Goal: Task Accomplishment & Management: Use online tool/utility

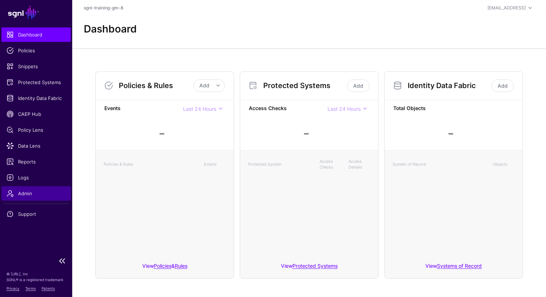
click at [33, 199] on link "Admin" at bounding box center [35, 193] width 69 height 14
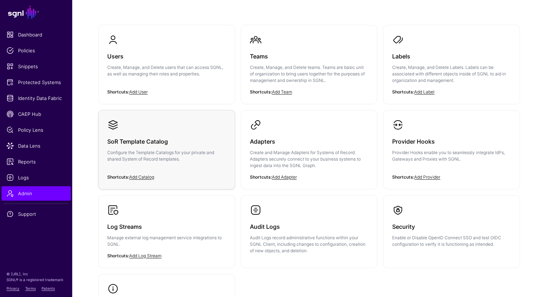
scroll to position [53, 0]
click at [288, 133] on div "Adapters Create and Manage Adapters for Systems of Record. Adapters securely co…" at bounding box center [309, 155] width 119 height 50
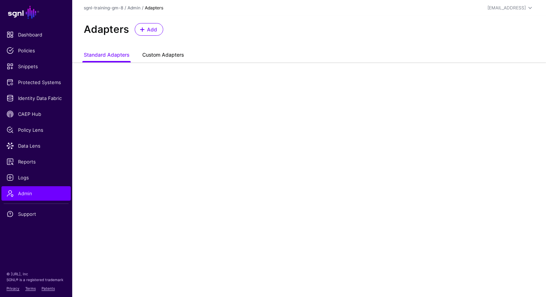
click at [162, 53] on link "Custom Adapters" at bounding box center [163, 56] width 42 height 14
click at [117, 49] on link "Standard Adapters" at bounding box center [107, 56] width 46 height 14
click at [153, 29] on span "Add" at bounding box center [152, 30] width 12 height 8
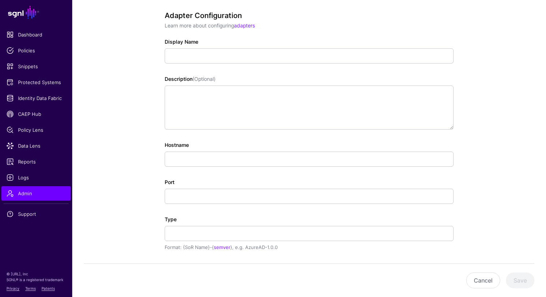
scroll to position [228, 0]
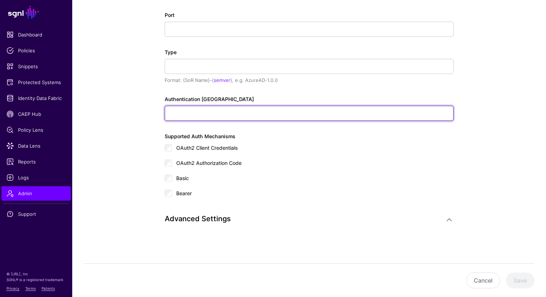
click at [229, 116] on input "Authentication Token" at bounding box center [309, 113] width 289 height 15
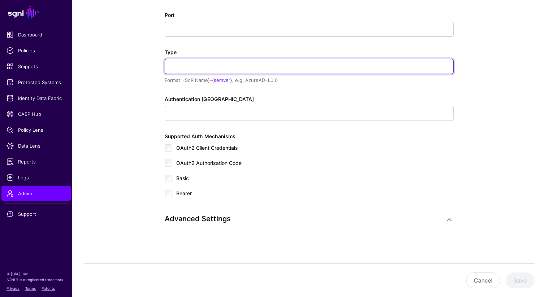
click at [179, 72] on input "Type" at bounding box center [309, 66] width 289 height 15
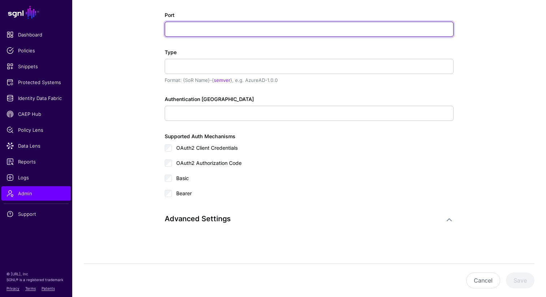
click at [189, 31] on input "Port" at bounding box center [309, 29] width 289 height 15
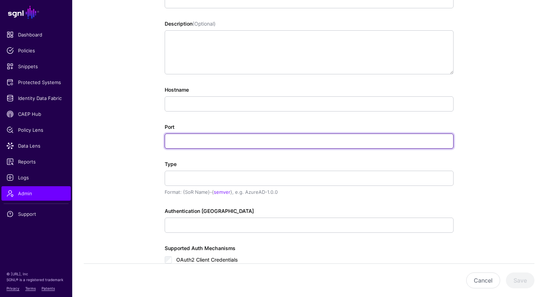
scroll to position [0, 0]
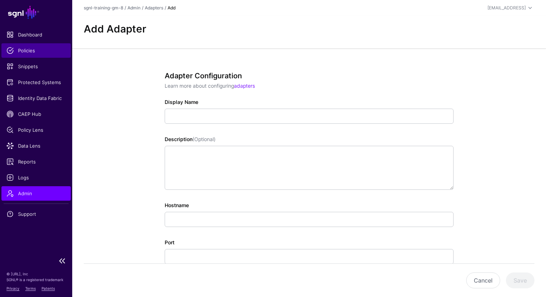
click at [37, 54] on link "Policies" at bounding box center [35, 50] width 69 height 14
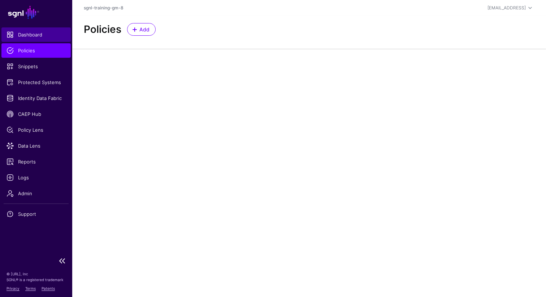
click at [29, 37] on span "Dashboard" at bounding box center [36, 34] width 59 height 7
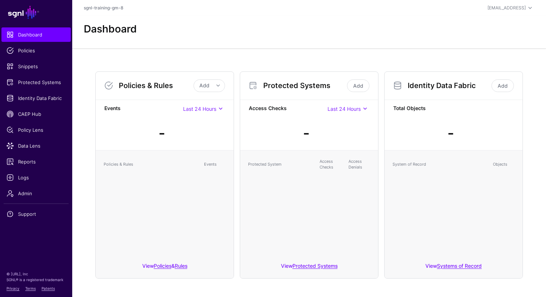
click at [220, 109] on span at bounding box center [220, 108] width 9 height 9
click at [32, 51] on span "Policies" at bounding box center [36, 50] width 59 height 7
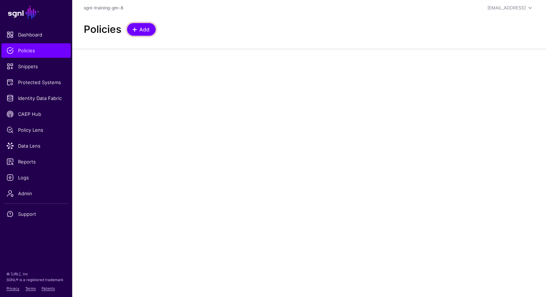
click at [143, 33] on span "Add" at bounding box center [145, 30] width 12 height 8
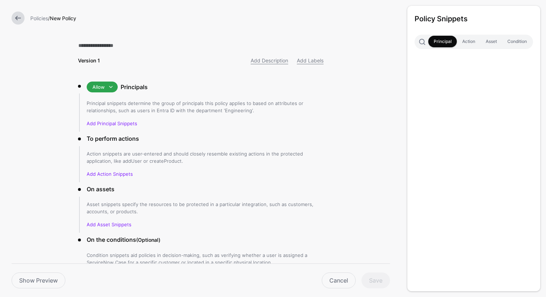
click at [13, 16] on link at bounding box center [18, 18] width 13 height 13
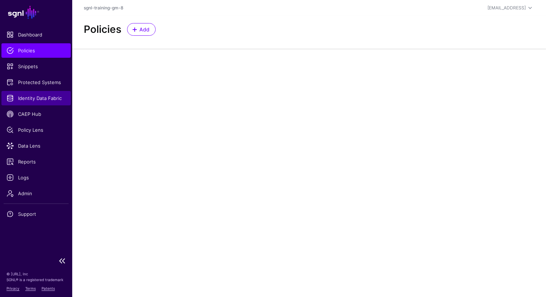
click at [46, 99] on span "Identity Data Fabric" at bounding box center [36, 98] width 59 height 7
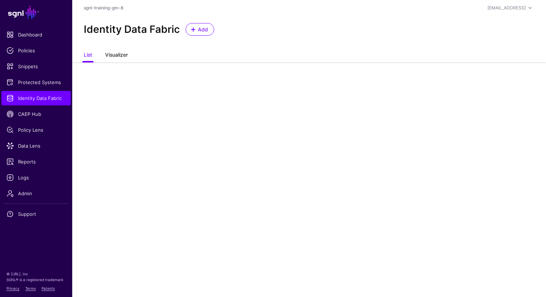
click at [119, 52] on link "Visualizer" at bounding box center [116, 56] width 23 height 14
click at [85, 55] on link "List" at bounding box center [88, 56] width 8 height 14
click at [197, 29] on span "Add" at bounding box center [203, 30] width 12 height 8
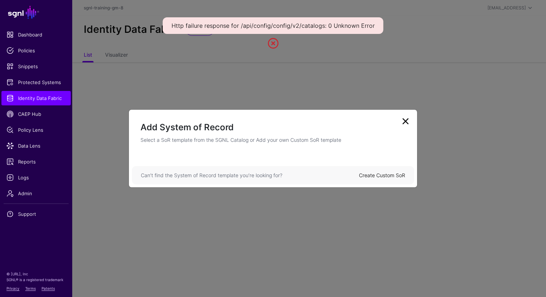
click at [407, 124] on link at bounding box center [406, 122] width 12 height 12
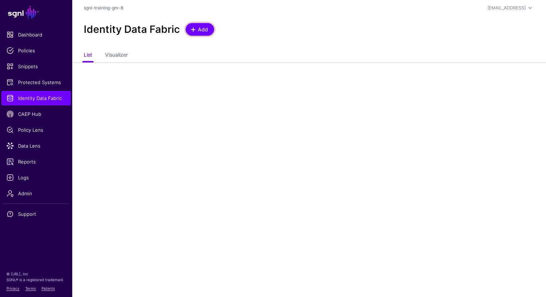
click at [199, 26] on span "Add" at bounding box center [203, 30] width 12 height 8
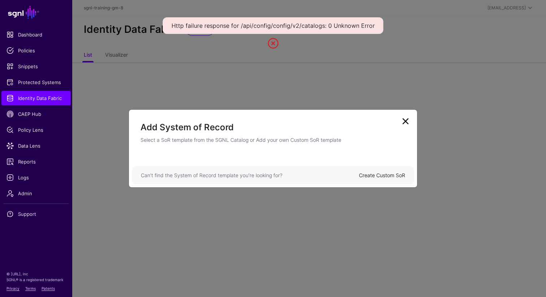
click at [405, 119] on link at bounding box center [406, 122] width 12 height 12
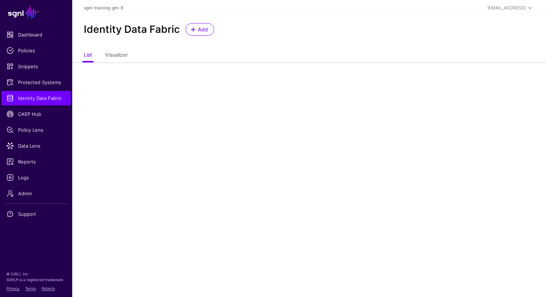
click at [203, 36] on div "Identity Data Fabric Add" at bounding box center [309, 32] width 474 height 33
click at [197, 26] on span "Add" at bounding box center [203, 30] width 12 height 8
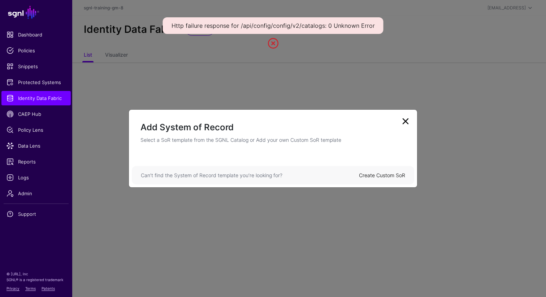
click at [291, 64] on ngb-modal-window "Add System of Record Select a SoR template from the SGNL Catalog or Add your ow…" at bounding box center [273, 148] width 546 height 297
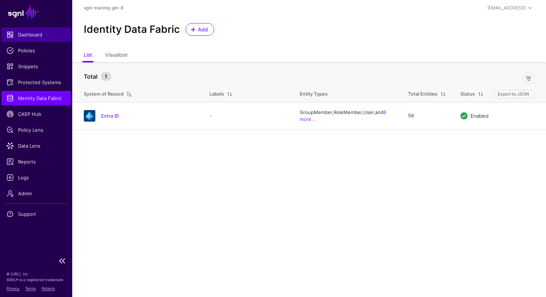
click at [36, 38] on span "Dashboard" at bounding box center [36, 34] width 59 height 7
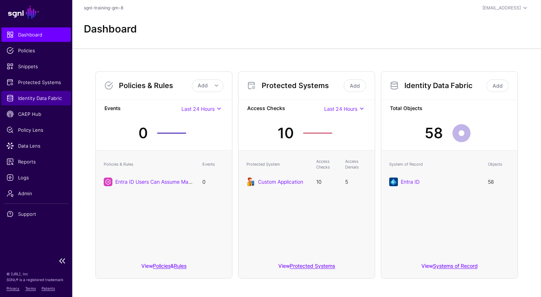
click at [38, 99] on span "Identity Data Fabric" at bounding box center [36, 98] width 59 height 7
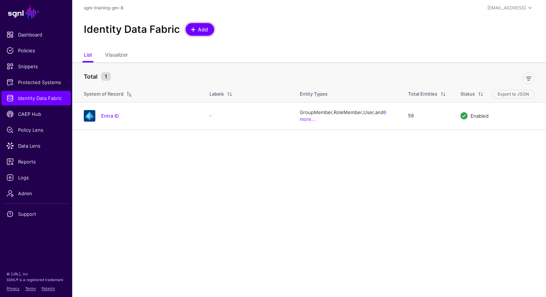
click at [200, 33] on link "Add" at bounding box center [200, 29] width 29 height 13
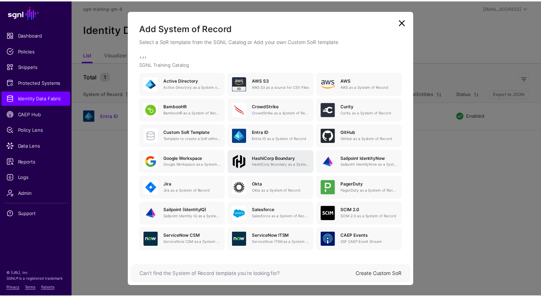
scroll to position [34, 0]
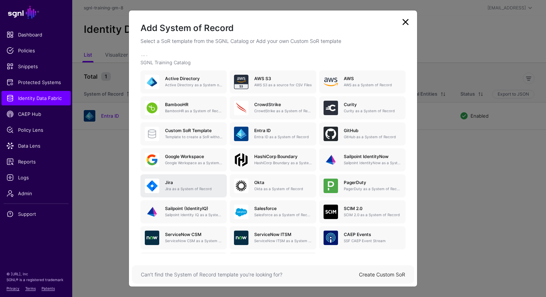
click at [192, 187] on p "Jira as a System of Record" at bounding box center [193, 188] width 57 height 5
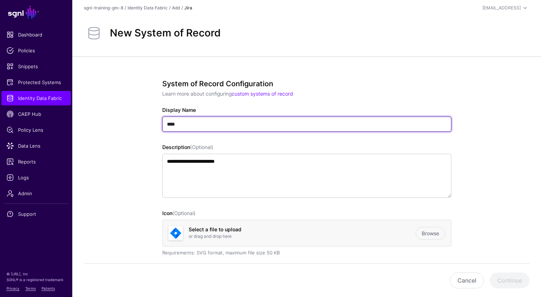
click at [192, 128] on input "****" at bounding box center [306, 124] width 289 height 15
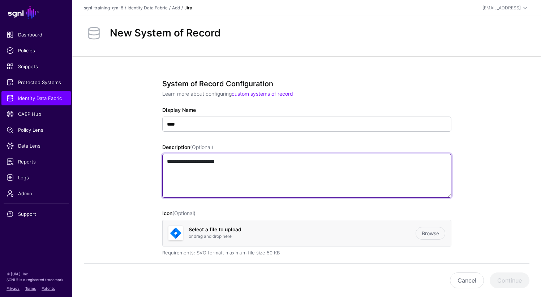
click at [202, 178] on textarea "**********" at bounding box center [306, 176] width 289 height 44
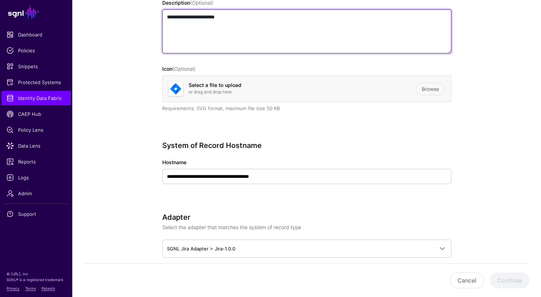
scroll to position [139, 0]
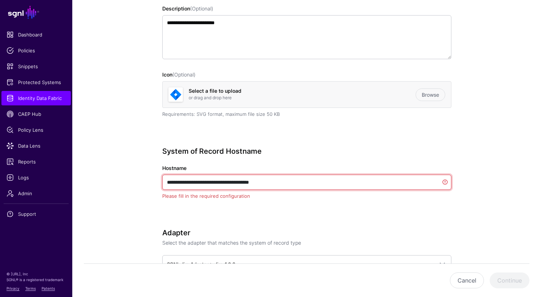
click at [229, 184] on input "**********" at bounding box center [306, 182] width 289 height 15
paste input "**********"
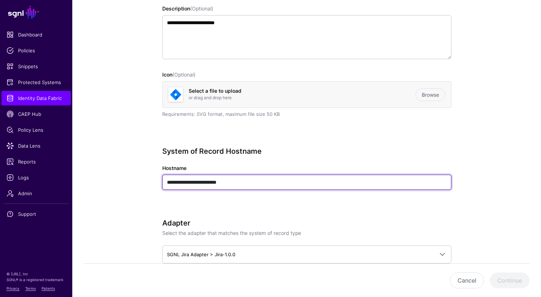
type input "**********"
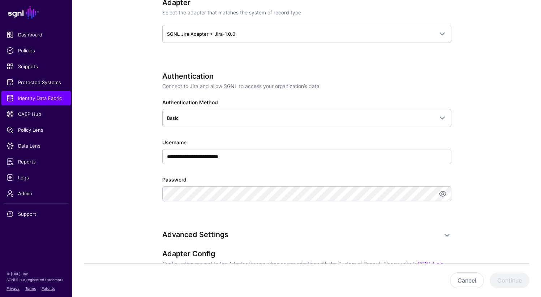
scroll to position [363, 0]
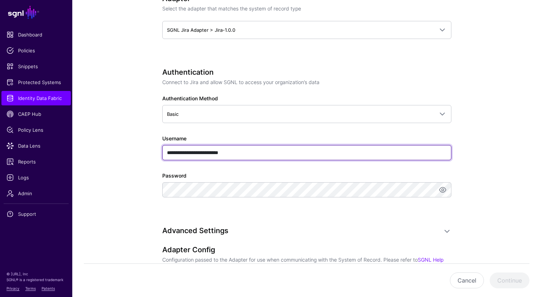
click at [220, 154] on input "**********" at bounding box center [306, 152] width 289 height 15
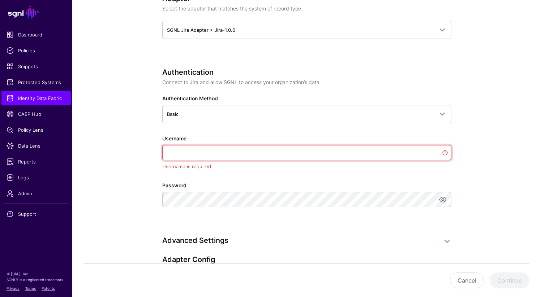
paste input "**********"
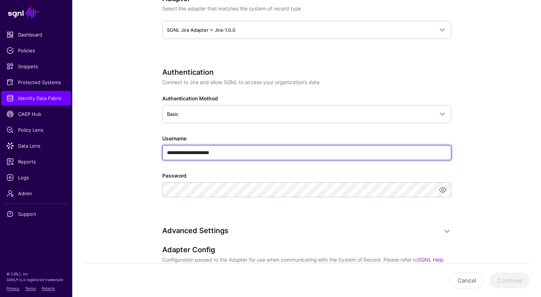
type input "**********"
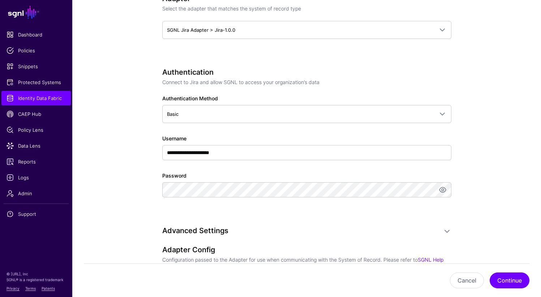
scroll to position [0, 0]
click at [104, 204] on app-datasources-details-form "**********" at bounding box center [306, 111] width 468 height 836
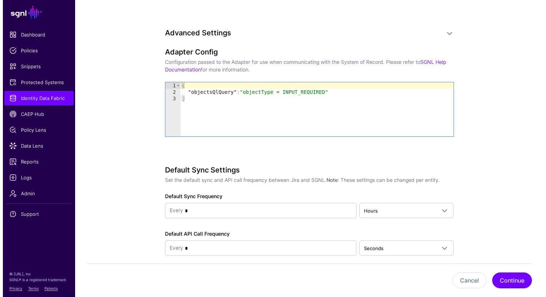
scroll to position [562, 0]
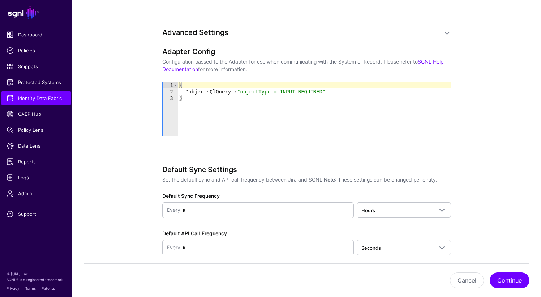
click at [216, 105] on div "{ "objectsQlQuery" : "objectType = INPUT_REQUIRED" }" at bounding box center [314, 115] width 273 height 67
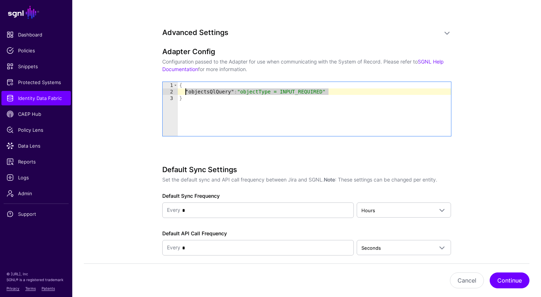
drag, startPoint x: 333, startPoint y: 90, endPoint x: 185, endPoint y: 94, distance: 147.4
click at [185, 94] on div "{ "objectsQlQuery" : "objectType = INPUT_REQUIRED" }" at bounding box center [314, 115] width 273 height 67
paste textarea "Cursor at row 2"
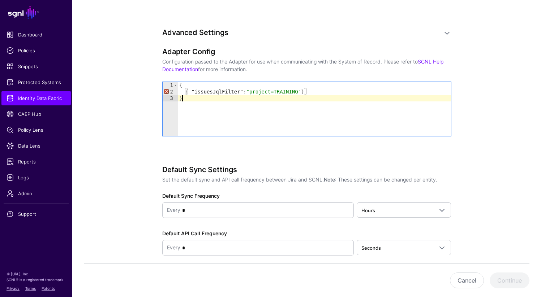
click at [268, 125] on div "{ { "issuesJqlFilter" : "project=TRAINING" } }" at bounding box center [314, 115] width 273 height 67
click at [197, 147] on div "Adapter Config Configuration passed to the Adapter for use when communicating w…" at bounding box center [306, 101] width 289 height 109
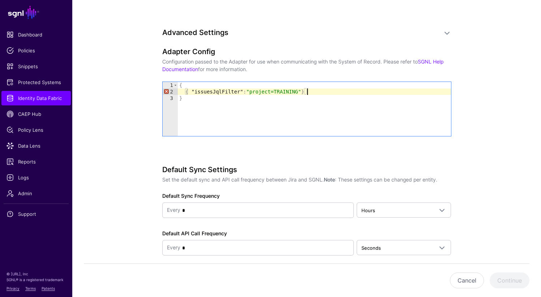
click at [312, 92] on div "{ { "issuesJqlFilter" : "project=TRAINING" } }" at bounding box center [314, 115] width 273 height 67
click at [191, 93] on div "{ { "issuesJqlFilter" : "project=TRAINING" }" at bounding box center [314, 115] width 273 height 67
type textarea "**********"
click at [504, 279] on button "Continue" at bounding box center [509, 281] width 40 height 16
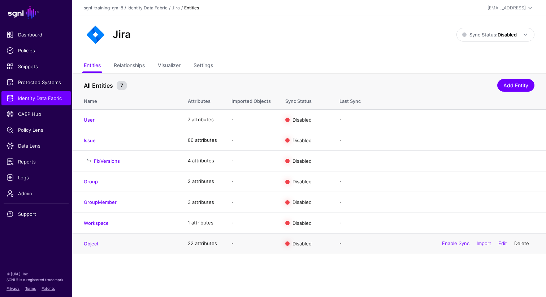
click at [522, 243] on link "Delete" at bounding box center [521, 244] width 15 height 6
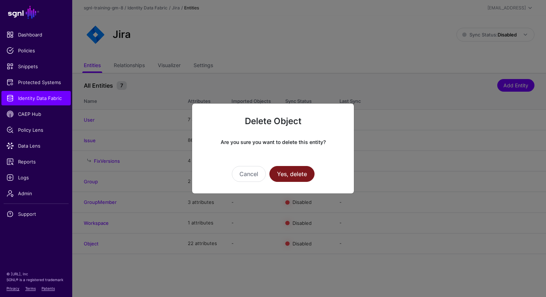
click at [295, 177] on button "Yes, delete" at bounding box center [291, 174] width 45 height 16
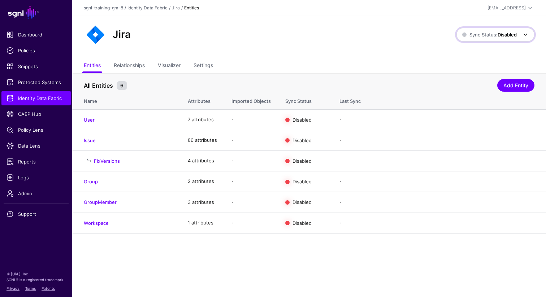
click at [525, 35] on span at bounding box center [525, 34] width 9 height 9
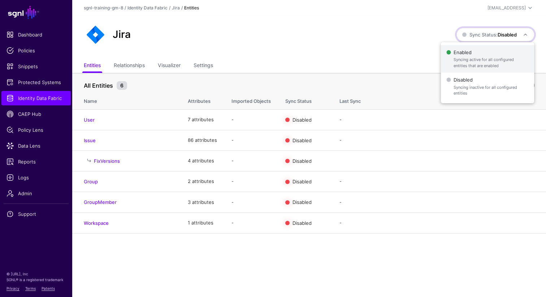
click at [480, 62] on span "Syncing active for all configured entities that are enabled" at bounding box center [491, 63] width 75 height 12
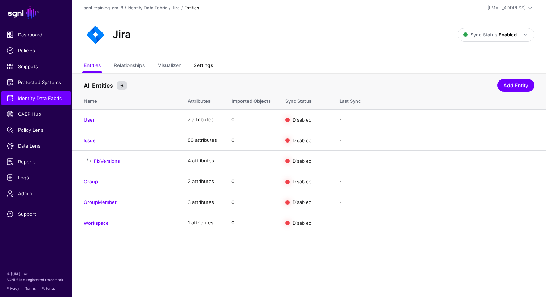
click at [204, 66] on link "Settings" at bounding box center [204, 66] width 20 height 14
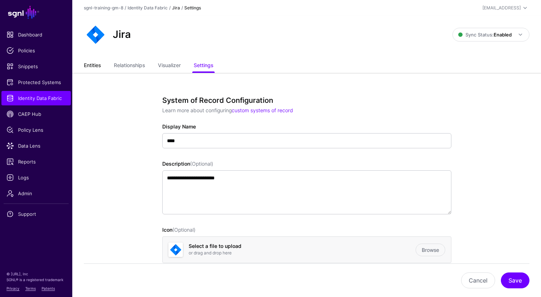
click at [92, 64] on link "Entities" at bounding box center [92, 66] width 17 height 14
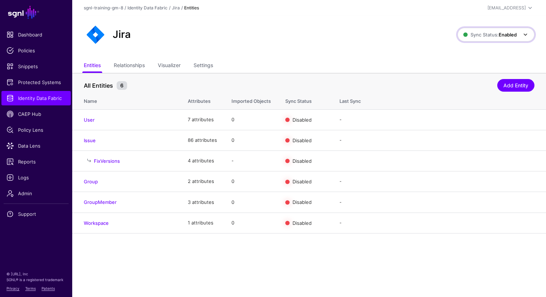
click at [482, 35] on span "Sync Status: Enabled" at bounding box center [489, 35] width 53 height 6
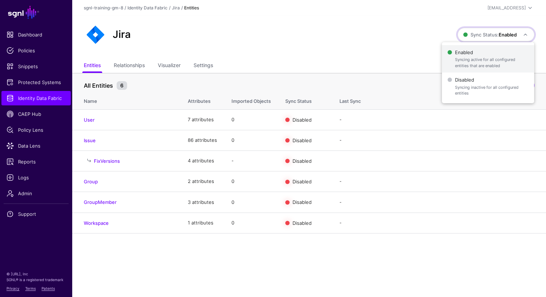
click at [472, 54] on span "Enabled Syncing active for all configured entities that are enabled" at bounding box center [488, 58] width 81 height 23
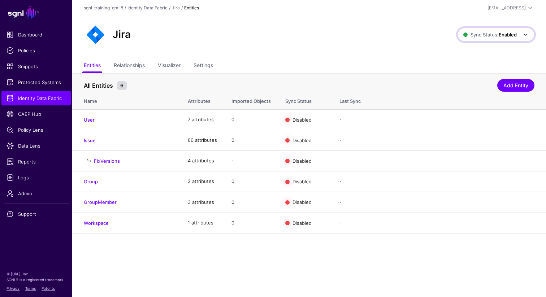
click at [521, 36] on span at bounding box center [523, 34] width 13 height 9
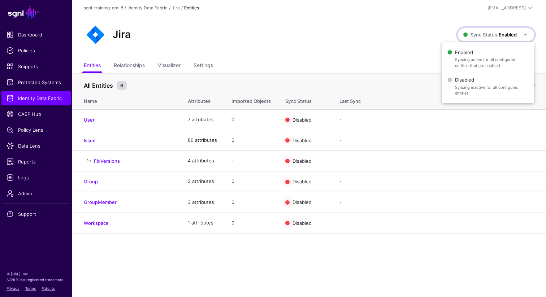
click at [397, 35] on div "Jira" at bounding box center [271, 34] width 380 height 23
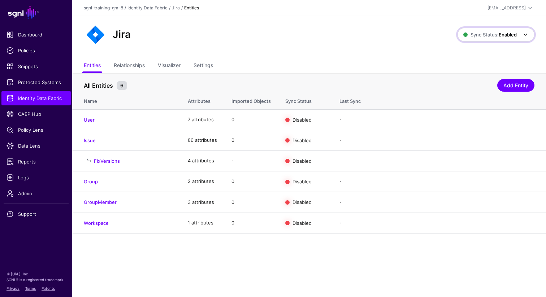
click at [477, 36] on span "Sync Status: Enabled" at bounding box center [489, 35] width 53 height 6
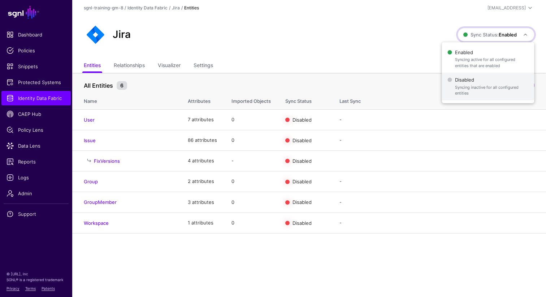
click at [471, 83] on span "Disabled Syncing inactive for all configured entities" at bounding box center [488, 86] width 81 height 23
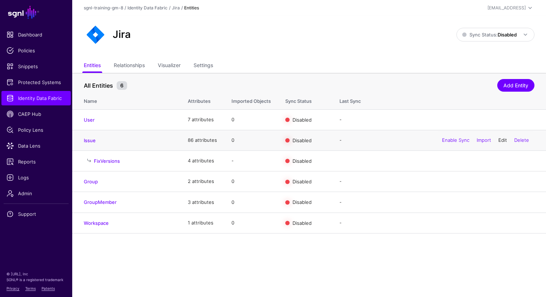
click at [502, 138] on link "Edit" at bounding box center [502, 140] width 9 height 6
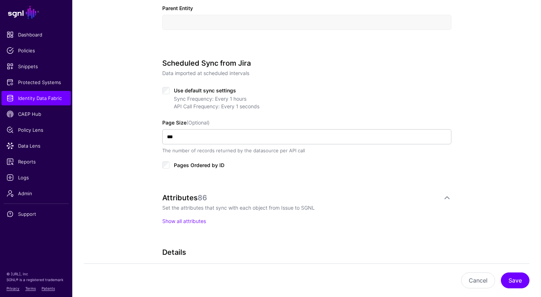
scroll to position [324, 0]
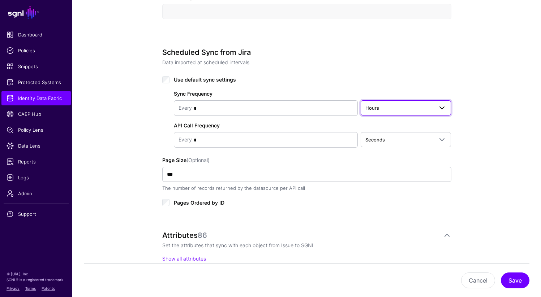
click at [388, 109] on span "Hours" at bounding box center [399, 108] width 68 height 8
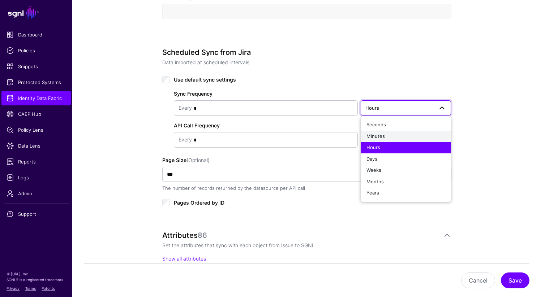
click at [385, 138] on div "Minutes" at bounding box center [405, 136] width 79 height 7
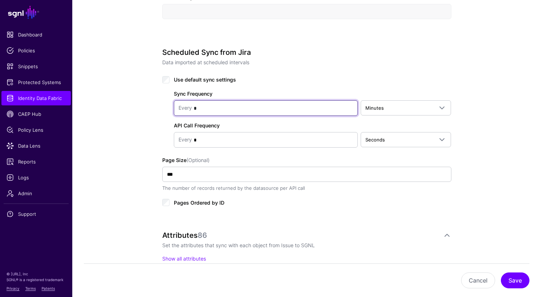
click at [273, 115] on input "*" at bounding box center [272, 108] width 161 height 14
type input "*"
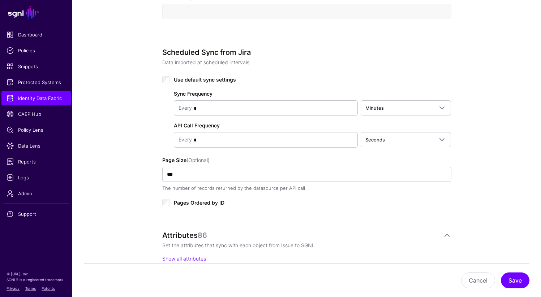
click at [399, 209] on div "Scheduled Sync from Jira Data imported at scheduled intervals Use default sync …" at bounding box center [306, 135] width 289 height 174
click at [512, 283] on button "Save" at bounding box center [515, 281] width 29 height 16
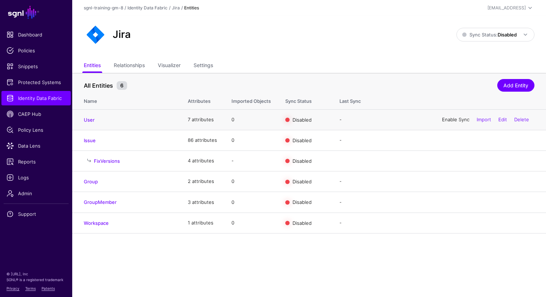
click at [445, 120] on link "Enable Sync" at bounding box center [455, 120] width 27 height 6
click at [445, 139] on link "Enable Sync" at bounding box center [455, 140] width 27 height 6
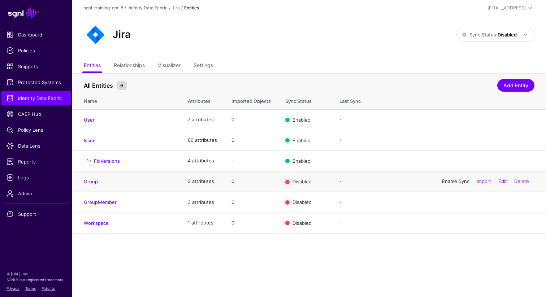
click at [445, 183] on link "Enable Sync" at bounding box center [455, 181] width 27 height 6
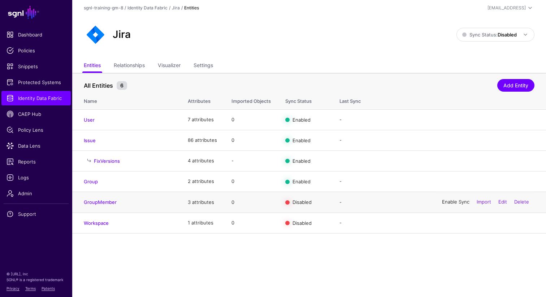
click at [442, 204] on link "Enable Sync" at bounding box center [455, 202] width 27 height 6
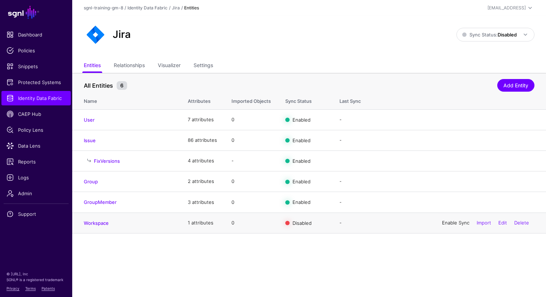
click at [442, 225] on link "Enable Sync" at bounding box center [455, 223] width 27 height 6
click at [498, 35] on strong "Disabled" at bounding box center [507, 35] width 19 height 6
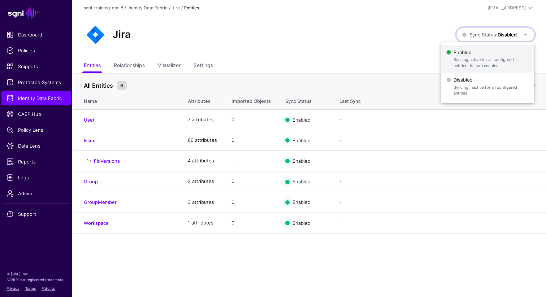
click at [487, 59] on span "Syncing active for all configured entities that are enabled" at bounding box center [491, 63] width 75 height 12
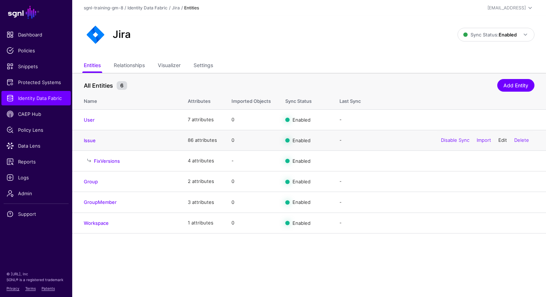
click at [503, 141] on link "Edit" at bounding box center [502, 140] width 9 height 6
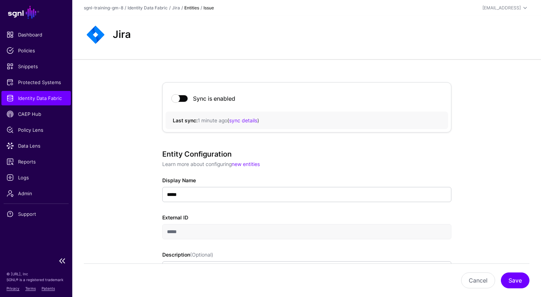
click at [55, 97] on span "Identity Data Fabric" at bounding box center [36, 98] width 59 height 7
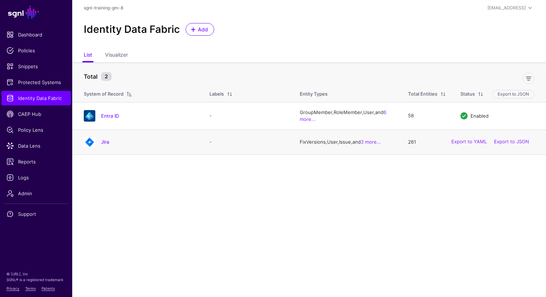
click at [100, 139] on div "Jira" at bounding box center [148, 142] width 100 height 7
click at [100, 140] on div "Jira" at bounding box center [148, 142] width 100 height 7
click at [109, 144] on link "Jira" at bounding box center [105, 142] width 8 height 6
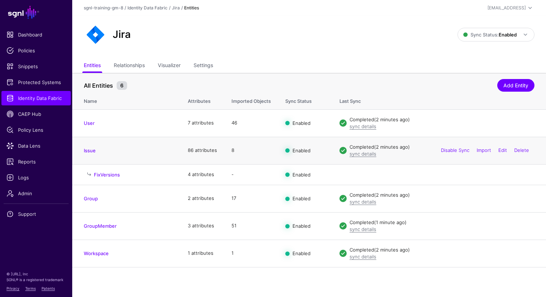
click at [511, 151] on div "Disable Sync Import Edit Delete" at bounding box center [485, 151] width 99 height 18
click at [505, 151] on link "Edit" at bounding box center [502, 150] width 9 height 6
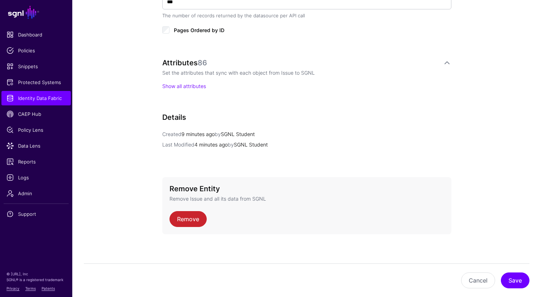
scroll to position [499, 0]
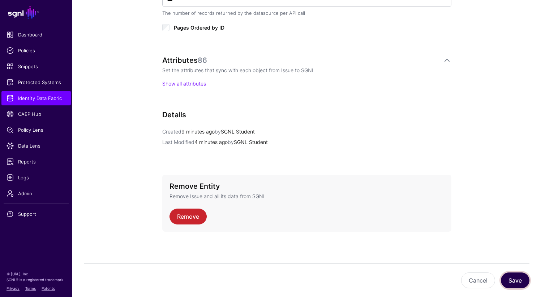
click at [514, 278] on button "Save" at bounding box center [515, 281] width 29 height 16
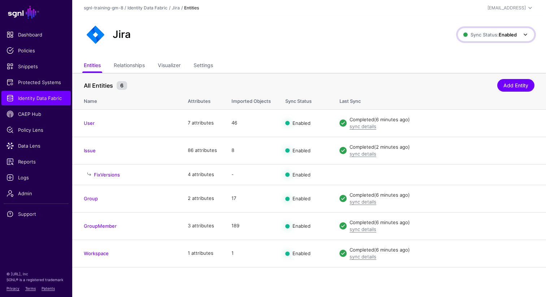
click at [496, 38] on span "Sync Status: Enabled" at bounding box center [489, 35] width 53 height 8
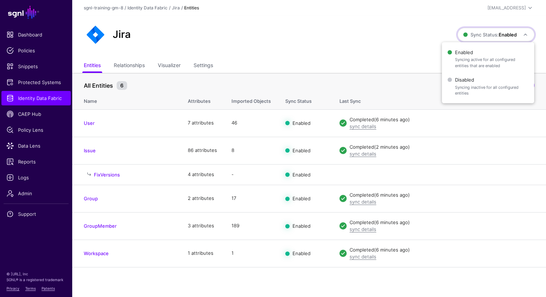
click at [393, 64] on ul "Entities Relationships Visualizer Settings" at bounding box center [309, 66] width 451 height 14
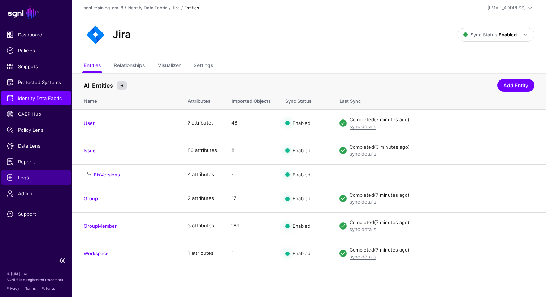
click at [23, 176] on span "Logs" at bounding box center [36, 177] width 59 height 7
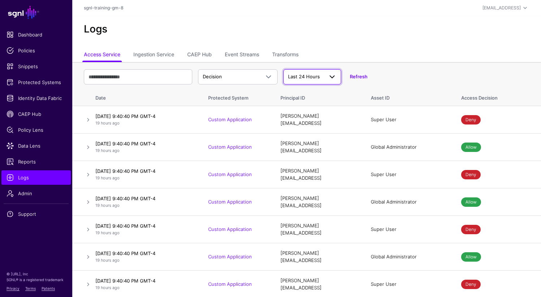
click at [316, 75] on span "Last 24 Hours" at bounding box center [304, 77] width 32 height 6
click at [311, 92] on span "Last 24 Hours" at bounding box center [305, 94] width 32 height 6
click at [155, 56] on link "Ingestion Service" at bounding box center [153, 55] width 41 height 14
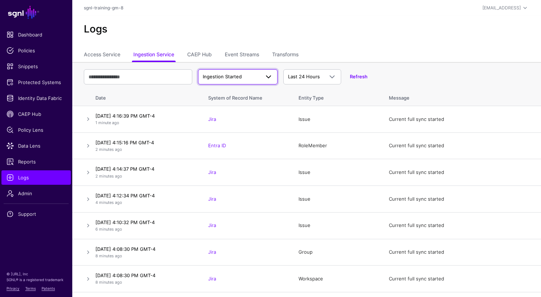
click at [271, 77] on span at bounding box center [268, 77] width 9 height 9
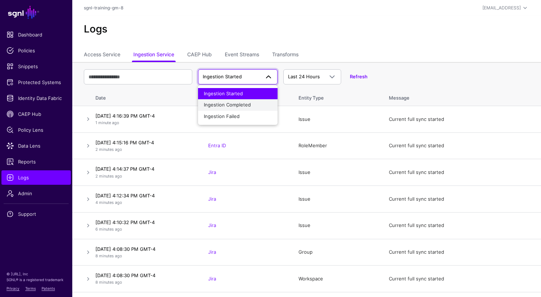
click at [252, 107] on div "Ingestion Completed" at bounding box center [238, 104] width 68 height 7
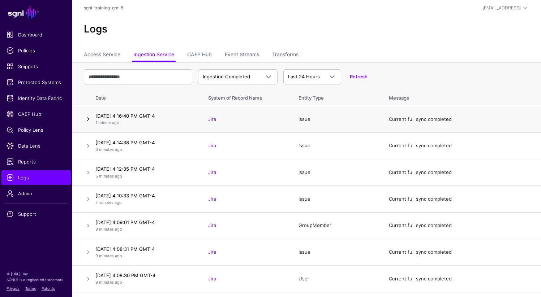
click at [87, 121] on link at bounding box center [88, 119] width 9 height 9
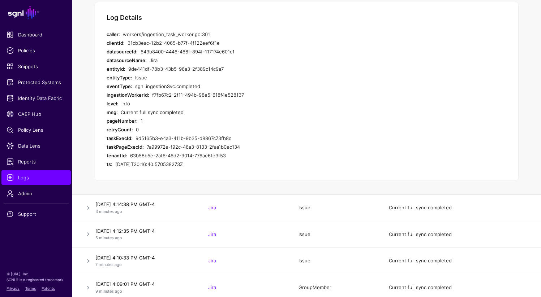
scroll to position [138, 0]
click at [36, 148] on span "Data Lens" at bounding box center [36, 145] width 59 height 7
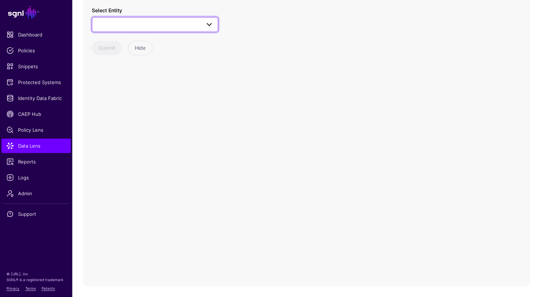
click at [207, 26] on span at bounding box center [209, 24] width 9 height 9
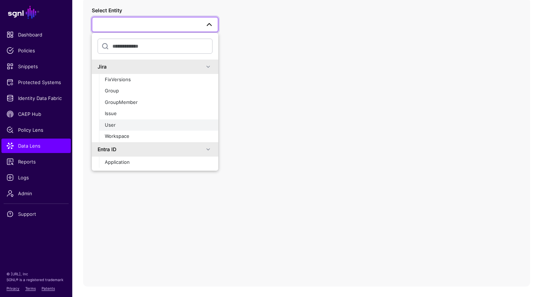
click at [139, 124] on div "User" at bounding box center [159, 125] width 108 height 7
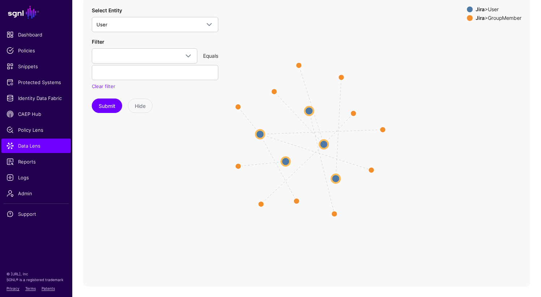
click at [467, 9] on span at bounding box center [470, 10] width 6 height 6
click at [468, 20] on div at bounding box center [469, 18] width 9 height 6
click at [189, 57] on span at bounding box center [188, 56] width 9 height 9
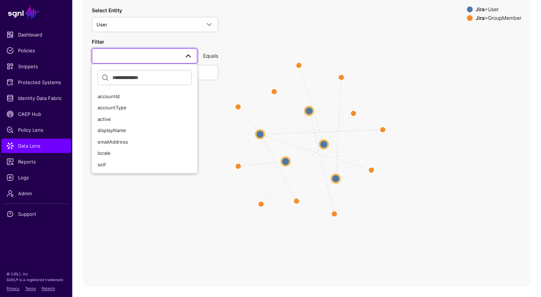
click at [343, 49] on icon "UserMember UserMember UserMember UserMember UserMember UserMember UserMember Us…" at bounding box center [306, 142] width 447 height 289
click at [310, 111] on circle at bounding box center [308, 111] width 9 height 9
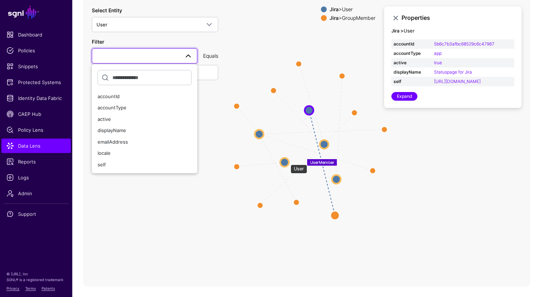
click at [286, 162] on circle at bounding box center [284, 162] width 9 height 9
click at [324, 146] on circle at bounding box center [324, 144] width 9 height 9
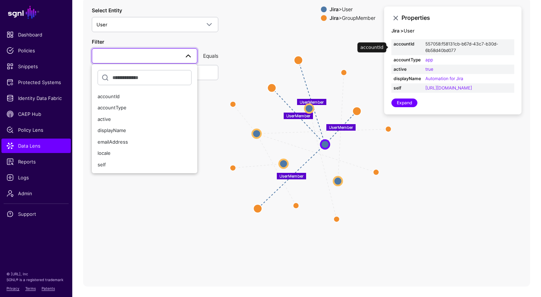
click at [439, 44] on link "557058:f58131cb-b67d-43c7-b30d-6b58d40bd077" at bounding box center [461, 47] width 73 height 12
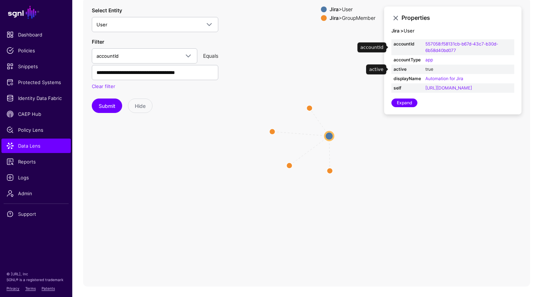
click at [427, 71] on link "true" at bounding box center [429, 68] width 8 height 5
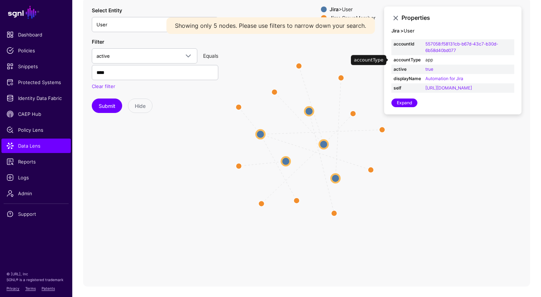
click at [429, 61] on link "app" at bounding box center [429, 59] width 8 height 5
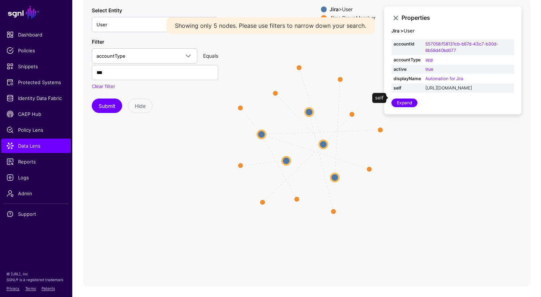
click at [434, 90] on link "https://sgnl-training.atlassian.net/rest/api/3/user?accountId=557058:f58131cb-b…" at bounding box center [448, 87] width 47 height 5
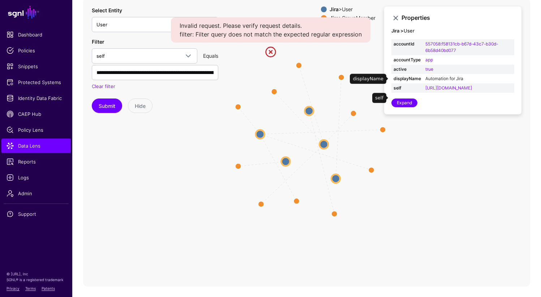
click at [432, 77] on link "Automation for Jira" at bounding box center [444, 78] width 38 height 5
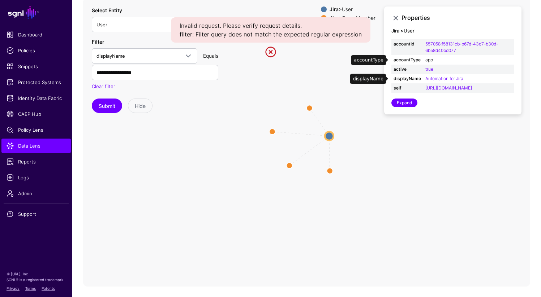
click at [430, 62] on link "app" at bounding box center [429, 59] width 8 height 5
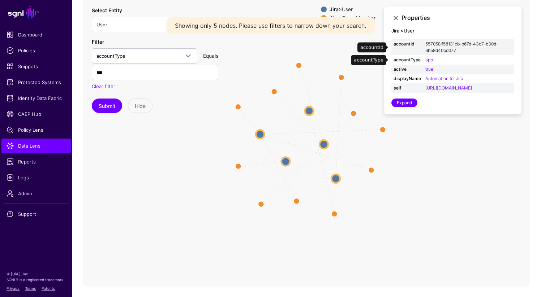
click at [436, 46] on link "557058:f58131cb-b67d-43c7-b30d-6b58d40bd077" at bounding box center [461, 47] width 73 height 12
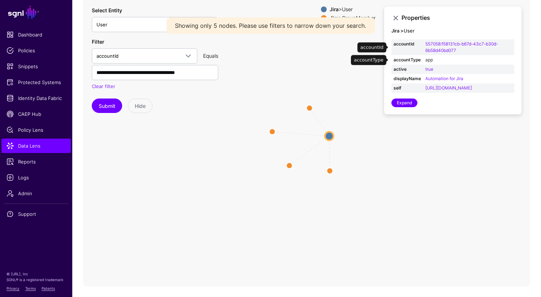
click at [428, 60] on link "app" at bounding box center [429, 59] width 8 height 5
type input "***"
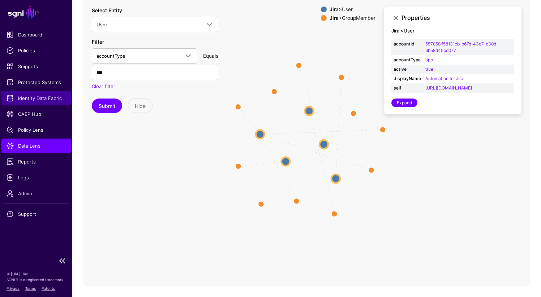
click at [32, 98] on span "Identity Data Fabric" at bounding box center [36, 98] width 59 height 7
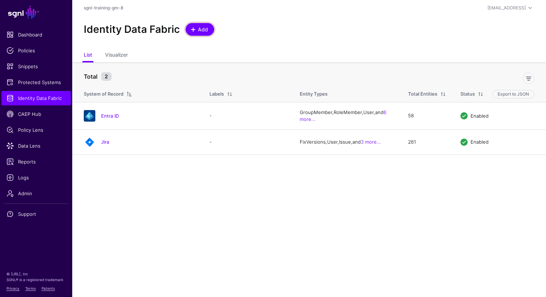
click at [197, 30] on span "Add" at bounding box center [203, 30] width 12 height 8
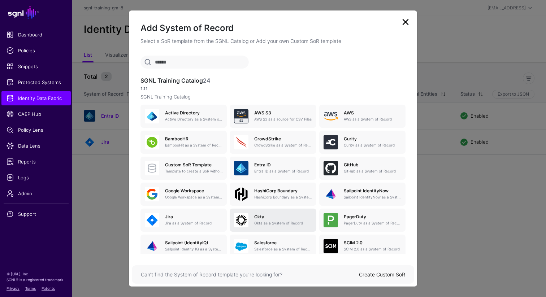
click at [263, 221] on p "Okta as a System of Record" at bounding box center [282, 223] width 57 height 5
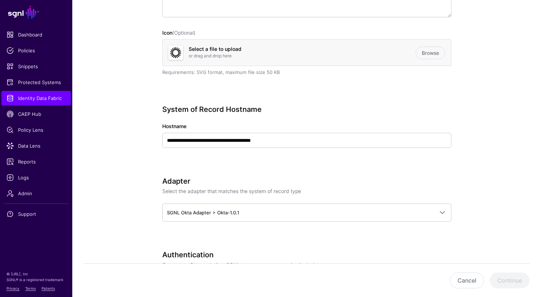
scroll to position [182, 0]
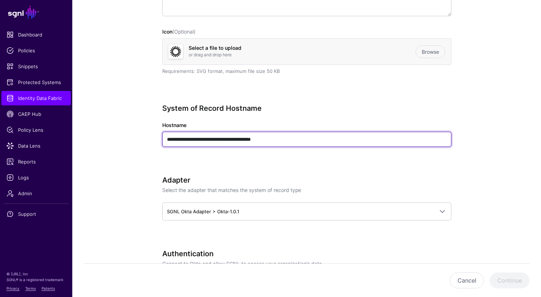
click at [267, 142] on input "**********" at bounding box center [306, 139] width 289 height 15
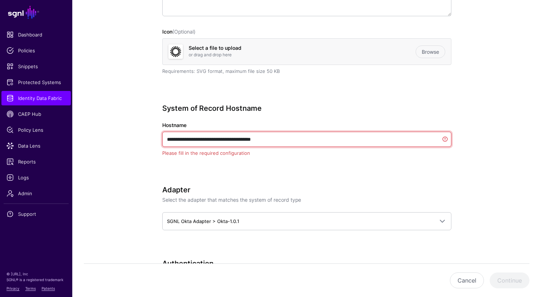
click at [267, 142] on input "**********" at bounding box center [306, 139] width 289 height 15
paste input "**********"
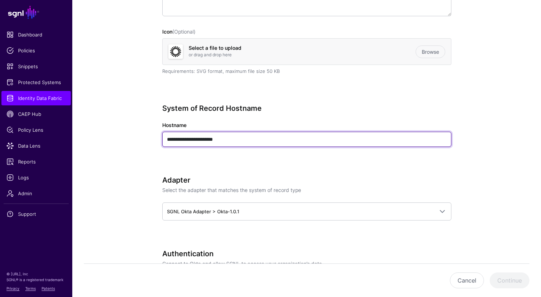
type input "**********"
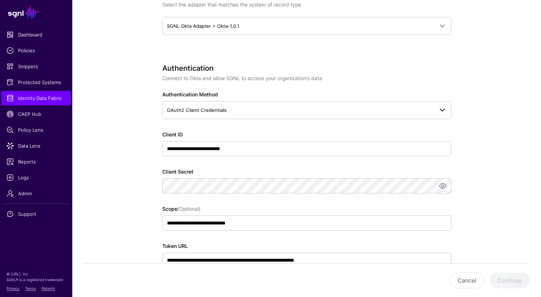
scroll to position [386, 0]
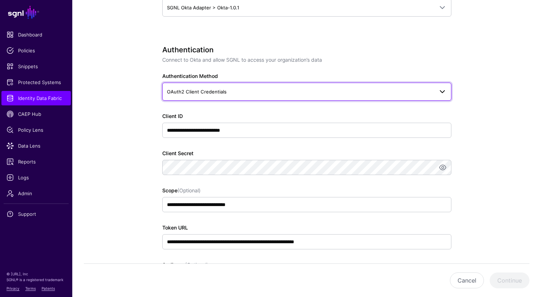
click at [235, 92] on span "OAuth2 Client Credentials" at bounding box center [300, 92] width 267 height 8
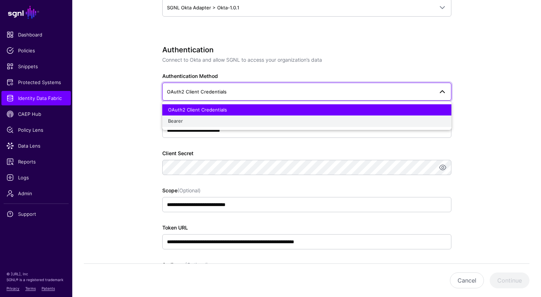
click at [215, 124] on div "Bearer" at bounding box center [306, 121] width 277 height 7
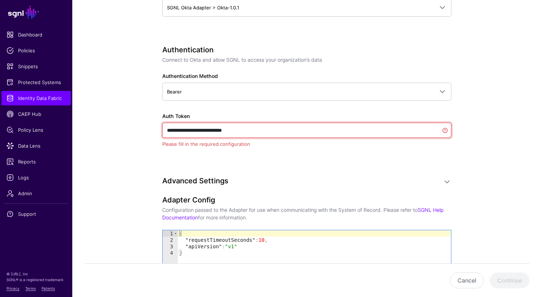
click at [259, 131] on input "**********" at bounding box center [306, 130] width 289 height 15
paste input "**********"
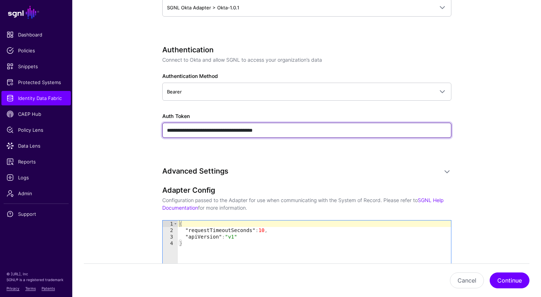
type input "**********"
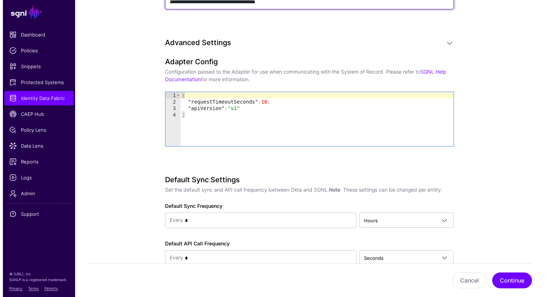
scroll to position [557, 0]
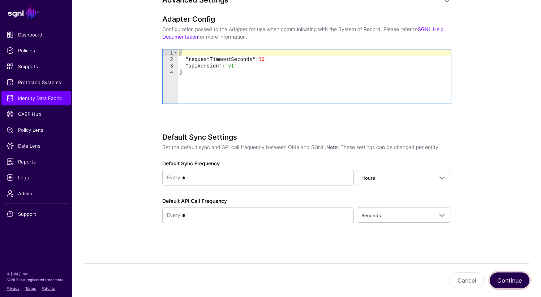
click at [513, 281] on button "Continue" at bounding box center [509, 281] width 40 height 16
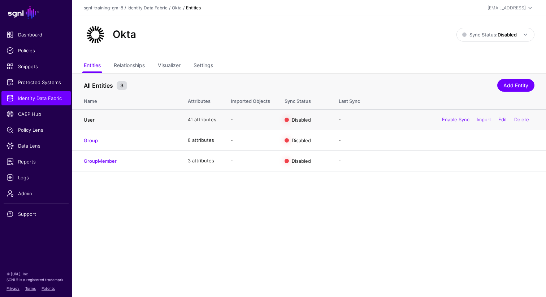
click at [86, 118] on link "User" at bounding box center [89, 120] width 11 height 6
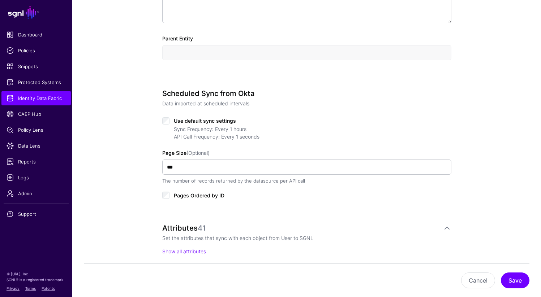
scroll to position [283, 0]
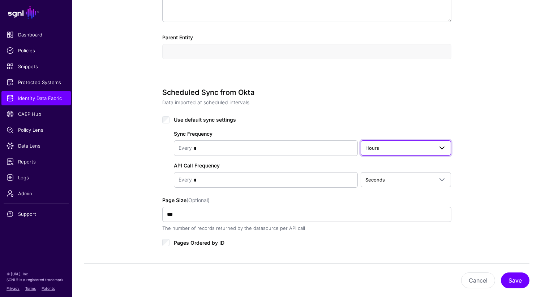
click at [389, 151] on span "Hours" at bounding box center [399, 148] width 68 height 8
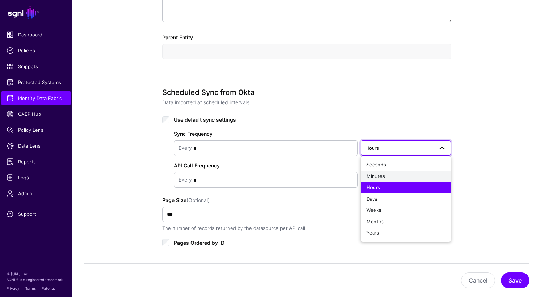
click at [385, 176] on div "Minutes" at bounding box center [405, 176] width 79 height 7
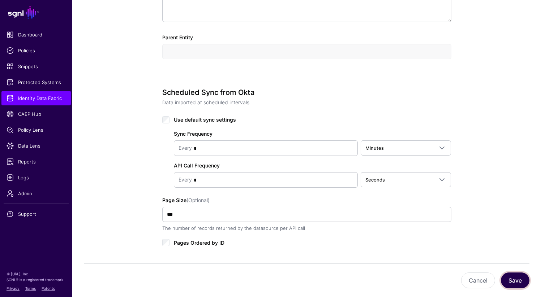
click at [512, 276] on button "Save" at bounding box center [515, 281] width 29 height 16
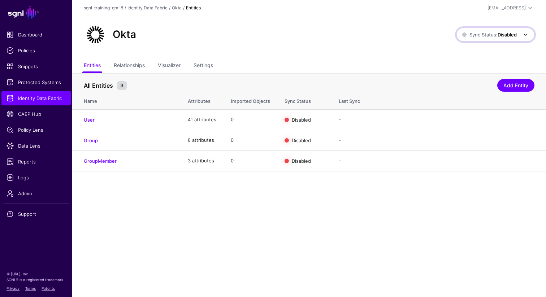
click at [506, 38] on span "Sync Status: Disabled" at bounding box center [489, 35] width 55 height 8
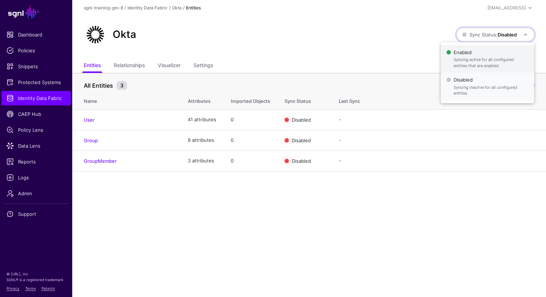
drag, startPoint x: 474, startPoint y: 79, endPoint x: 484, endPoint y: 61, distance: 21.0
click at [484, 61] on ul "Enabled Syncing active for all configured entities that are enabled Disabled Sy…" at bounding box center [488, 72] width 94 height 55
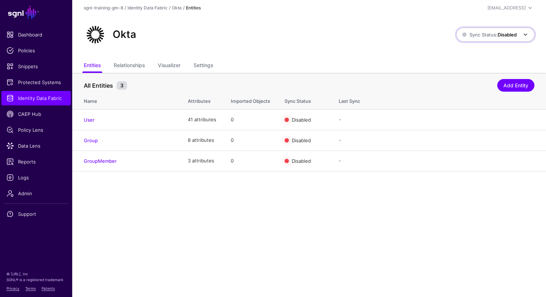
click at [499, 37] on strong "Disabled" at bounding box center [507, 35] width 19 height 6
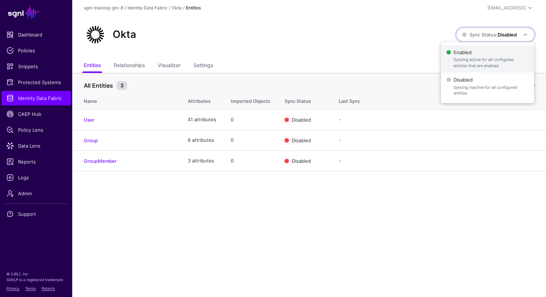
click at [474, 56] on span "Enabled Syncing active for all configured entities that are enabled" at bounding box center [487, 58] width 82 height 23
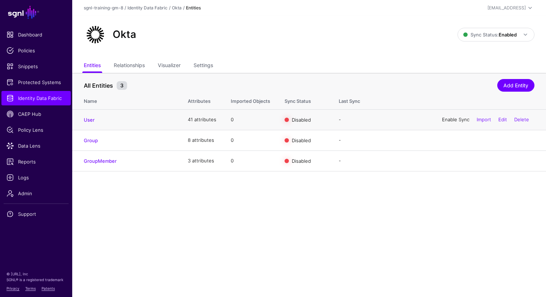
click at [446, 118] on link "Enable Sync" at bounding box center [455, 120] width 27 height 6
click at [445, 141] on link "Enable Sync" at bounding box center [455, 140] width 27 height 6
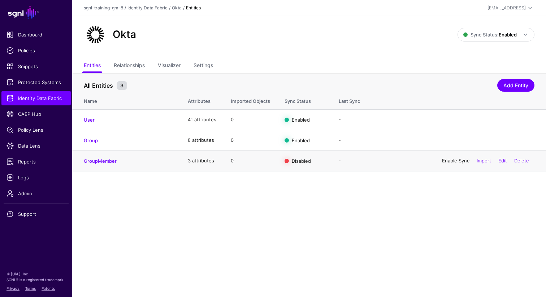
click at [447, 161] on link "Enable Sync" at bounding box center [455, 161] width 27 height 6
click at [492, 36] on span "Sync Status: Enabled" at bounding box center [489, 35] width 53 height 6
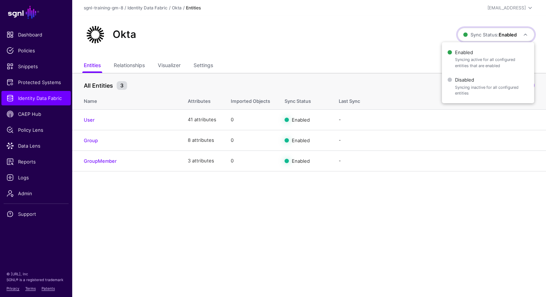
click at [347, 44] on div "Okta" at bounding box center [271, 34] width 380 height 23
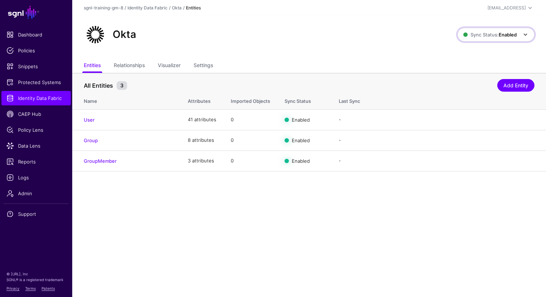
click at [487, 35] on span "Sync Status: Enabled" at bounding box center [489, 35] width 53 height 6
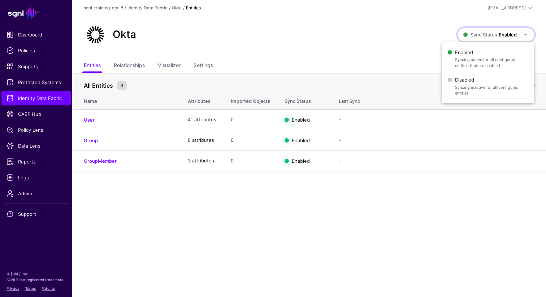
click at [362, 245] on main "SGNL Dashboard Policies Snippets Protected Systems Identity Data Fabric CAEP Hu…" at bounding box center [273, 148] width 546 height 297
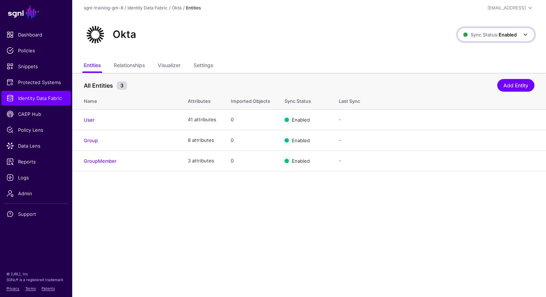
click at [500, 29] on link "Sync Status: Enabled" at bounding box center [496, 35] width 77 height 14
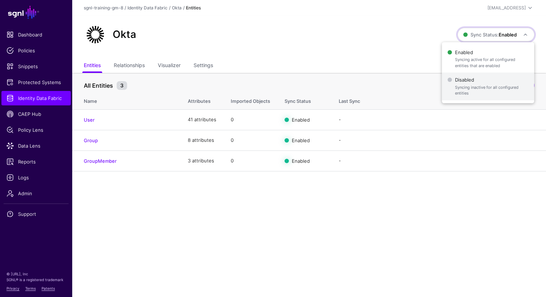
click at [485, 83] on span "Disabled Syncing inactive for all configured entities" at bounding box center [488, 86] width 81 height 23
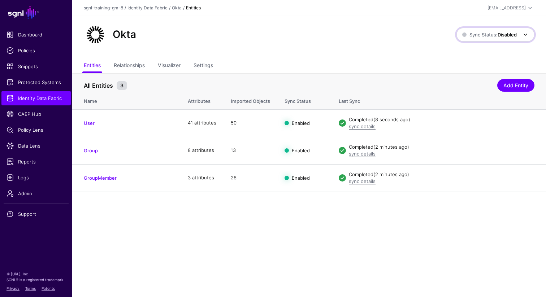
click at [478, 34] on span "Sync Status: Disabled" at bounding box center [489, 35] width 55 height 6
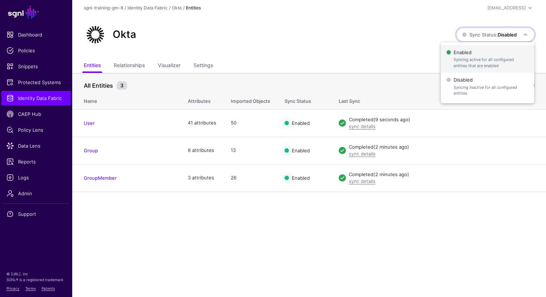
click at [472, 53] on span "Enabled Syncing active for all configured entities that are enabled" at bounding box center [487, 58] width 82 height 23
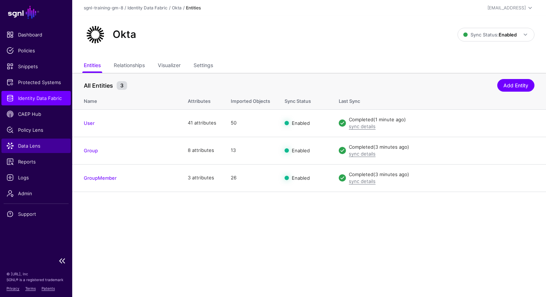
click at [31, 147] on span "Data Lens" at bounding box center [36, 145] width 59 height 7
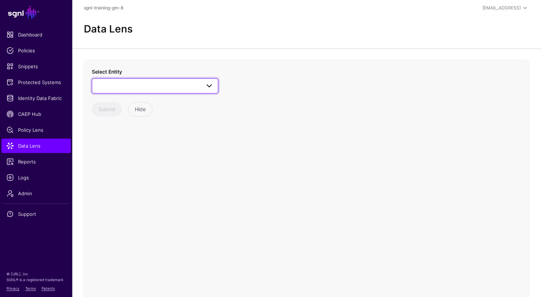
click at [171, 87] on span at bounding box center [154, 86] width 117 height 9
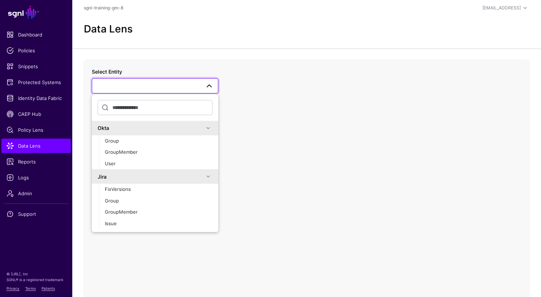
click at [131, 129] on div "Okta" at bounding box center [151, 128] width 106 height 8
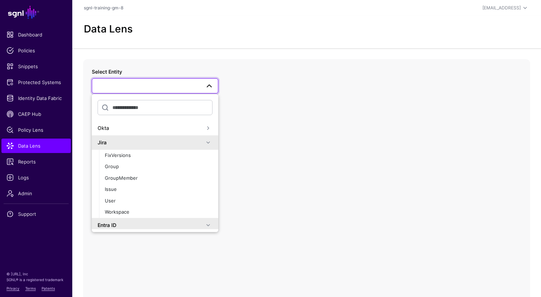
click at [123, 128] on div "Okta" at bounding box center [151, 128] width 106 height 8
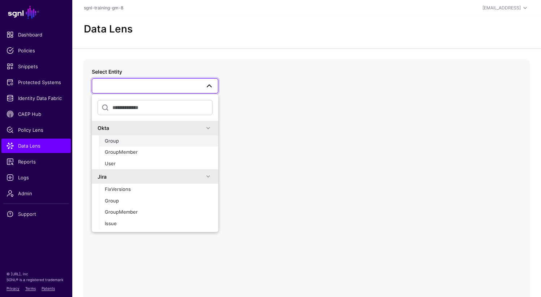
click at [124, 142] on div "Group" at bounding box center [159, 141] width 108 height 7
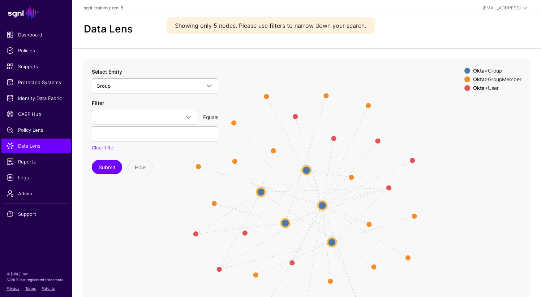
click at [494, 70] on div "Okta > Group" at bounding box center [496, 71] width 51 height 6
click at [321, 207] on circle at bounding box center [322, 205] width 9 height 9
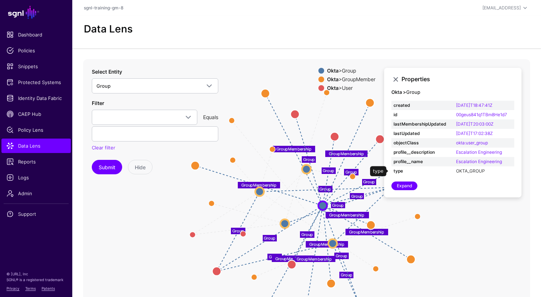
click at [467, 171] on link "OKTA_GROUP" at bounding box center [470, 170] width 29 height 5
type input "**********"
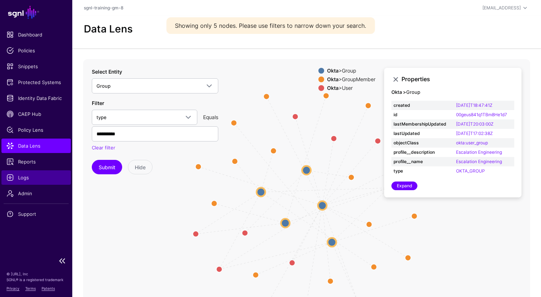
click at [28, 178] on span "Logs" at bounding box center [36, 177] width 59 height 7
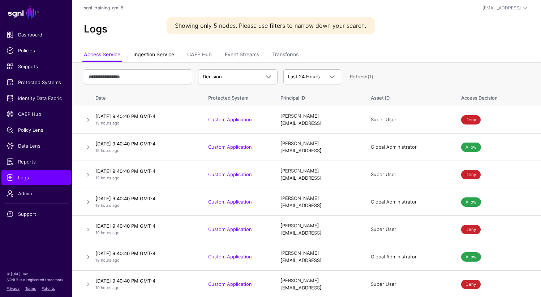
click at [164, 57] on link "Ingestion Service" at bounding box center [153, 55] width 41 height 14
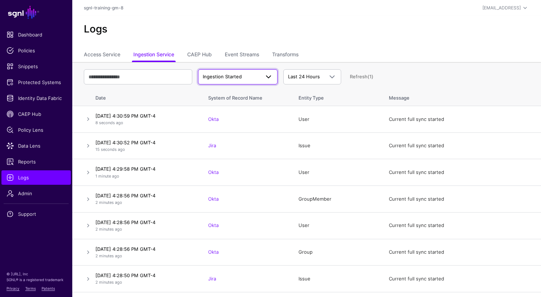
click at [217, 81] on link "Ingestion Started" at bounding box center [237, 76] width 79 height 15
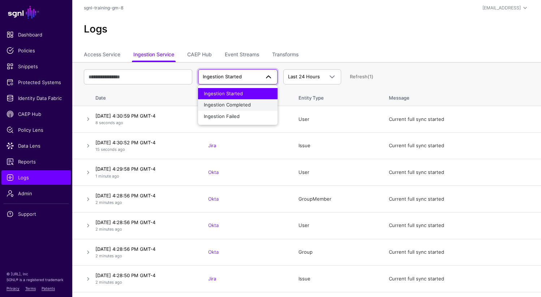
click at [222, 108] on span "Ingestion Completed" at bounding box center [227, 105] width 47 height 6
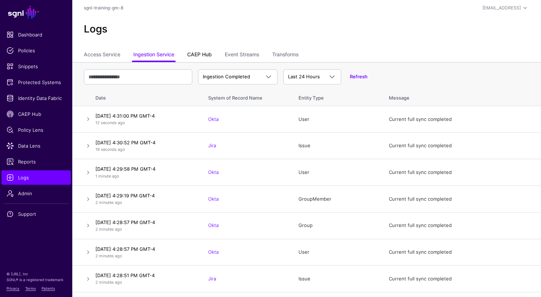
click at [206, 56] on link "CAEP Hub" at bounding box center [199, 55] width 25 height 14
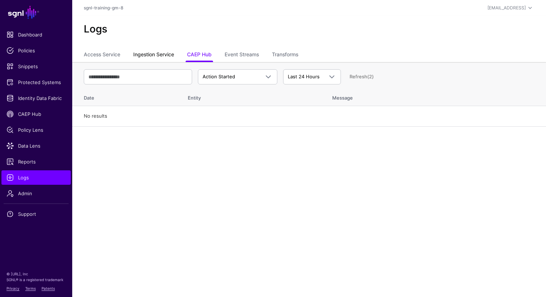
click at [150, 55] on link "Ingestion Service" at bounding box center [153, 55] width 41 height 14
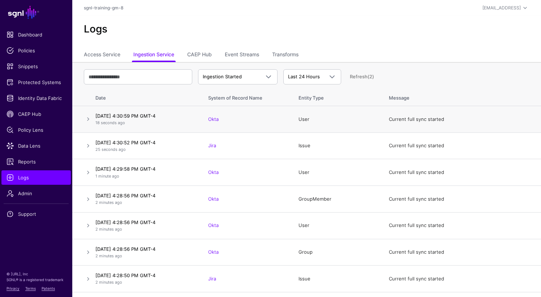
click at [409, 121] on td "Current full sync started" at bounding box center [460, 119] width 159 height 27
click at [86, 122] on link at bounding box center [88, 119] width 9 height 9
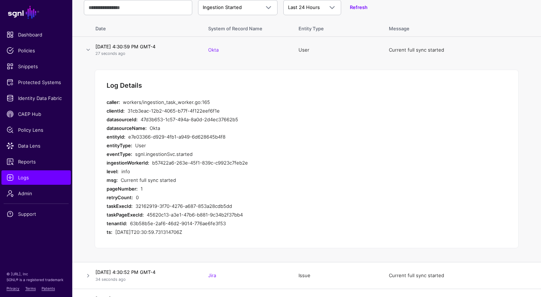
scroll to position [74, 0]
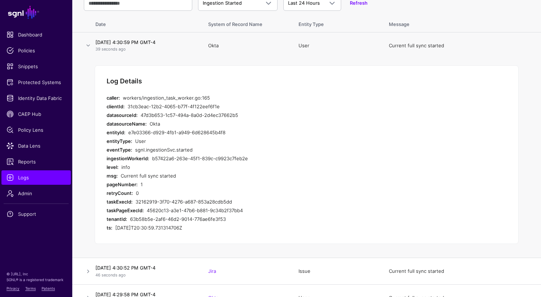
click at [212, 47] on link "Okta" at bounding box center [213, 46] width 10 height 6
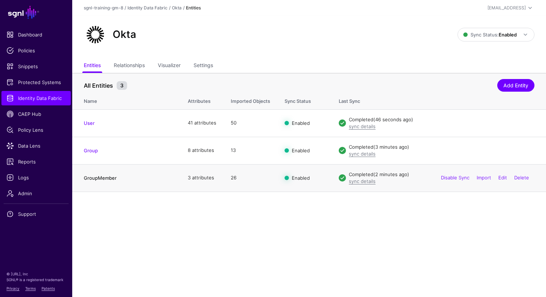
click at [97, 176] on link "GroupMember" at bounding box center [100, 178] width 33 height 6
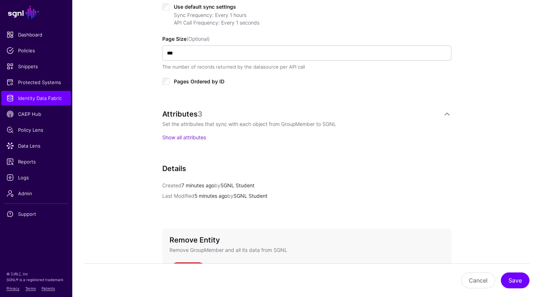
scroll to position [388, 0]
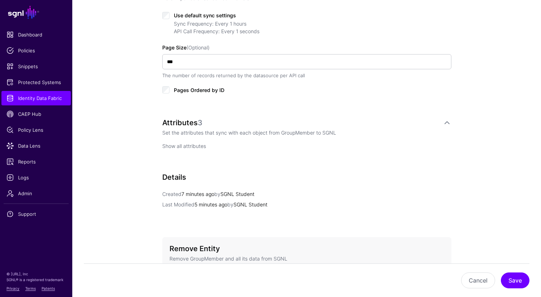
click at [183, 144] on link "Show all attributes" at bounding box center [184, 146] width 44 height 6
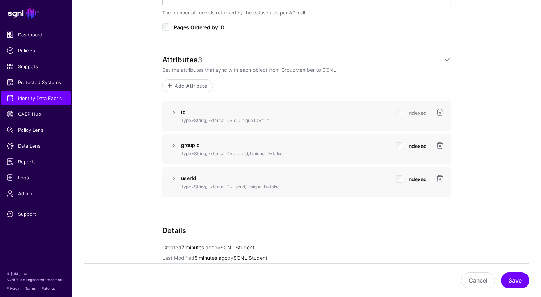
scroll to position [451, 0]
click at [173, 148] on link at bounding box center [173, 145] width 9 height 9
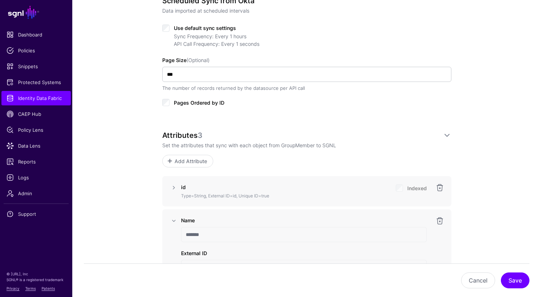
scroll to position [372, 0]
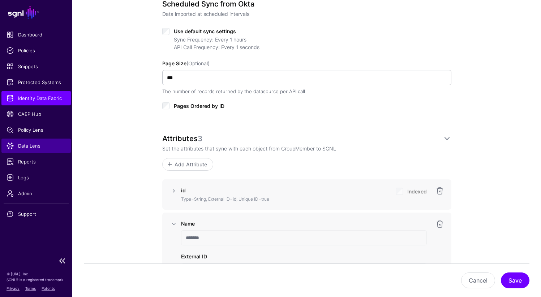
click at [39, 147] on span "Data Lens" at bounding box center [36, 145] width 59 height 7
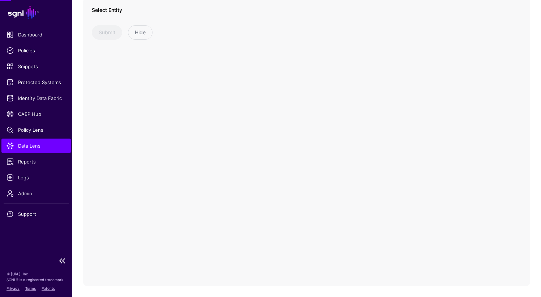
scroll to position [61, 0]
click at [154, 26] on span at bounding box center [154, 24] width 117 height 9
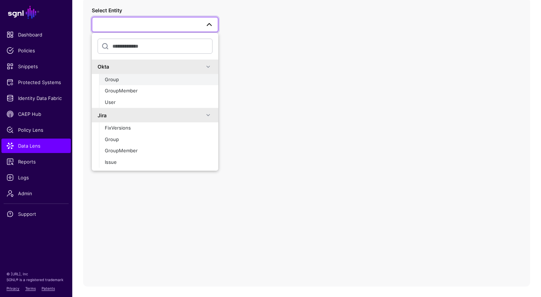
click at [123, 79] on div "Group" at bounding box center [159, 79] width 108 height 7
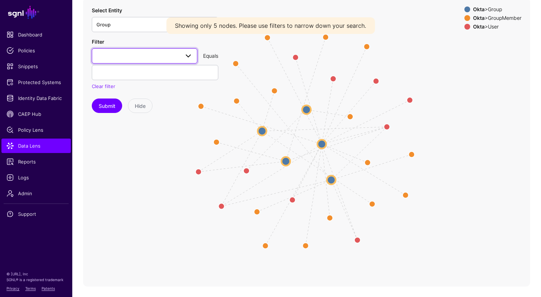
click at [186, 55] on span at bounding box center [188, 56] width 9 height 9
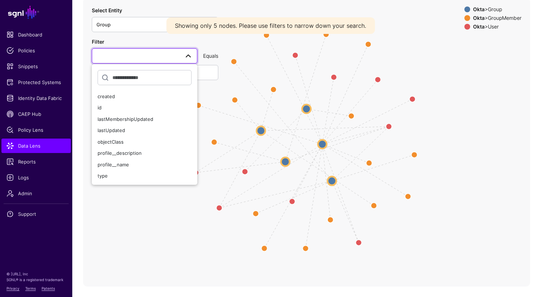
click at [113, 238] on icon "Group GroupMembership Group GroupMembership Group Group Group GroupMembership G…" at bounding box center [306, 142] width 447 height 289
click at [502, 77] on icon "Group GroupMembership Group GroupMembership Group Group Group GroupMembership G…" at bounding box center [306, 142] width 447 height 289
click at [496, 8] on div "Okta > Group" at bounding box center [496, 10] width 51 height 6
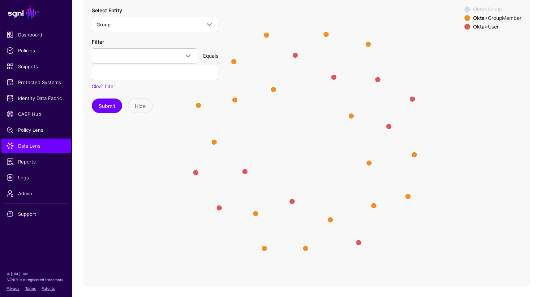
click at [498, 18] on div "Okta > GroupMember" at bounding box center [496, 18] width 51 height 6
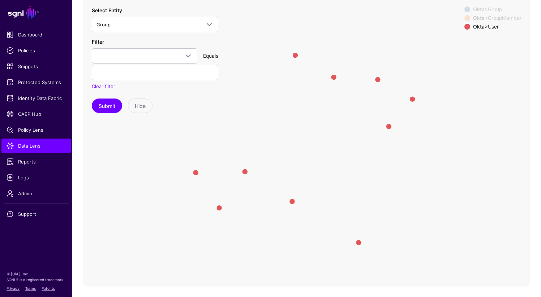
click at [493, 26] on div "Okta > User" at bounding box center [496, 27] width 51 height 6
click at [495, 19] on div "Okta > GroupMember" at bounding box center [496, 18] width 51 height 6
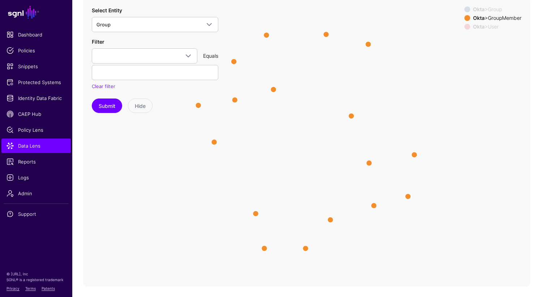
click at [489, 12] on div "Okta > Group" at bounding box center [496, 10] width 51 height 6
click at [473, 17] on strong "Okta" at bounding box center [479, 18] width 12 height 6
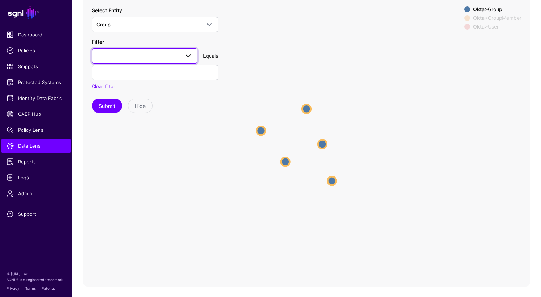
click at [184, 52] on span at bounding box center [188, 56] width 9 height 9
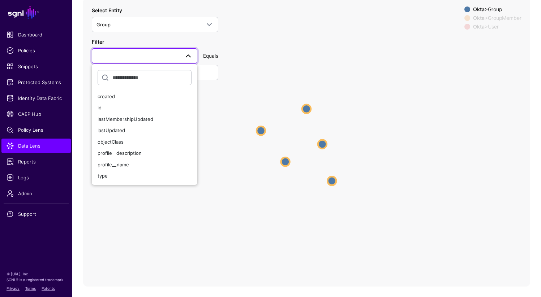
click at [148, 199] on icon "Group GroupMembership Group GroupMembership Group Group Group GroupMembership G…" at bounding box center [306, 142] width 447 height 289
click at [310, 109] on circle at bounding box center [306, 108] width 9 height 9
click at [307, 108] on circle at bounding box center [306, 108] width 9 height 9
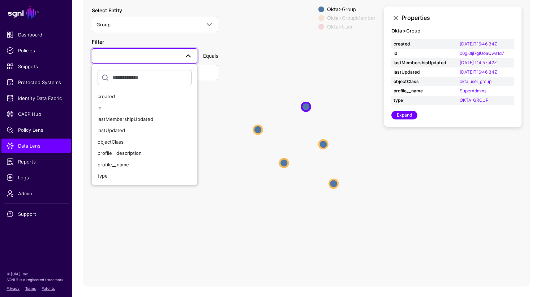
click at [158, 222] on icon "Group Group GroupMembership Group GroupMembership GroupMembership Group Group G…" at bounding box center [306, 142] width 447 height 289
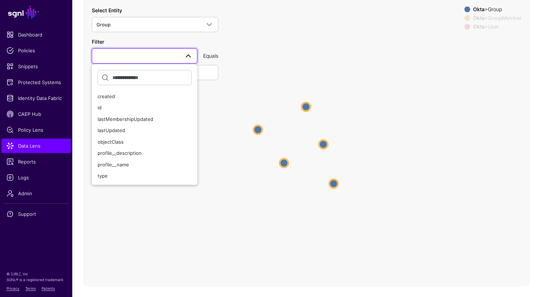
click at [151, 51] on link at bounding box center [144, 55] width 105 height 15
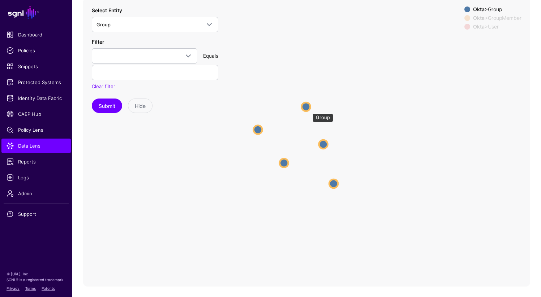
click at [307, 109] on circle at bounding box center [306, 106] width 9 height 9
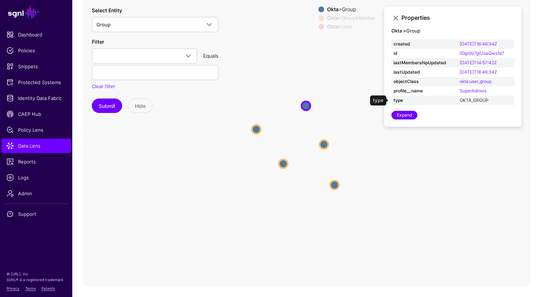
click at [474, 101] on link "OKTA_GROUP" at bounding box center [473, 100] width 29 height 5
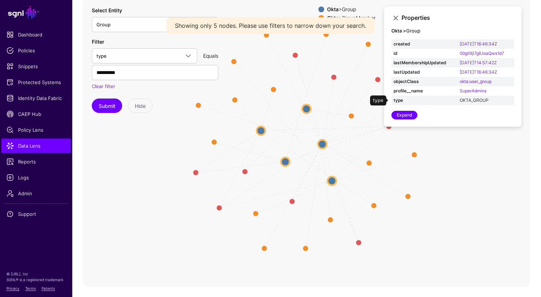
click at [474, 101] on link "OKTA_GROUP" at bounding box center [473, 100] width 29 height 5
click at [465, 81] on link "okta:user_group" at bounding box center [475, 81] width 32 height 5
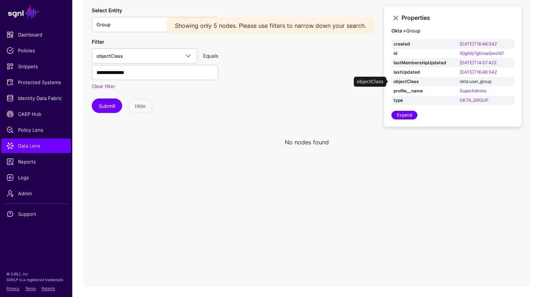
click at [465, 81] on link "okta:user_group" at bounding box center [475, 81] width 32 height 5
click at [462, 99] on link "OKTA_GROUP" at bounding box center [473, 100] width 29 height 5
type input "**********"
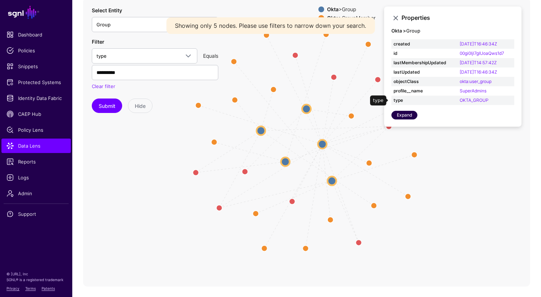
click at [405, 116] on link "Expand" at bounding box center [404, 115] width 26 height 9
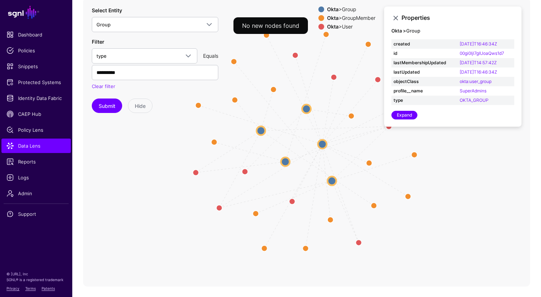
click at [474, 146] on icon "Group GroupMembership Group GroupMembership Group Group Group GroupMembership G…" at bounding box center [306, 142] width 447 height 289
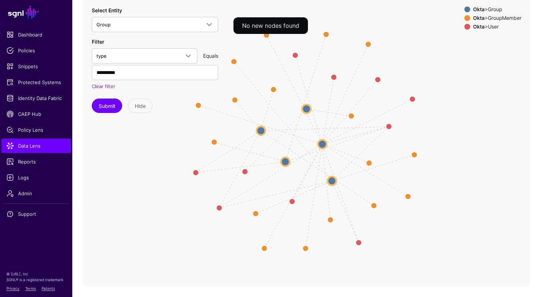
click at [124, 179] on icon "Group GroupMembership Group GroupMembership Group Group Group GroupMembership G…" at bounding box center [306, 142] width 447 height 289
click at [163, 70] on input "**********" at bounding box center [155, 72] width 126 height 15
click at [118, 158] on icon "Group GroupMembership Group GroupMembership Group Group Group GroupMembership G…" at bounding box center [306, 142] width 447 height 289
click at [212, 56] on div "Equals" at bounding box center [210, 56] width 21 height 8
click at [99, 86] on link "Clear filter" at bounding box center [103, 86] width 23 height 6
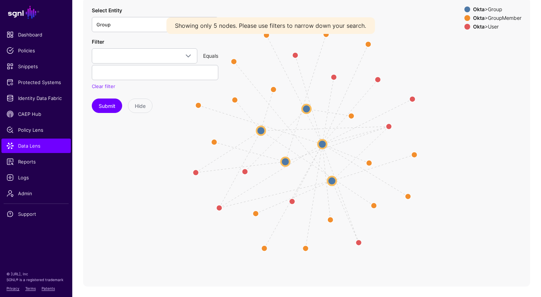
click at [492, 27] on div "Okta > User" at bounding box center [496, 27] width 51 height 6
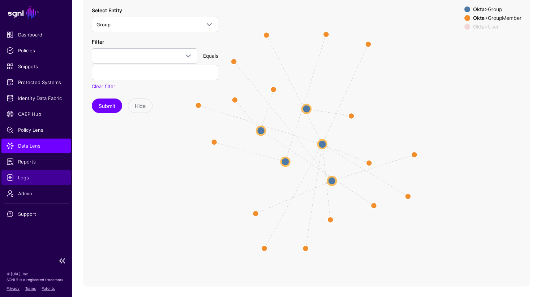
click at [33, 178] on span "Logs" at bounding box center [36, 177] width 59 height 7
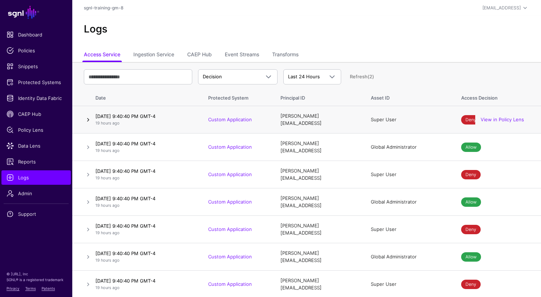
click at [88, 119] on link at bounding box center [88, 120] width 9 height 9
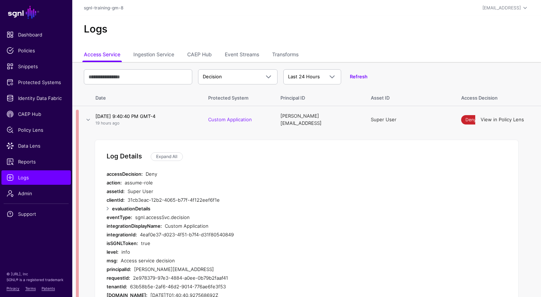
click at [487, 120] on link "View in Policy Lens" at bounding box center [501, 120] width 43 height 6
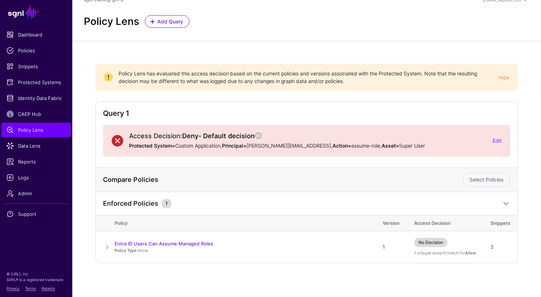
scroll to position [8, 0]
click at [107, 247] on span at bounding box center [107, 247] width 9 height 9
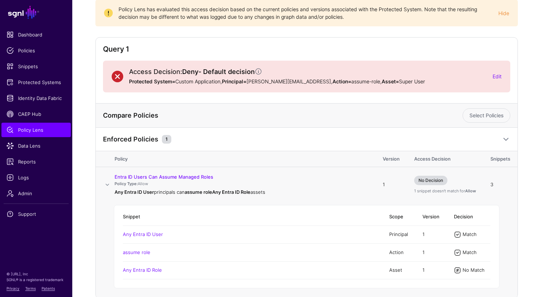
scroll to position [109, 0]
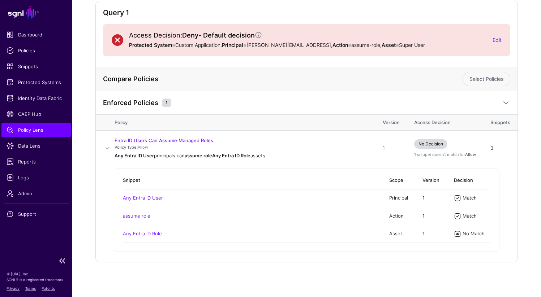
click at [42, 131] on span "Policy Lens" at bounding box center [36, 129] width 59 height 7
click at [34, 148] on span "Data Lens" at bounding box center [36, 145] width 59 height 7
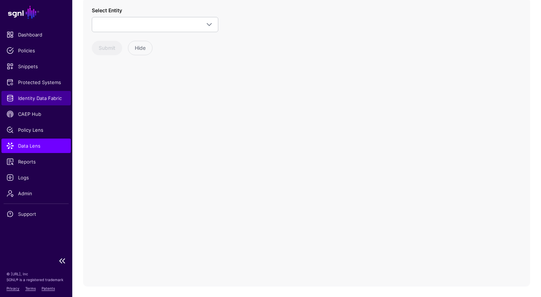
click at [27, 101] on span "Identity Data Fabric" at bounding box center [36, 98] width 59 height 7
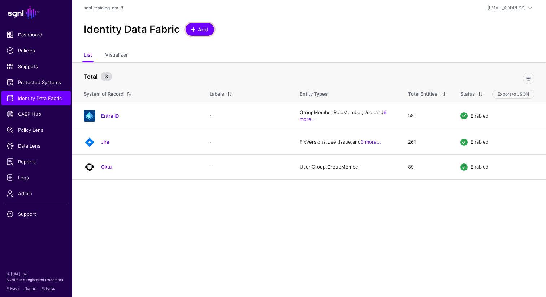
click at [202, 28] on span "Add" at bounding box center [203, 30] width 12 height 8
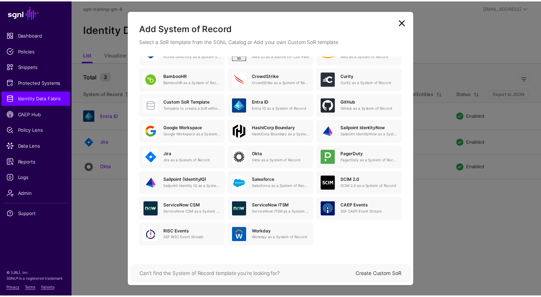
scroll to position [65, 0]
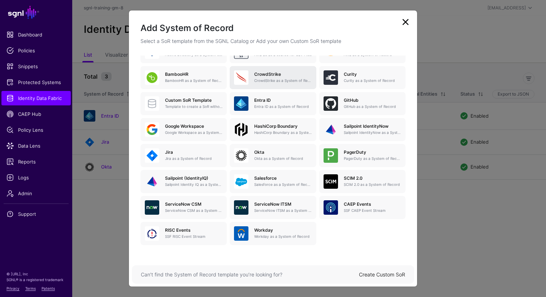
click at [291, 77] on div "CrowdStrike CrowdStrike as a System of Record" at bounding box center [279, 78] width 63 height 12
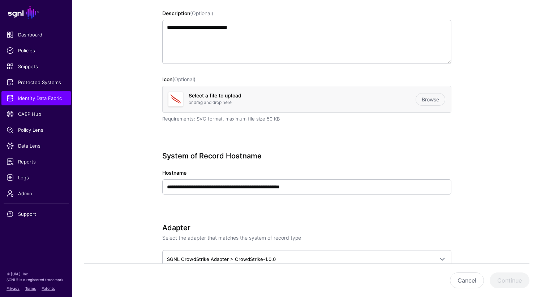
scroll to position [134, 0]
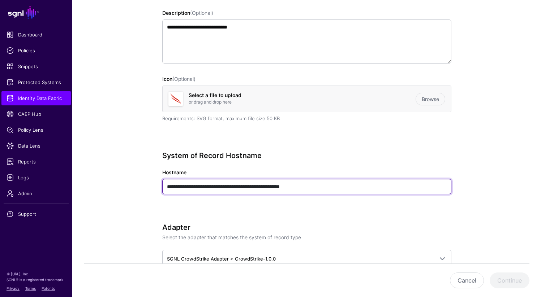
click at [255, 185] on input "**********" at bounding box center [306, 186] width 289 height 15
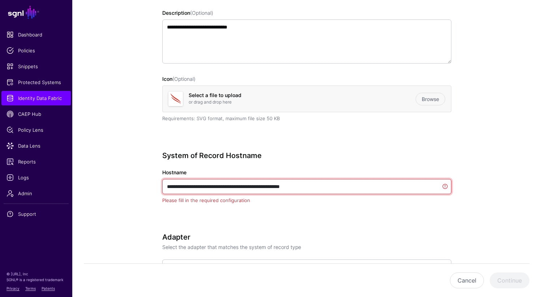
click at [255, 185] on input "**********" at bounding box center [306, 186] width 289 height 15
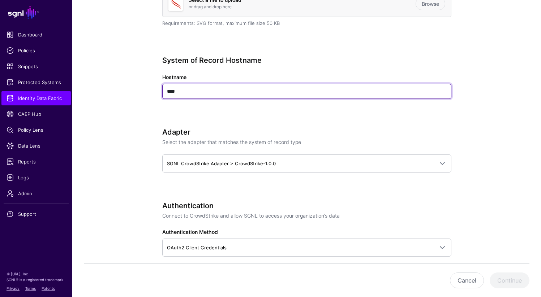
scroll to position [239, 0]
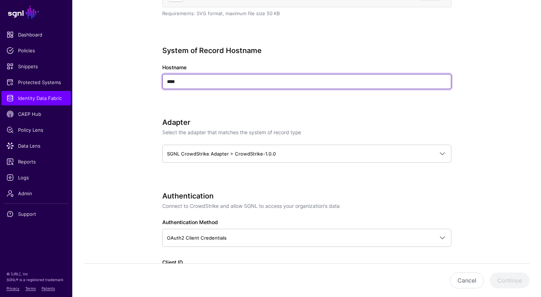
type input "****"
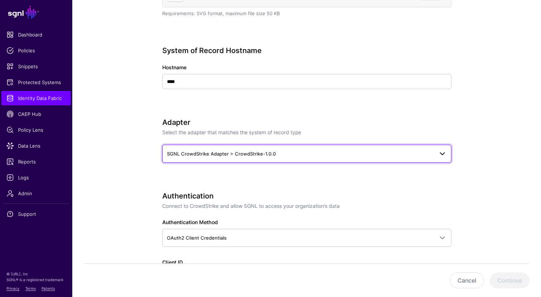
click at [243, 157] on span "SGNL CrowdStrike Adapter > CrowdStrike-1.0.0" at bounding box center [307, 154] width 280 height 9
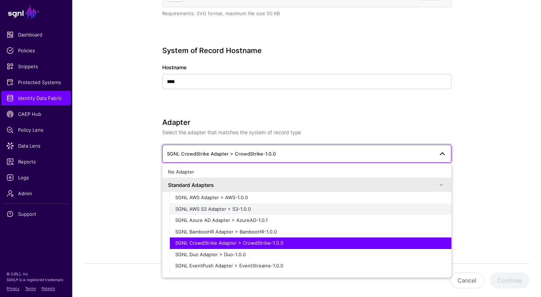
click at [244, 212] on div "SGNL AWS S3 Adapter > S3-1.0.0" at bounding box center [310, 209] width 270 height 7
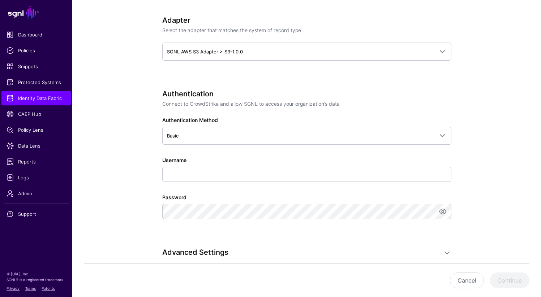
scroll to position [342, 0]
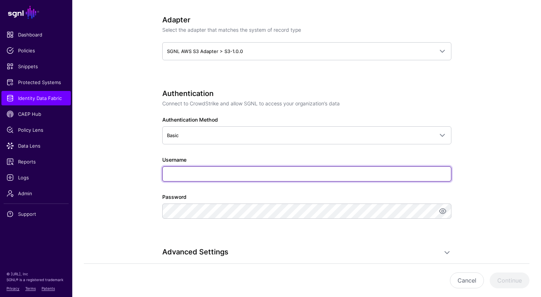
click at [206, 174] on input "Username" at bounding box center [306, 173] width 289 height 15
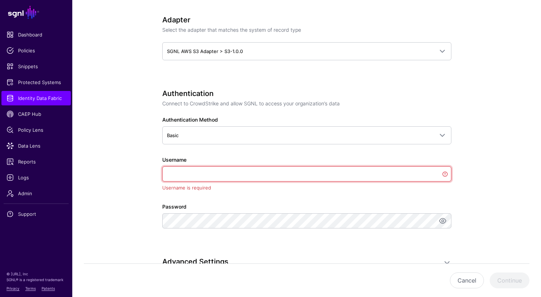
paste input "**********"
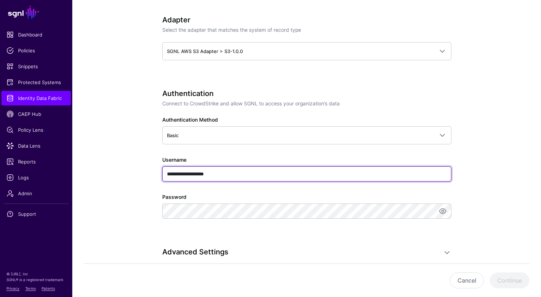
type input "**********"
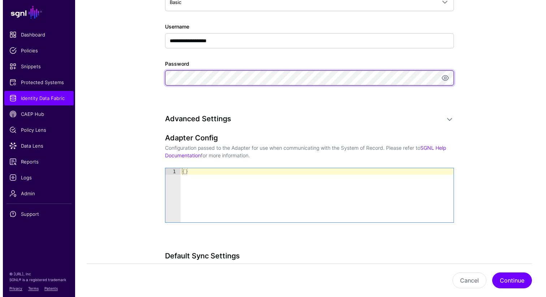
scroll to position [476, 0]
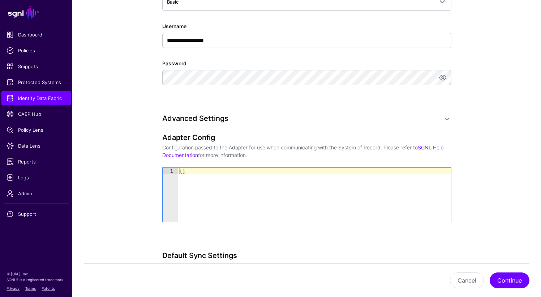
type textarea "**"
click at [190, 183] on div "{ }" at bounding box center [314, 201] width 273 height 67
paste textarea "Cursor at row 1"
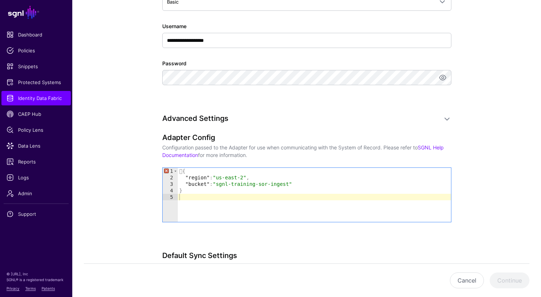
click at [332, 239] on div "Adapter Config Configuration passed to the Adapter for use when communicating w…" at bounding box center [306, 187] width 289 height 109
click at [238, 216] on div " { "region" : "us-east-2" , "bucket" : "sgnl-training-sor-ingest" }" at bounding box center [314, 201] width 273 height 67
click at [183, 172] on div " { "region" : "us-east-2" , "bucket" : "sgnl-training-sor-ingest" }" at bounding box center [314, 201] width 273 height 67
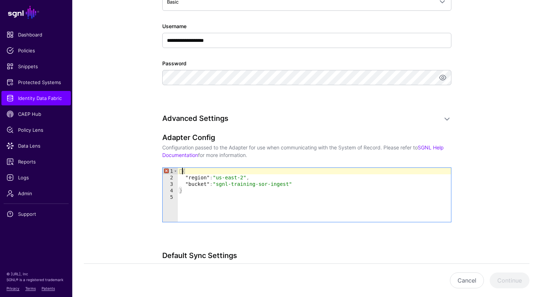
type textarea "*"
click at [502, 280] on button "Continue" at bounding box center [509, 281] width 40 height 16
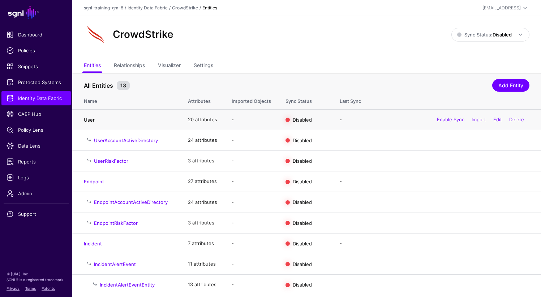
click at [89, 120] on link "User" at bounding box center [89, 120] width 11 height 6
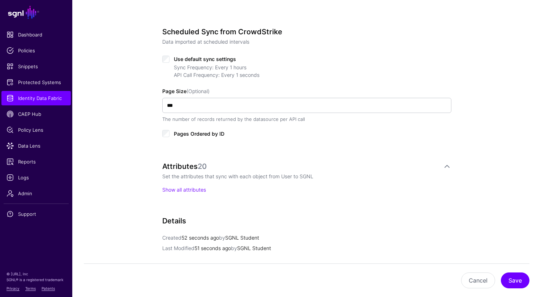
scroll to position [345, 0]
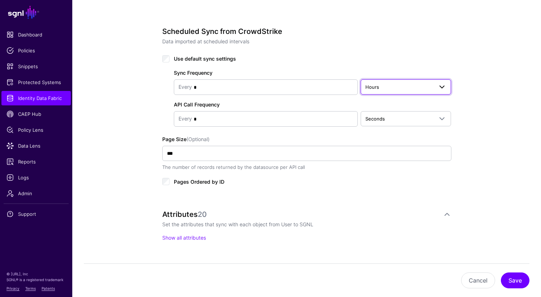
click at [377, 87] on span "Hours" at bounding box center [372, 87] width 14 height 6
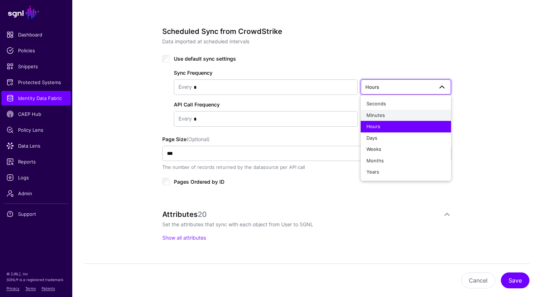
click at [380, 115] on span "Minutes" at bounding box center [375, 115] width 18 height 6
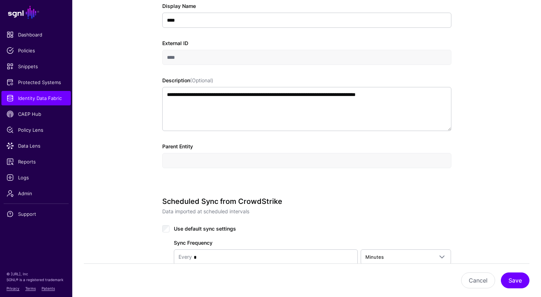
scroll to position [177, 0]
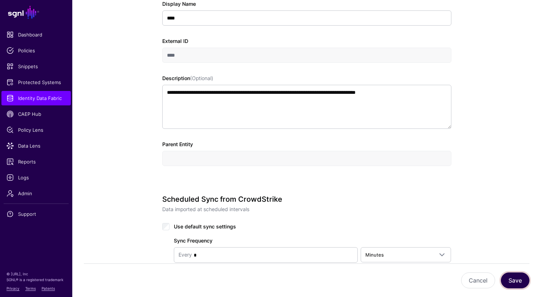
click at [515, 276] on button "Save" at bounding box center [515, 281] width 29 height 16
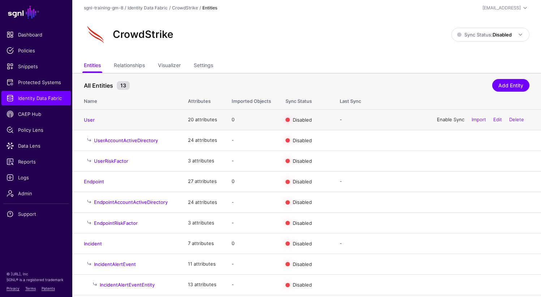
click at [441, 121] on link "Enable Sync" at bounding box center [450, 120] width 27 height 6
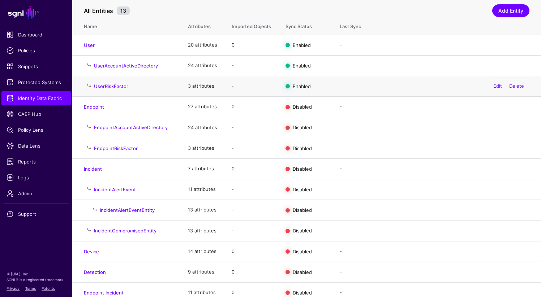
scroll to position [83, 0]
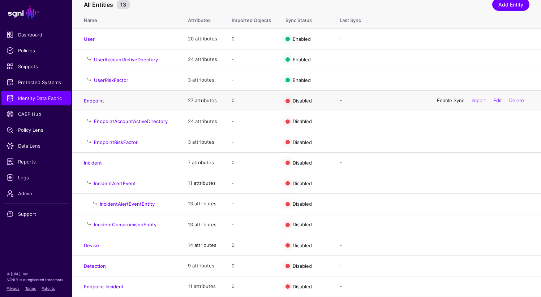
click at [439, 99] on link "Enable Sync" at bounding box center [450, 101] width 27 height 6
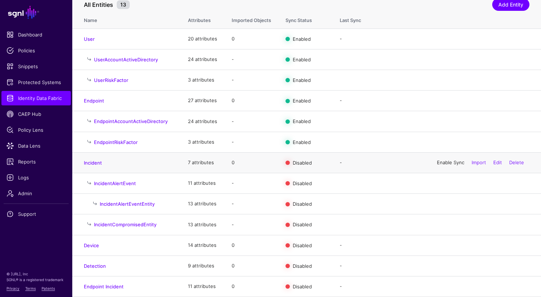
click at [437, 161] on link "Enable Sync" at bounding box center [450, 163] width 27 height 6
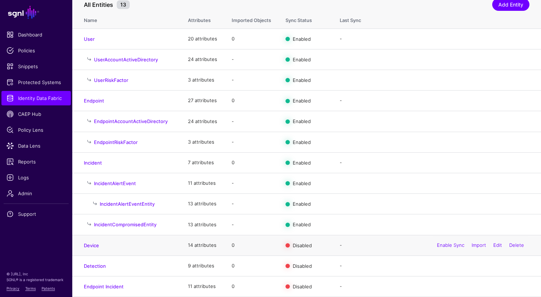
click at [438, 248] on div "Enable Sync Import Edit Delete" at bounding box center [480, 246] width 98 height 18
click at [438, 247] on link "Enable Sync" at bounding box center [450, 245] width 27 height 6
click at [440, 265] on link "Enable Sync" at bounding box center [450, 266] width 27 height 6
click at [439, 289] on link "Enable Sync" at bounding box center [450, 286] width 27 height 6
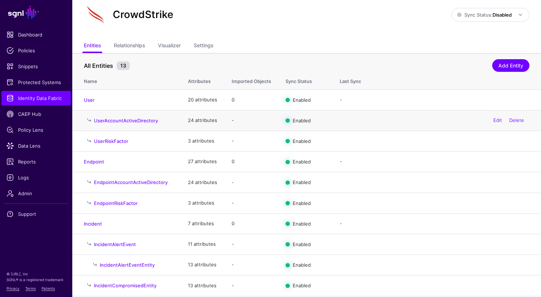
scroll to position [0, 0]
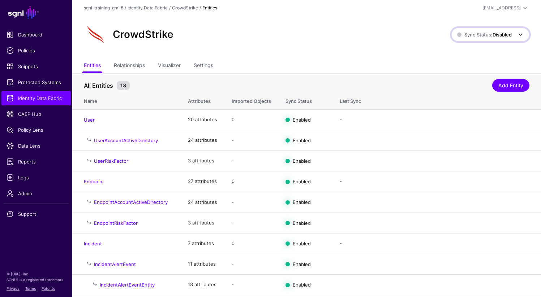
click at [482, 36] on span "Sync Status: Disabled" at bounding box center [484, 35] width 55 height 6
click at [418, 34] on div "CrowdStrike" at bounding box center [267, 34] width 373 height 23
click at [505, 35] on strong "Disabled" at bounding box center [501, 35] width 19 height 6
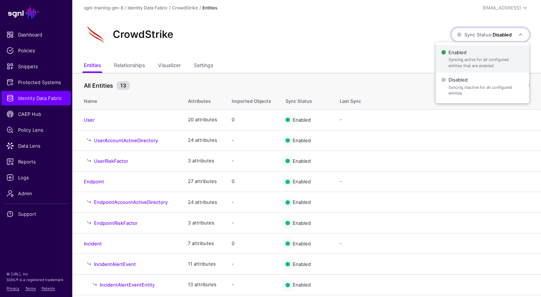
click at [488, 54] on span "Enabled Syncing active for all configured entities that are enabled" at bounding box center [482, 58] width 82 height 23
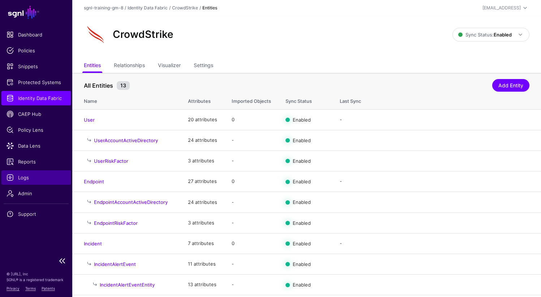
click at [26, 179] on span "Logs" at bounding box center [36, 177] width 59 height 7
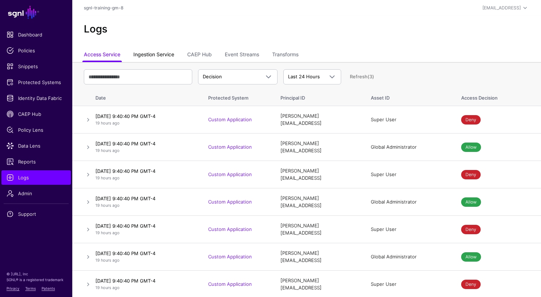
click at [156, 57] on link "Ingestion Service" at bounding box center [153, 55] width 41 height 14
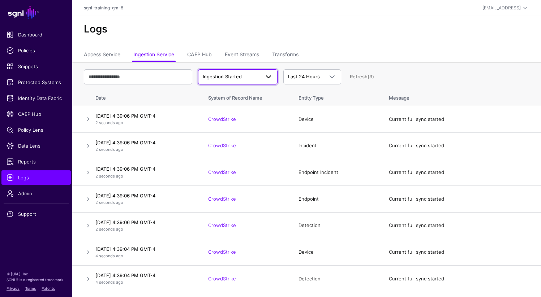
click at [229, 79] on span "Ingestion Started" at bounding box center [231, 76] width 57 height 7
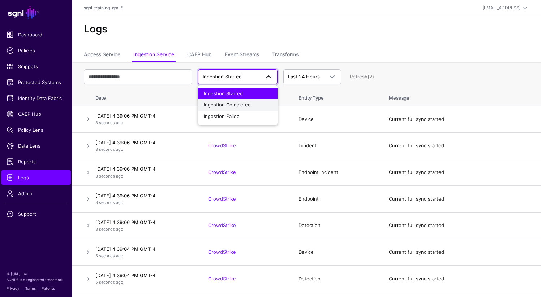
click at [235, 104] on span "Ingestion Completed" at bounding box center [227, 105] width 47 height 6
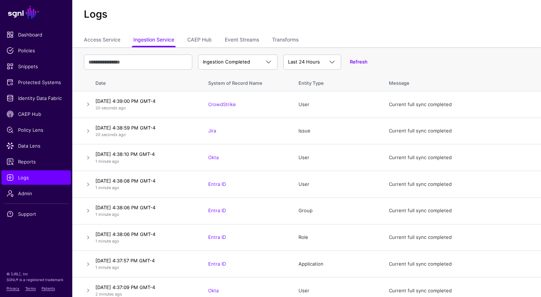
scroll to position [14, 0]
click at [87, 106] on link at bounding box center [88, 104] width 9 height 9
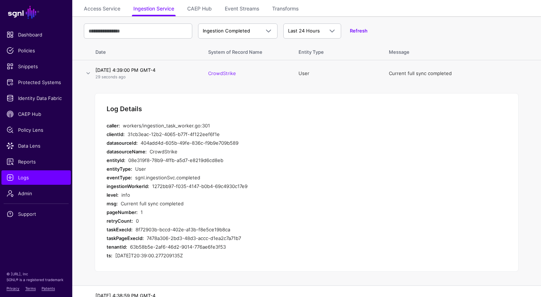
scroll to position [27, 0]
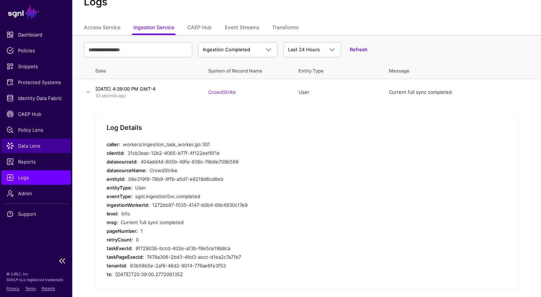
click at [29, 144] on span "Data Lens" at bounding box center [36, 145] width 59 height 7
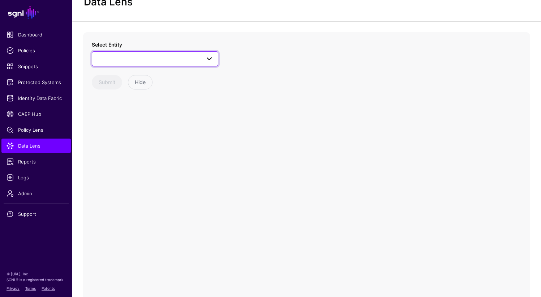
click at [191, 61] on span at bounding box center [154, 59] width 117 height 9
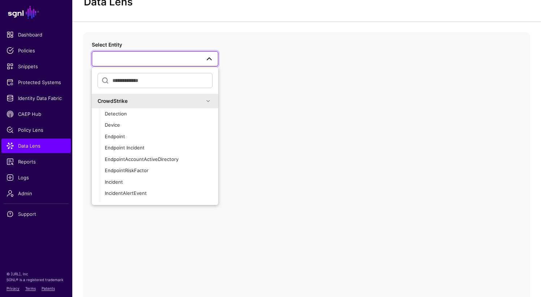
click at [128, 101] on div "CrowdStrike" at bounding box center [151, 101] width 106 height 8
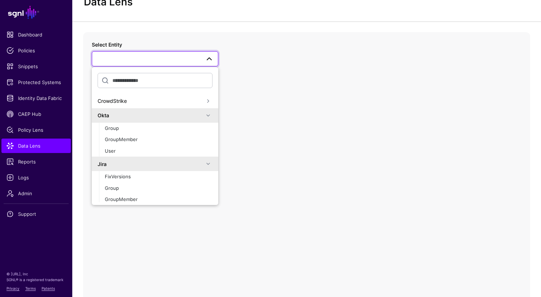
click at [159, 55] on span at bounding box center [154, 59] width 117 height 9
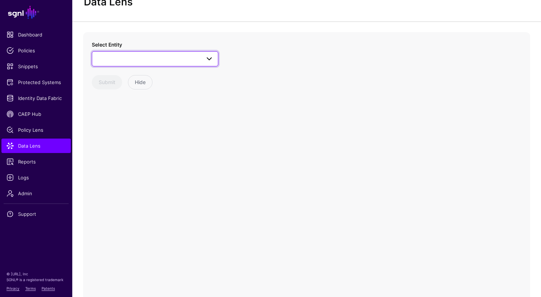
click at [159, 55] on span at bounding box center [154, 59] width 117 height 9
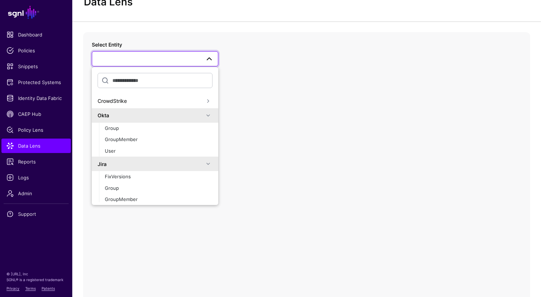
click at [144, 99] on div "CrowdStrike" at bounding box center [151, 101] width 106 height 8
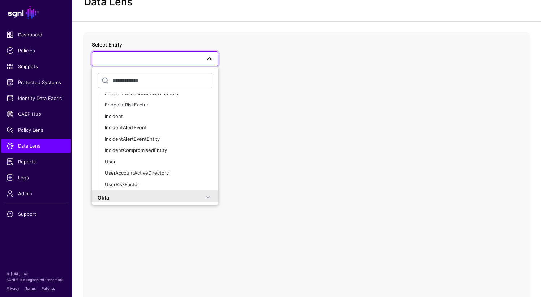
scroll to position [72, 0]
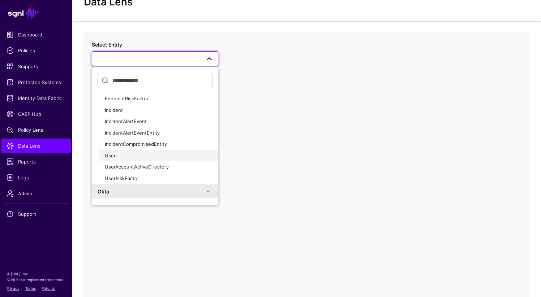
click at [122, 151] on button "User" at bounding box center [158, 156] width 119 height 12
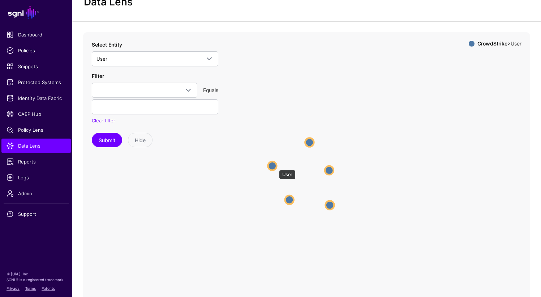
click at [274, 168] on circle at bounding box center [272, 165] width 9 height 9
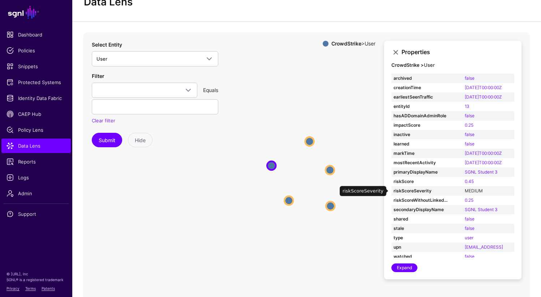
scroll to position [4, 0]
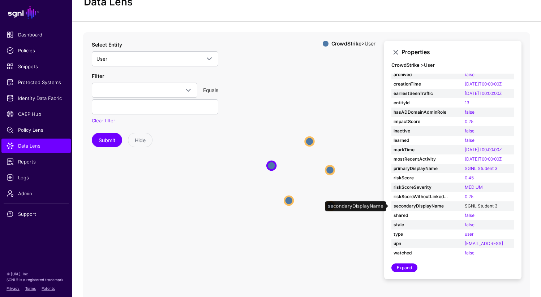
click at [464, 205] on link "SGNL Student 3" at bounding box center [480, 205] width 33 height 5
type input "**********"
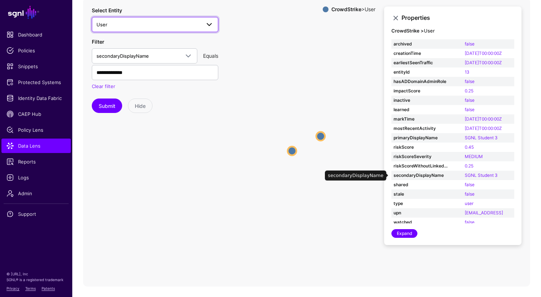
click at [186, 21] on span "User" at bounding box center [148, 25] width 104 height 8
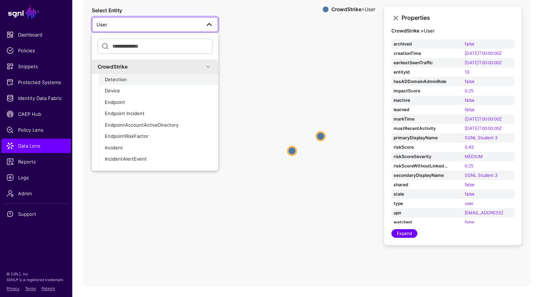
click at [154, 78] on div "Detection" at bounding box center [159, 79] width 108 height 7
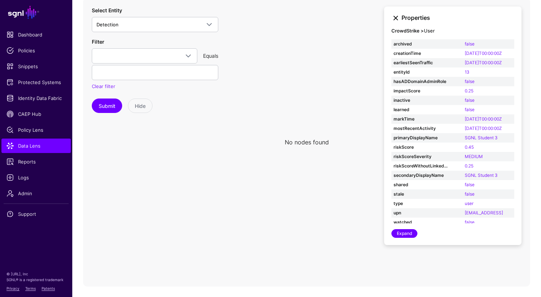
click at [395, 16] on link at bounding box center [395, 18] width 9 height 9
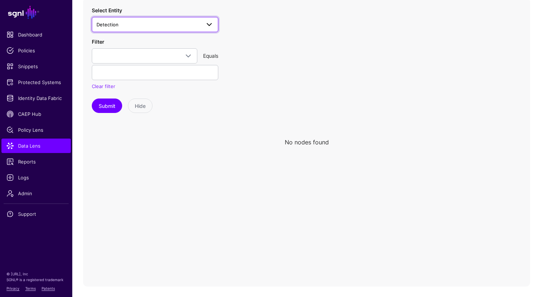
click at [187, 20] on span "Detection" at bounding box center [154, 24] width 117 height 9
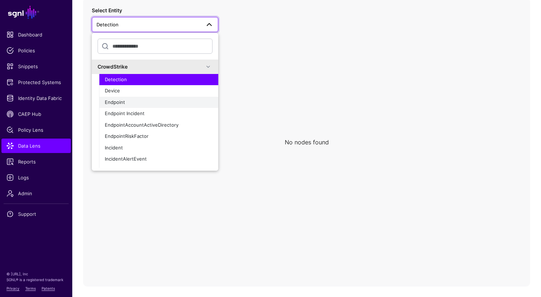
click at [146, 103] on div "Endpoint" at bounding box center [159, 102] width 108 height 7
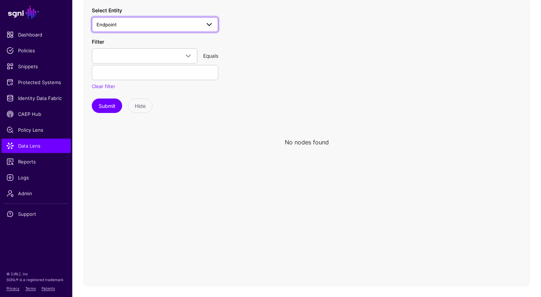
click at [157, 26] on span "Endpoint" at bounding box center [148, 25] width 104 height 8
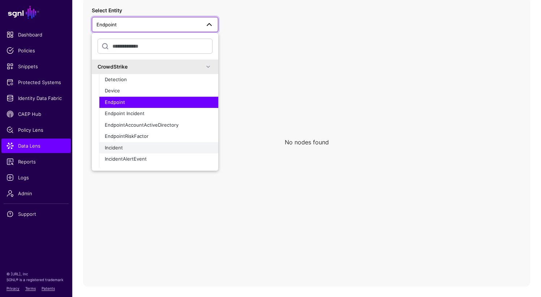
click at [142, 148] on div "Incident" at bounding box center [159, 147] width 108 height 7
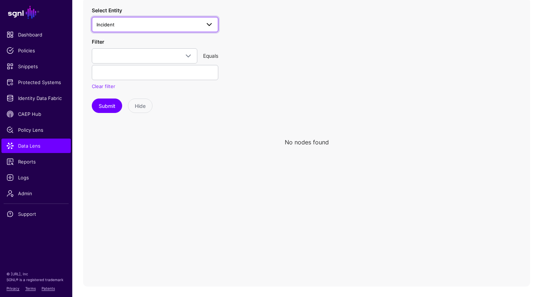
click at [142, 17] on link "Incident" at bounding box center [155, 24] width 126 height 15
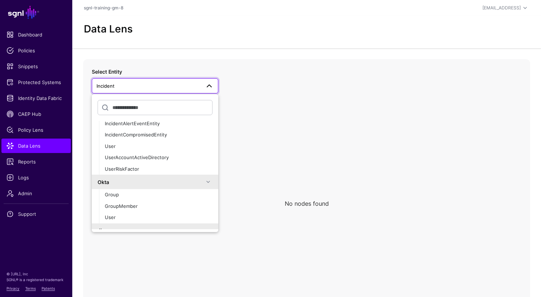
scroll to position [109, 0]
click at [125, 146] on div "User" at bounding box center [159, 146] width 108 height 7
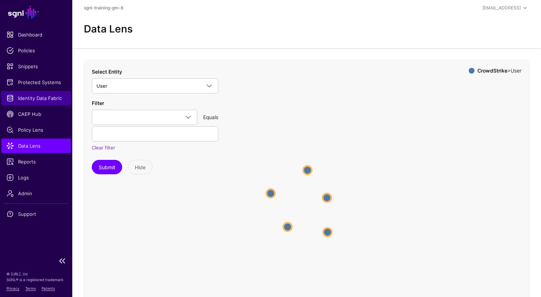
click at [36, 97] on span "Identity Data Fabric" at bounding box center [36, 98] width 59 height 7
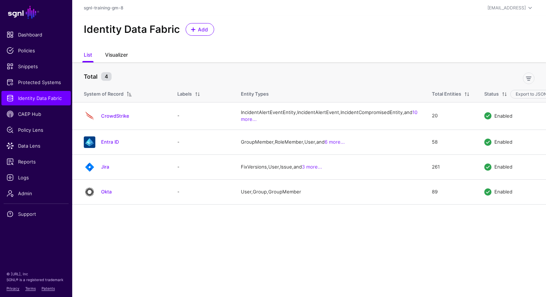
click at [124, 57] on link "Visualizer" at bounding box center [116, 56] width 23 height 14
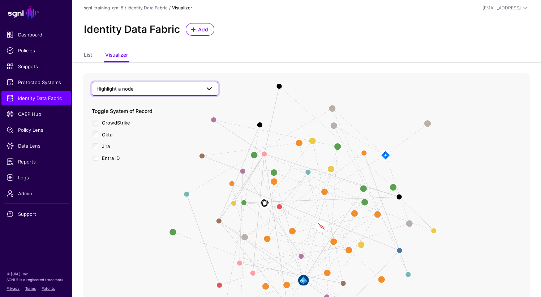
click at [161, 92] on span "Highlight a node" at bounding box center [154, 89] width 117 height 9
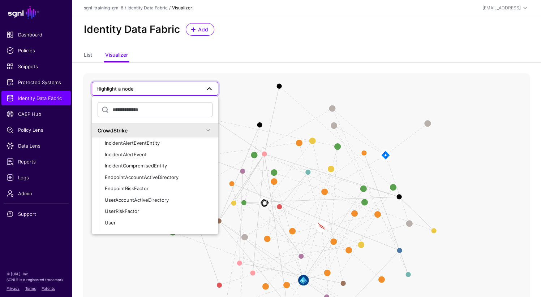
click at [265, 56] on ul "List Visualizer" at bounding box center [306, 56] width 445 height 14
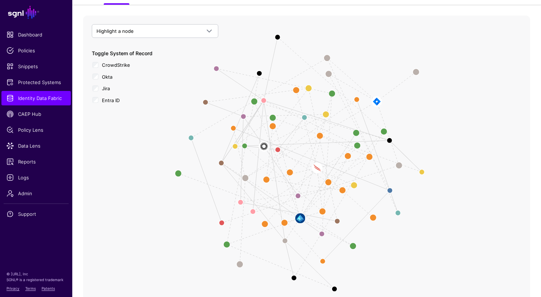
scroll to position [58, 0]
click at [265, 146] on image at bounding box center [264, 147] width 20 height 20
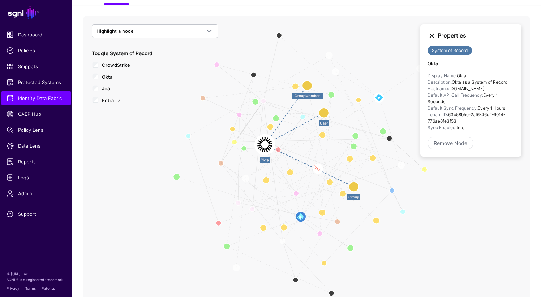
click at [430, 35] on link at bounding box center [431, 35] width 9 height 9
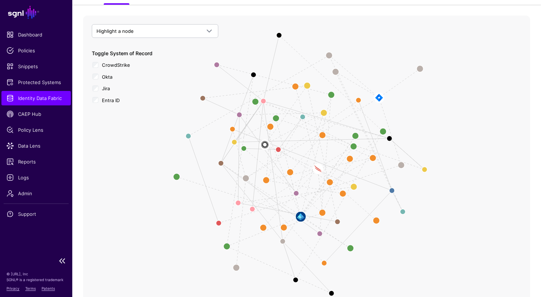
click at [45, 98] on span "Identity Data Fabric" at bounding box center [36, 98] width 59 height 7
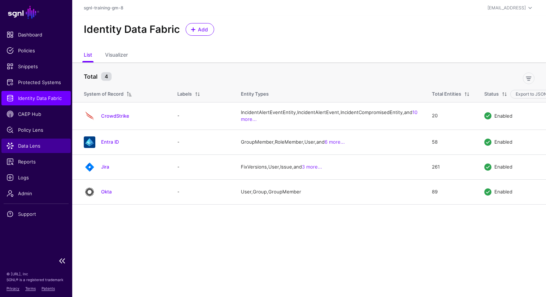
click at [27, 144] on span "Data Lens" at bounding box center [36, 145] width 59 height 7
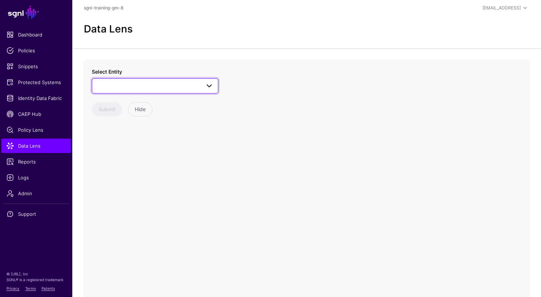
click at [172, 88] on span at bounding box center [154, 86] width 117 height 9
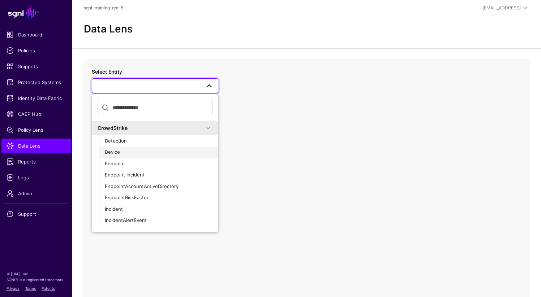
click at [132, 156] on button "Device" at bounding box center [158, 153] width 119 height 12
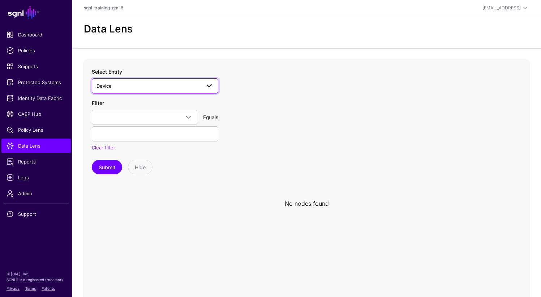
click at [168, 87] on span "Device" at bounding box center [148, 86] width 104 height 8
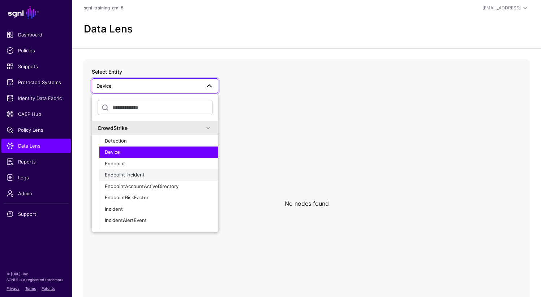
click at [146, 177] on div "Endpoint Incident" at bounding box center [159, 175] width 108 height 7
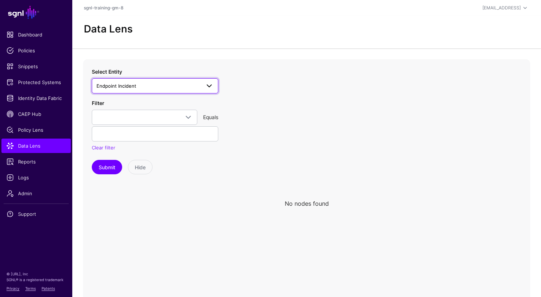
click at [144, 88] on span "Endpoint Incident" at bounding box center [148, 86] width 104 height 8
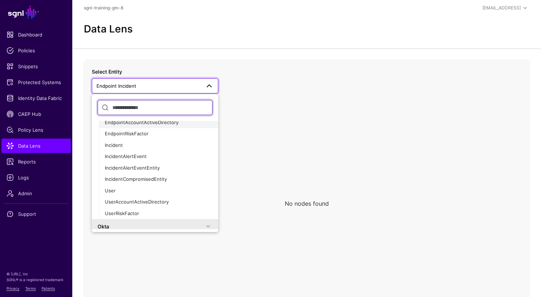
scroll to position [72, 0]
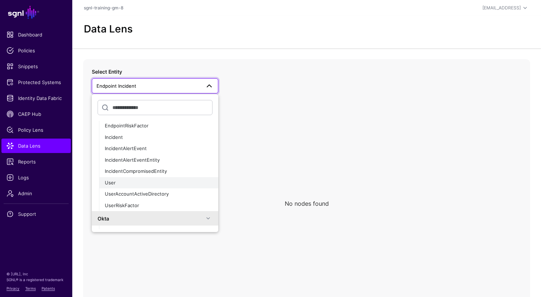
click at [131, 185] on div "User" at bounding box center [159, 182] width 108 height 7
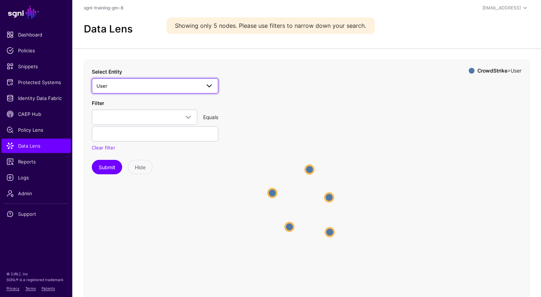
click at [137, 85] on span "User" at bounding box center [148, 86] width 104 height 8
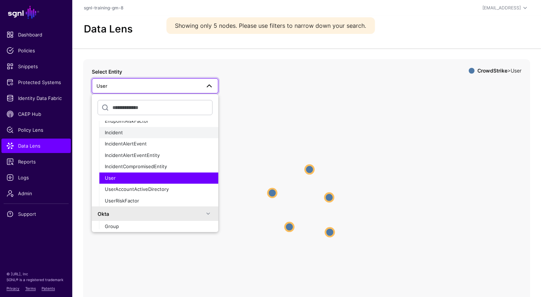
scroll to position [86, 0]
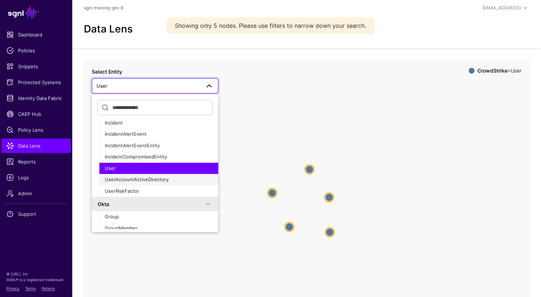
click at [135, 182] on div "UserAccountActiveDirectory" at bounding box center [159, 179] width 108 height 7
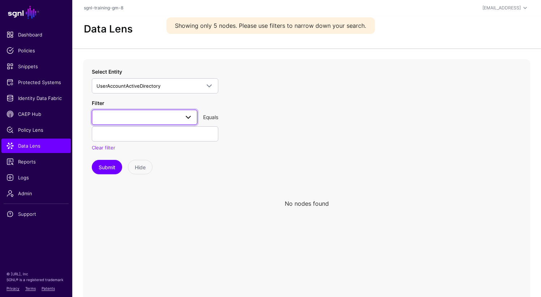
click at [138, 117] on span at bounding box center [144, 117] width 96 height 9
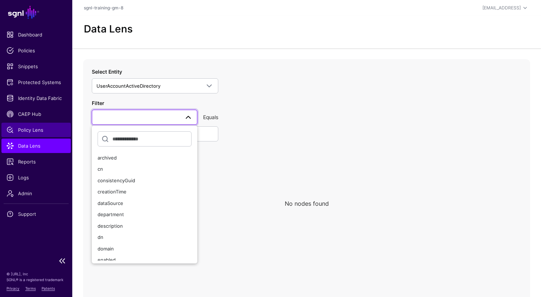
click at [46, 129] on span "Policy Lens" at bounding box center [36, 129] width 59 height 7
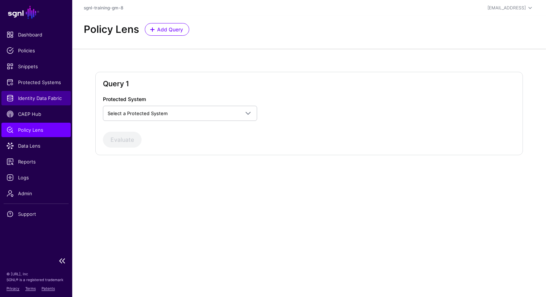
click at [31, 96] on span "Identity Data Fabric" at bounding box center [36, 98] width 59 height 7
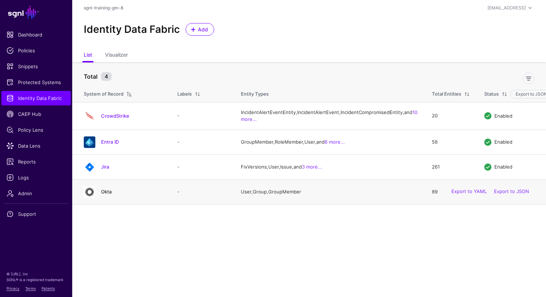
click at [103, 195] on link "Okta" at bounding box center [106, 192] width 10 height 6
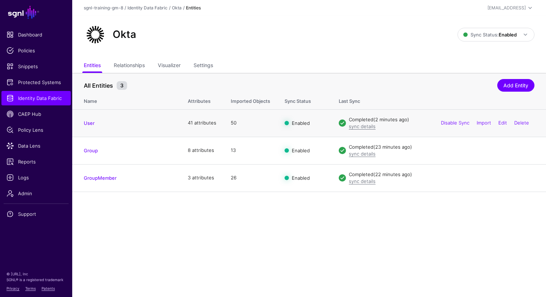
click at [199, 125] on td "41 attributes" at bounding box center [202, 122] width 43 height 27
click at [88, 125] on link "User" at bounding box center [89, 123] width 11 height 6
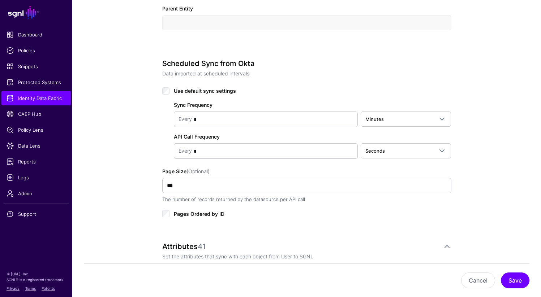
scroll to position [313, 0]
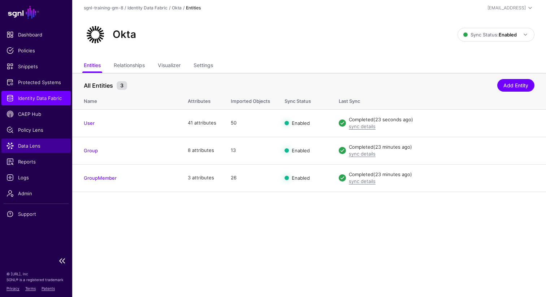
click at [37, 146] on span "Data Lens" at bounding box center [36, 145] width 59 height 7
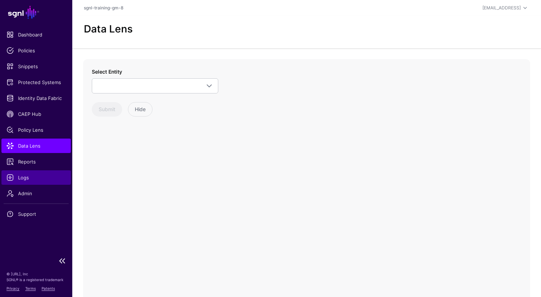
click at [28, 177] on span "Logs" at bounding box center [36, 177] width 59 height 7
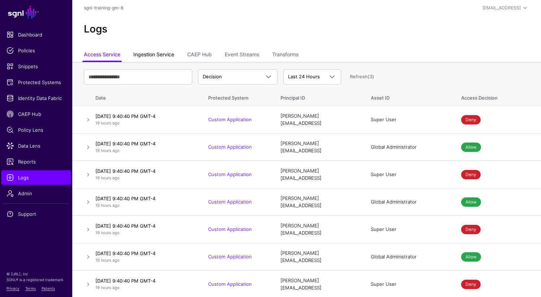
click at [155, 53] on link "Ingestion Service" at bounding box center [153, 55] width 41 height 14
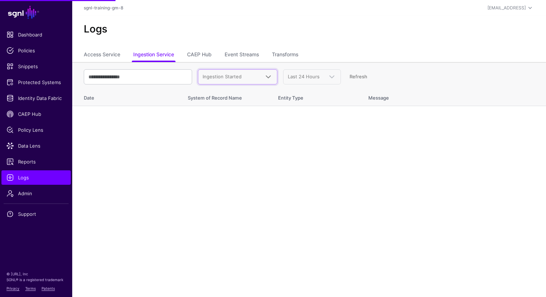
click at [212, 75] on span "Ingestion Started" at bounding box center [222, 77] width 39 height 6
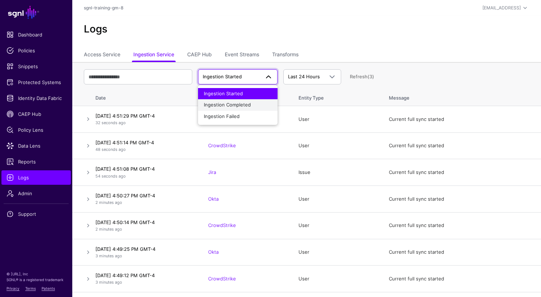
click at [217, 106] on span "Ingestion Completed" at bounding box center [227, 105] width 47 height 6
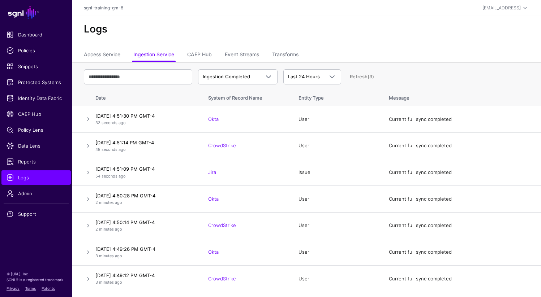
click at [87, 120] on link at bounding box center [88, 119] width 9 height 9
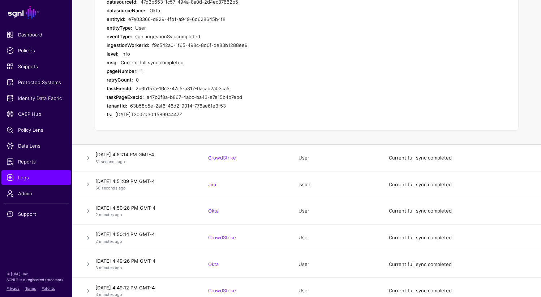
scroll to position [193, 0]
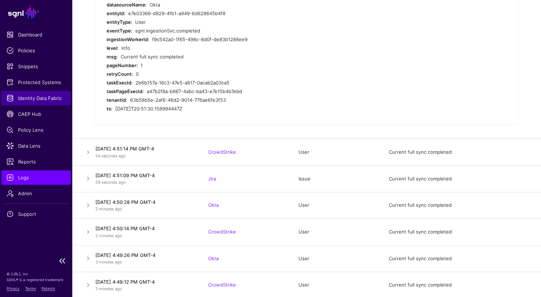
click at [35, 99] on span "Identity Data Fabric" at bounding box center [36, 98] width 59 height 7
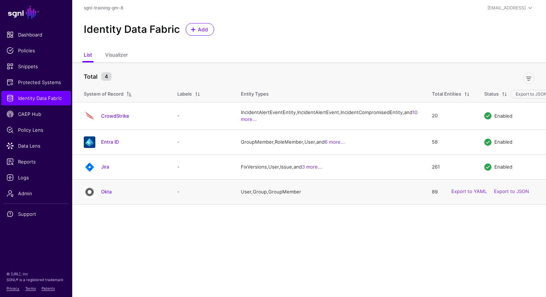
click at [107, 198] on div "Okta" at bounding box center [123, 192] width 85 height 12
click at [108, 195] on link "Okta" at bounding box center [106, 192] width 10 height 6
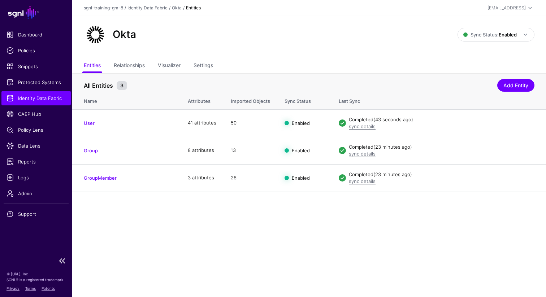
click at [38, 99] on span "Identity Data Fabric" at bounding box center [36, 98] width 59 height 7
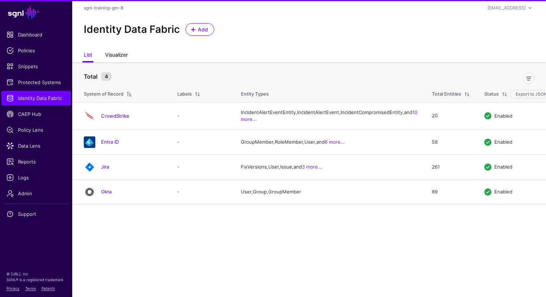
click at [113, 58] on link "Visualizer" at bounding box center [116, 56] width 23 height 14
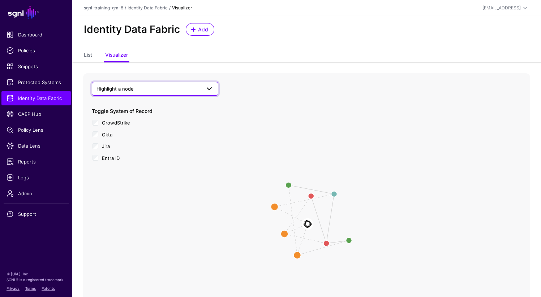
click at [152, 91] on span "Highlight a node" at bounding box center [148, 89] width 104 height 8
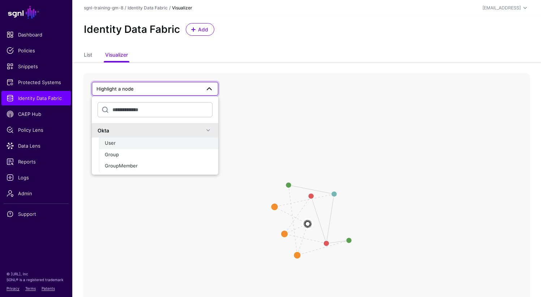
click at [136, 142] on div "User" at bounding box center [159, 143] width 108 height 7
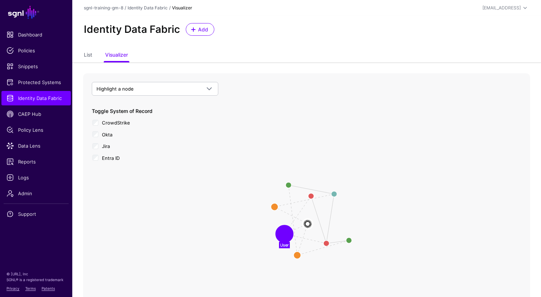
click at [282, 233] on circle at bounding box center [284, 234] width 14 height 14
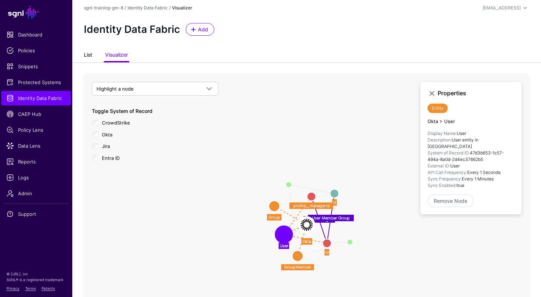
click at [85, 57] on link "List" at bounding box center [88, 56] width 8 height 14
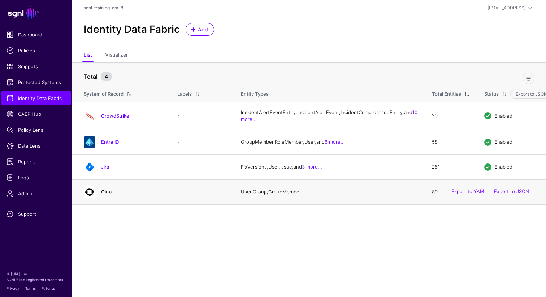
click at [108, 195] on link "Okta" at bounding box center [106, 192] width 10 height 6
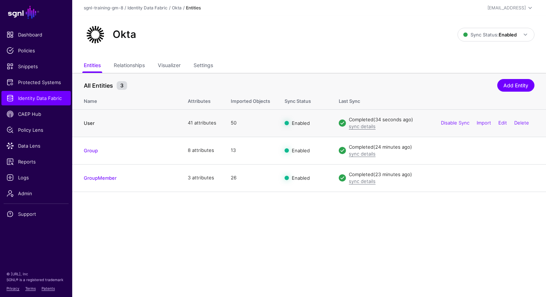
click at [89, 123] on link "User" at bounding box center [89, 123] width 11 height 6
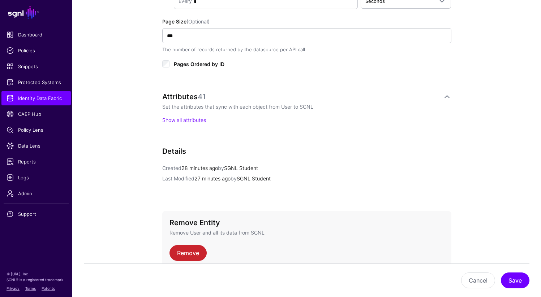
scroll to position [499, 0]
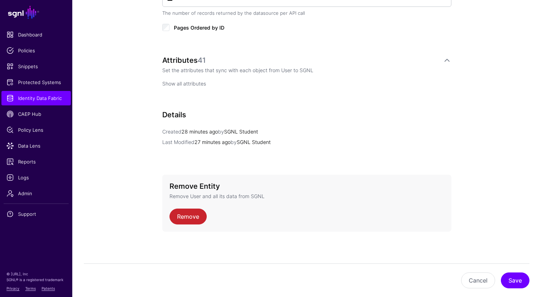
click at [173, 82] on link "Show all attributes" at bounding box center [184, 84] width 44 height 6
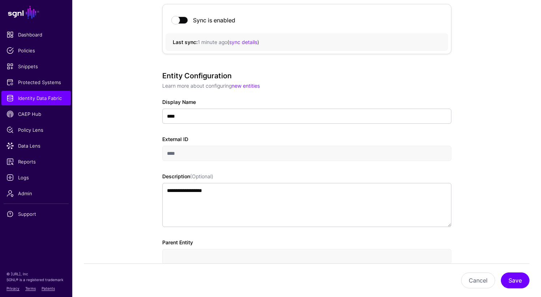
scroll to position [0, 0]
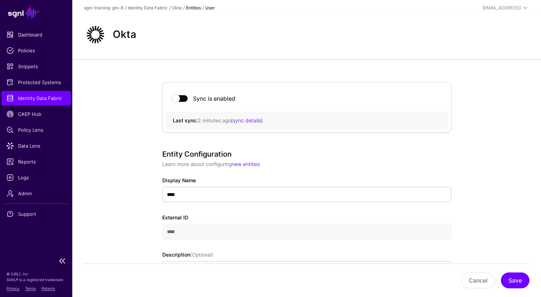
click at [41, 96] on span "Identity Data Fabric" at bounding box center [36, 98] width 59 height 7
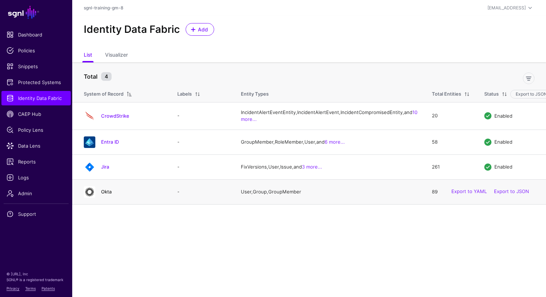
click at [108, 195] on link "Okta" at bounding box center [106, 192] width 10 height 6
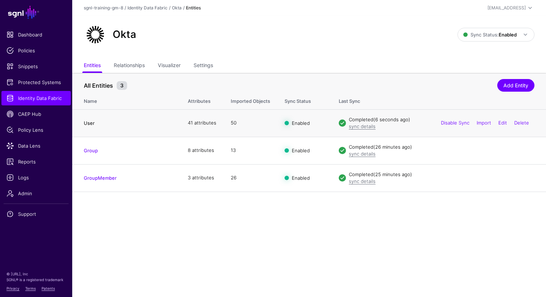
click at [88, 121] on link "User" at bounding box center [89, 123] width 11 height 6
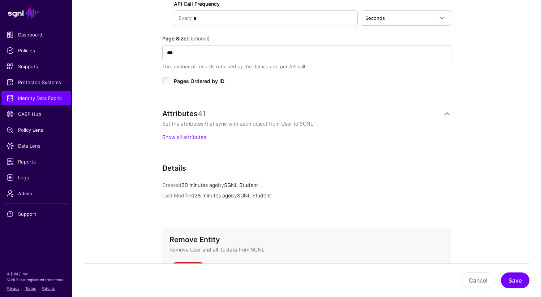
scroll to position [499, 0]
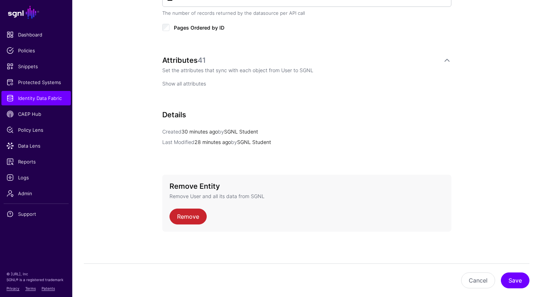
click at [204, 81] on link "Show all attributes" at bounding box center [184, 84] width 44 height 6
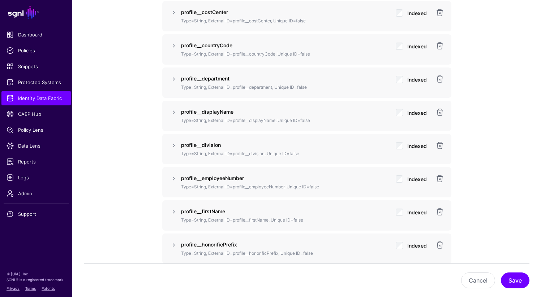
scroll to position [895, 0]
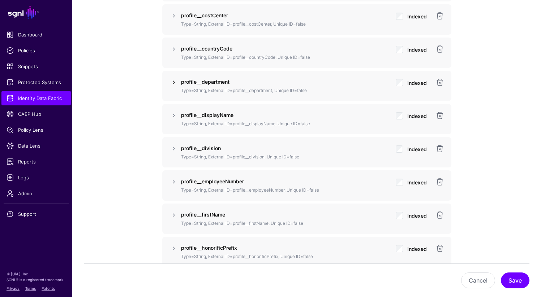
click at [172, 82] on link at bounding box center [173, 82] width 9 height 9
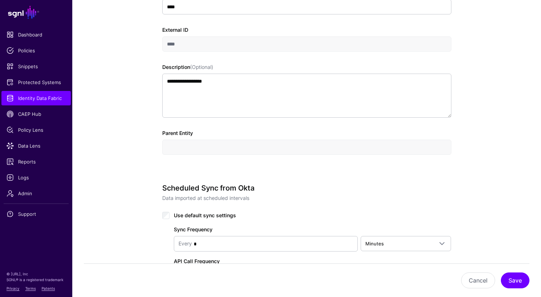
scroll to position [189, 0]
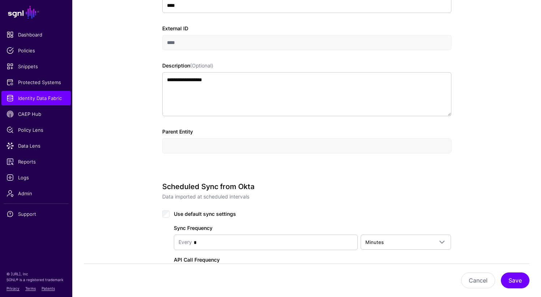
click at [170, 142] on input "text" at bounding box center [306, 145] width 289 height 15
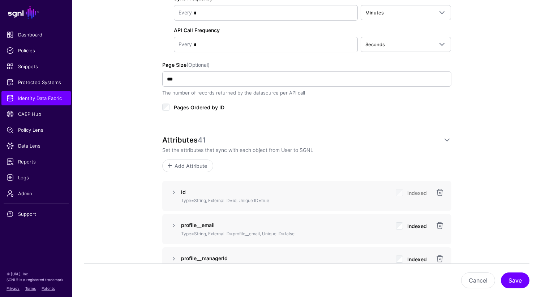
scroll to position [402, 0]
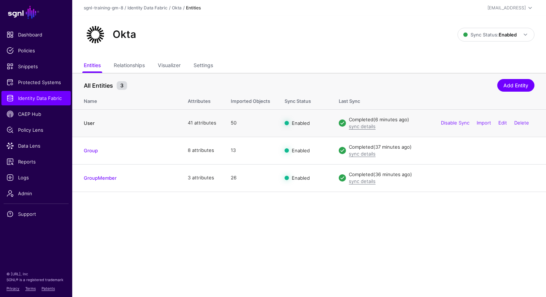
click at [90, 123] on link "User" at bounding box center [89, 123] width 11 height 6
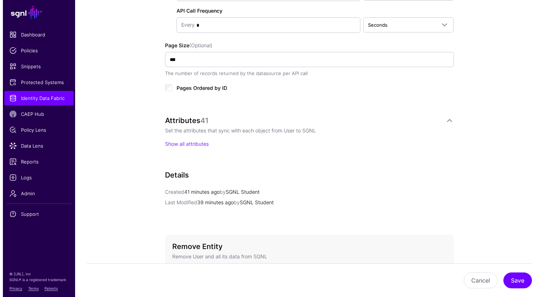
scroll to position [401, 0]
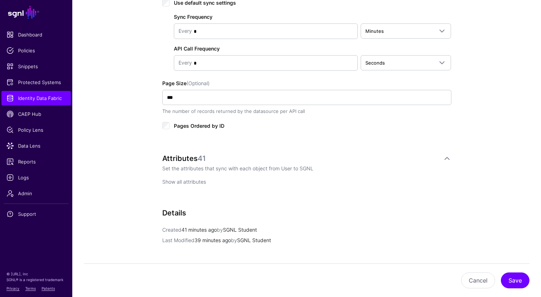
click at [189, 180] on link "Show all attributes" at bounding box center [184, 182] width 44 height 6
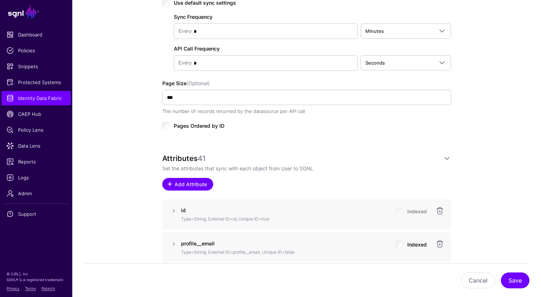
click at [185, 184] on span "Add Attribute" at bounding box center [190, 185] width 34 height 8
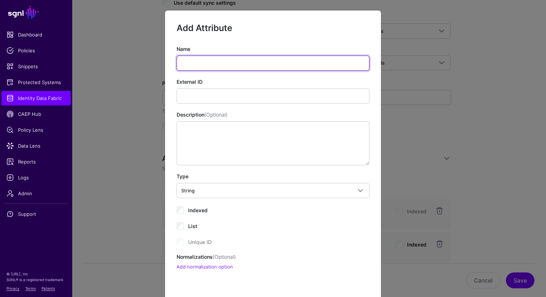
click at [189, 66] on input "Name" at bounding box center [273, 63] width 193 height 15
paste input "**********"
type input "**********"
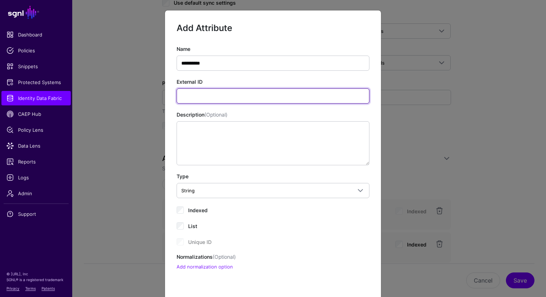
click at [210, 95] on input "External ID" at bounding box center [273, 95] width 193 height 15
paste input "**********"
type input "**********"
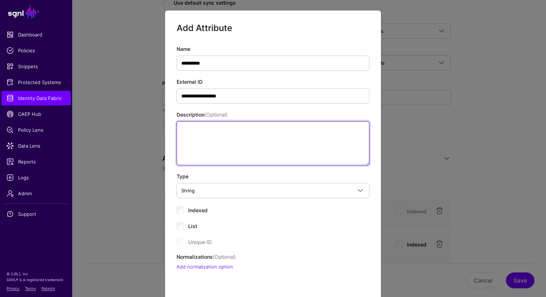
click at [213, 137] on textarea "Description (Optional)" at bounding box center [273, 143] width 193 height 44
paste textarea "**********"
type textarea "**********"
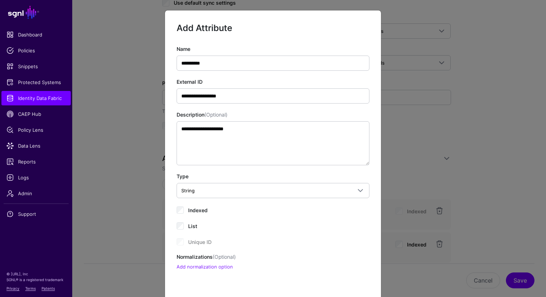
click at [264, 228] on div "List" at bounding box center [273, 225] width 193 height 9
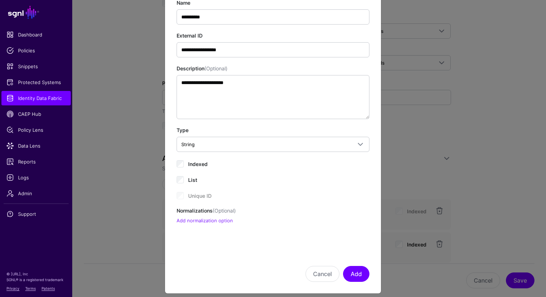
scroll to position [53, 0]
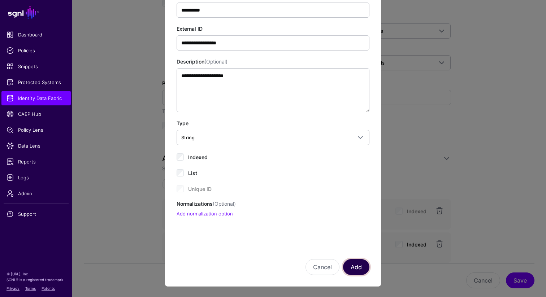
click at [358, 269] on button "Add" at bounding box center [356, 267] width 26 height 16
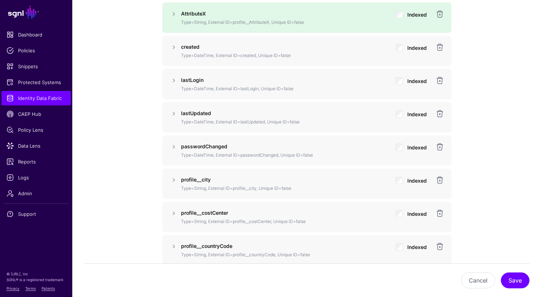
scroll to position [732, 0]
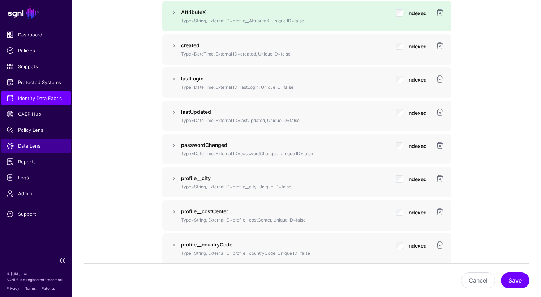
click at [23, 145] on span "Data Lens" at bounding box center [36, 145] width 59 height 7
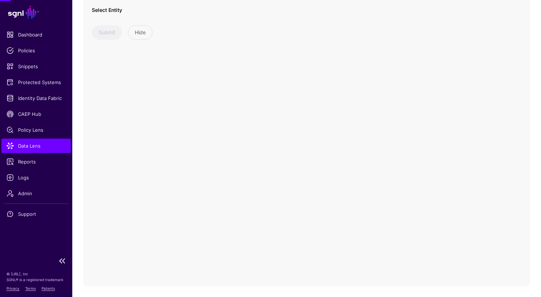
scroll to position [61, 0]
click at [166, 25] on span at bounding box center [154, 24] width 117 height 9
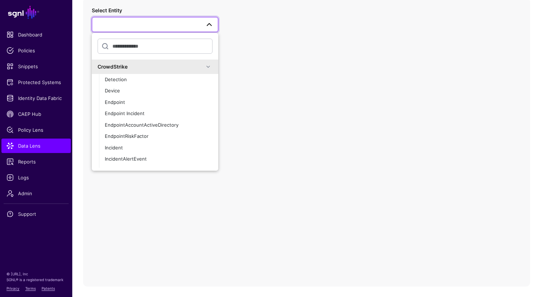
click at [144, 66] on div "CrowdStrike" at bounding box center [151, 67] width 106 height 8
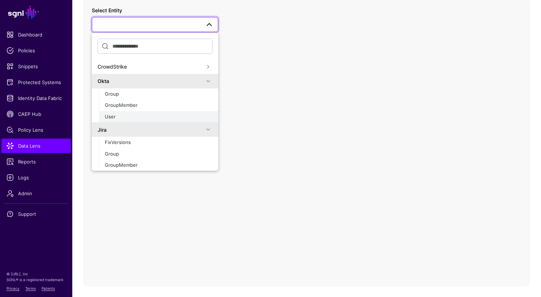
click at [128, 115] on div "User" at bounding box center [159, 116] width 108 height 7
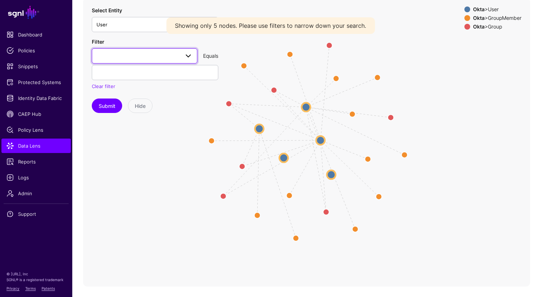
click at [142, 58] on span at bounding box center [144, 56] width 96 height 9
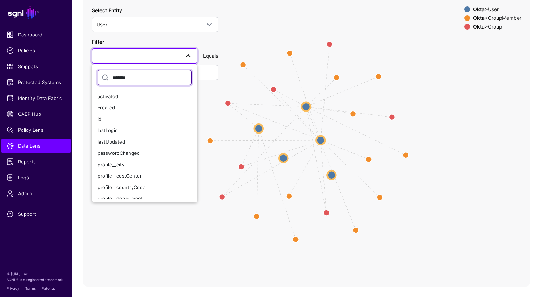
click at [92, 99] on button "Submit" at bounding box center [107, 106] width 30 height 14
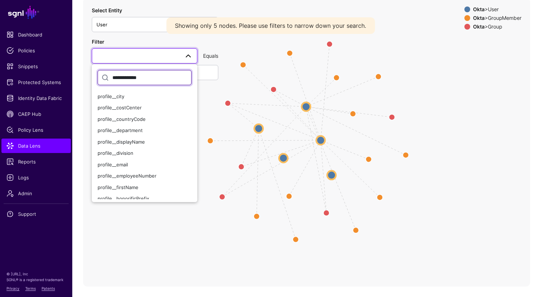
click at [92, 99] on button "Submit" at bounding box center [107, 106] width 30 height 14
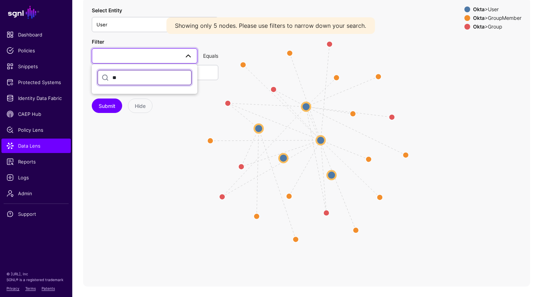
type input "*"
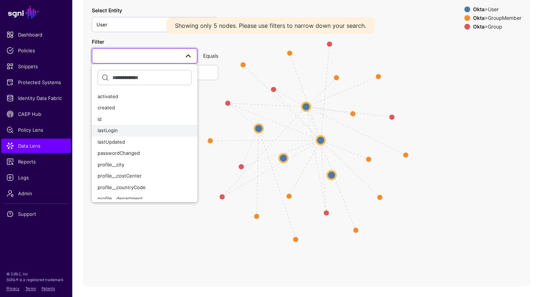
click at [129, 134] on button "lastLogin" at bounding box center [144, 131] width 105 height 12
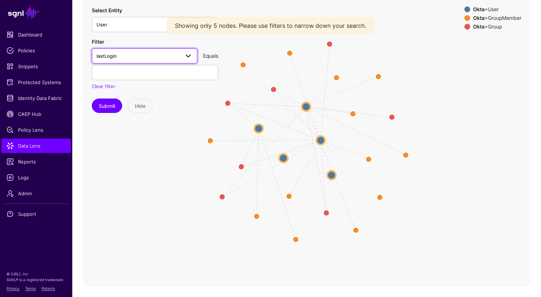
click at [140, 57] on span "lastLogin" at bounding box center [137, 56] width 83 height 8
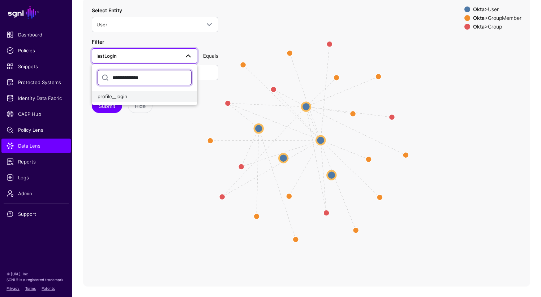
type input "**********"
click at [115, 94] on span "profile__login" at bounding box center [113, 97] width 30 height 6
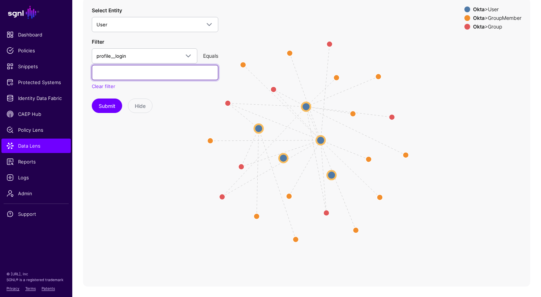
click at [121, 75] on input "text" at bounding box center [155, 72] width 126 height 15
type input "*"
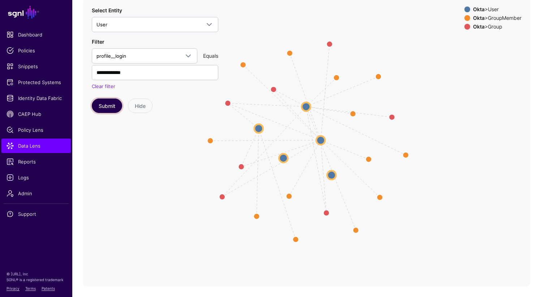
click at [105, 107] on button "Submit" at bounding box center [107, 106] width 30 height 14
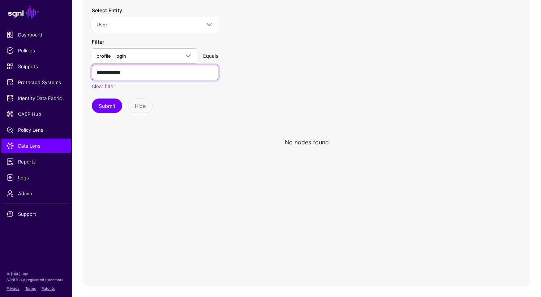
click at [114, 72] on input "**********" at bounding box center [155, 72] width 126 height 15
type input "**********"
click at [92, 99] on button "Submit" at bounding box center [107, 106] width 30 height 14
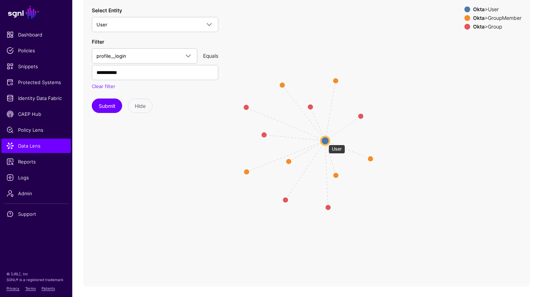
click at [324, 141] on circle at bounding box center [325, 141] width 9 height 9
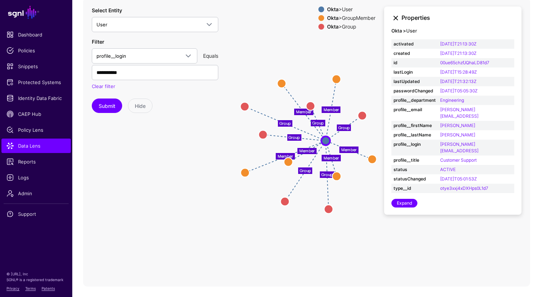
click at [395, 20] on link at bounding box center [395, 18] width 9 height 9
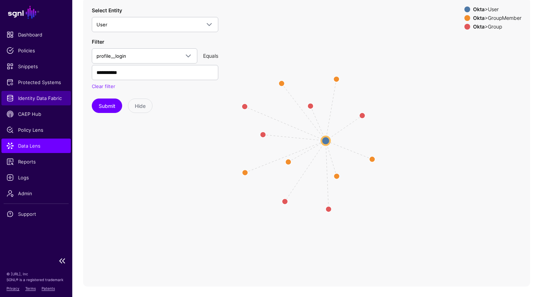
click at [37, 101] on span "Identity Data Fabric" at bounding box center [36, 98] width 59 height 7
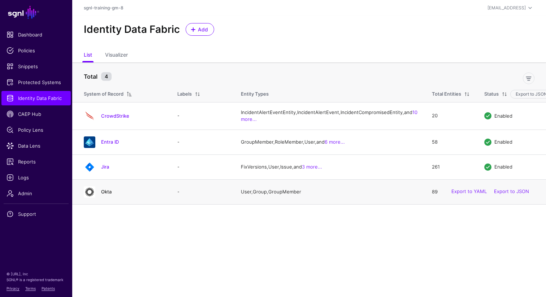
click at [111, 195] on link "Okta" at bounding box center [106, 192] width 10 height 6
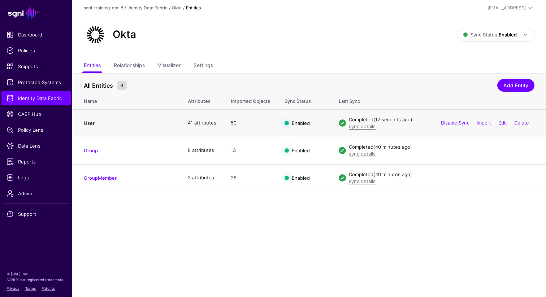
click at [91, 123] on link "User" at bounding box center [89, 123] width 11 height 6
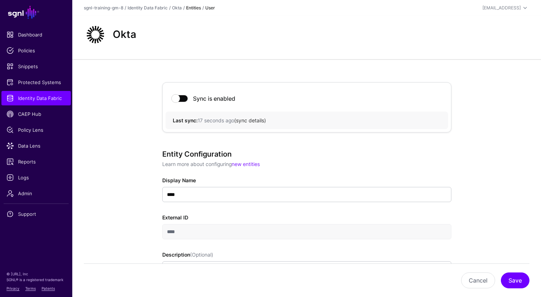
click at [249, 119] on link "sync details" at bounding box center [250, 120] width 28 height 6
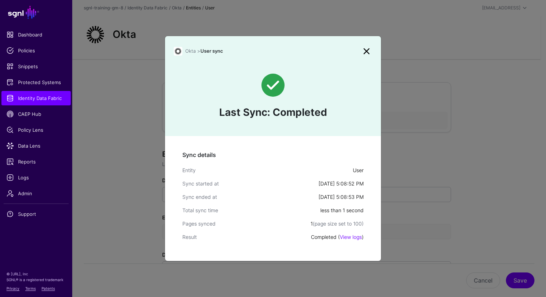
click at [365, 54] on link at bounding box center [367, 52] width 12 height 12
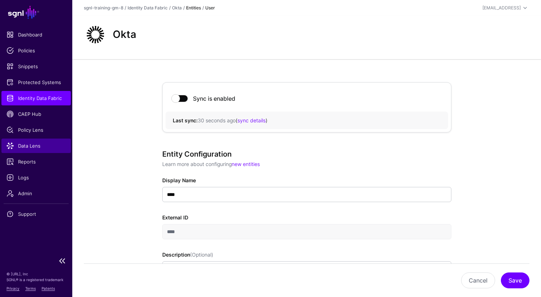
click at [31, 145] on span "Data Lens" at bounding box center [36, 145] width 59 height 7
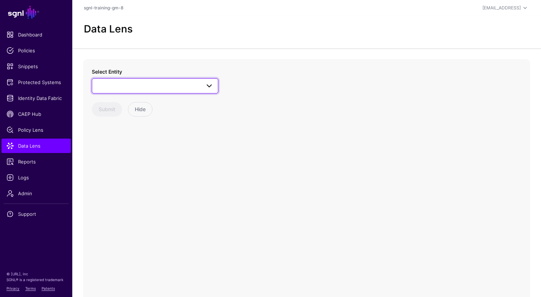
click at [118, 78] on link at bounding box center [155, 85] width 126 height 15
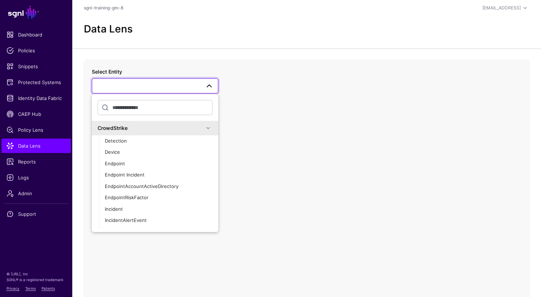
click at [117, 127] on div "CrowdStrike" at bounding box center [151, 128] width 106 height 8
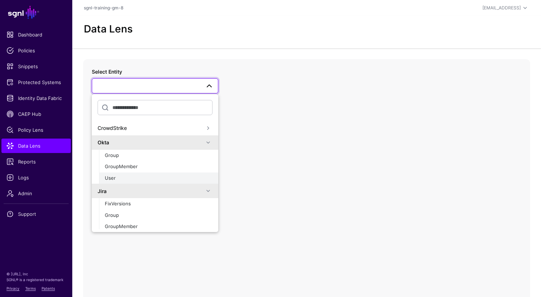
click at [116, 180] on div "User" at bounding box center [159, 178] width 108 height 7
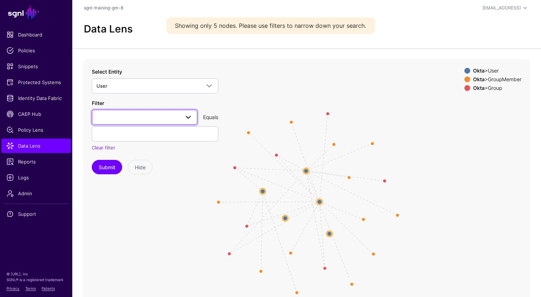
click at [123, 117] on span at bounding box center [144, 117] width 96 height 9
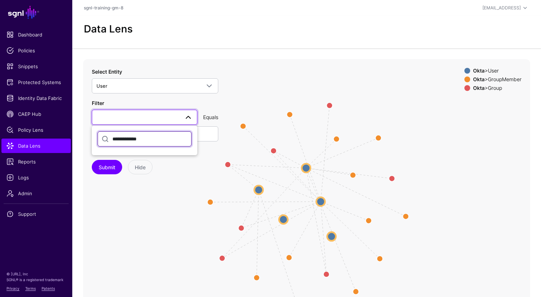
click at [150, 139] on input "**********" at bounding box center [145, 138] width 94 height 15
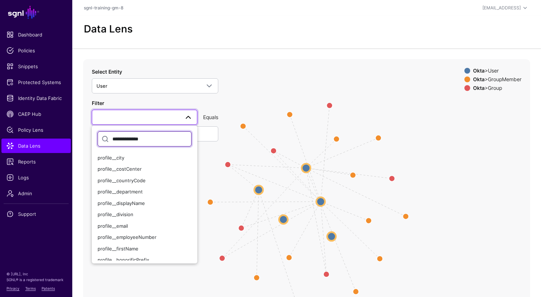
type input "**********"
click at [92, 160] on button "Submit" at bounding box center [107, 167] width 30 height 14
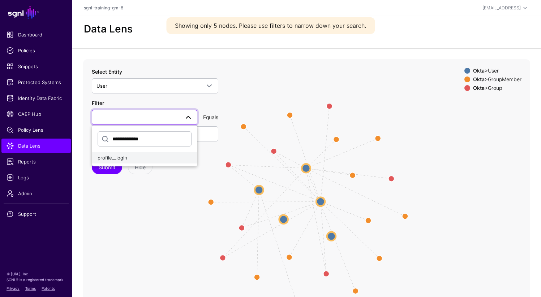
click at [142, 153] on button "profile__login" at bounding box center [144, 158] width 105 height 12
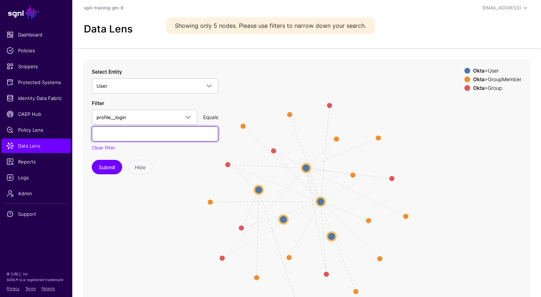
click at [143, 136] on input "text" at bounding box center [155, 133] width 126 height 15
type input "**********"
click at [92, 160] on button "Submit" at bounding box center [107, 167] width 30 height 14
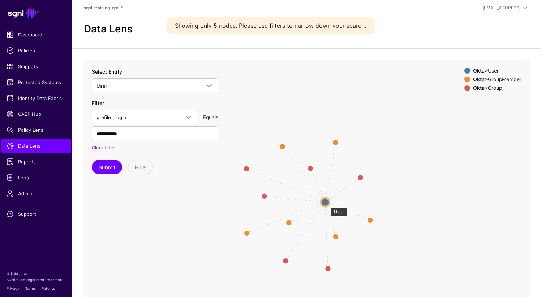
click at [326, 204] on circle at bounding box center [324, 202] width 9 height 9
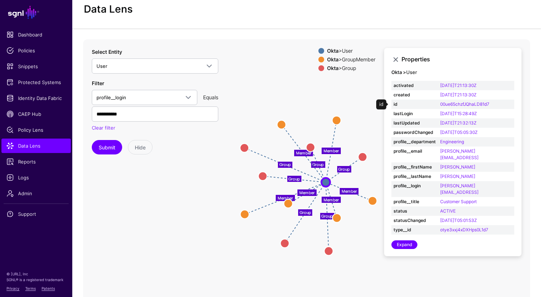
scroll to position [7, 0]
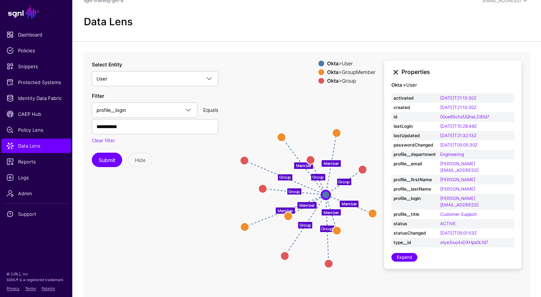
click at [395, 72] on link at bounding box center [395, 72] width 9 height 9
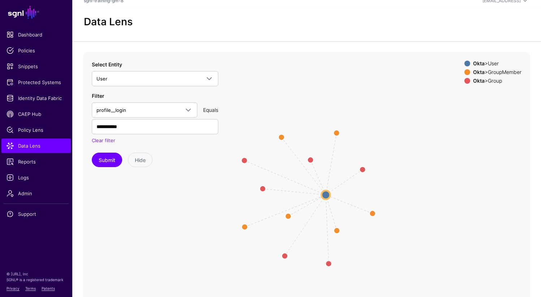
click at [497, 73] on div "Okta > GroupMember" at bounding box center [496, 72] width 51 height 6
click at [321, 195] on circle at bounding box center [325, 195] width 9 height 9
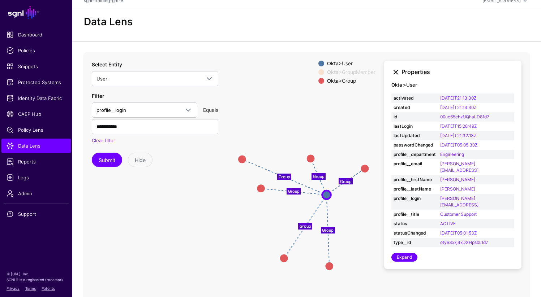
click at [395, 71] on link at bounding box center [395, 72] width 9 height 9
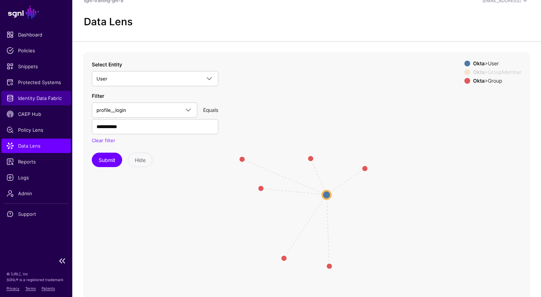
click at [34, 100] on span "Identity Data Fabric" at bounding box center [36, 98] width 59 height 7
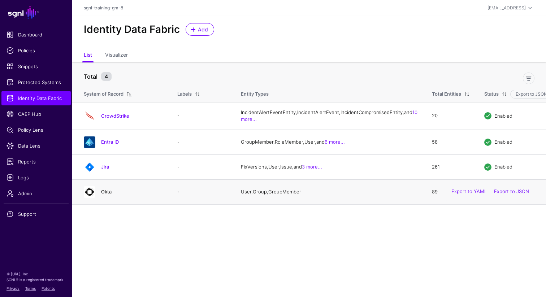
click at [104, 195] on link "Okta" at bounding box center [106, 192] width 10 height 6
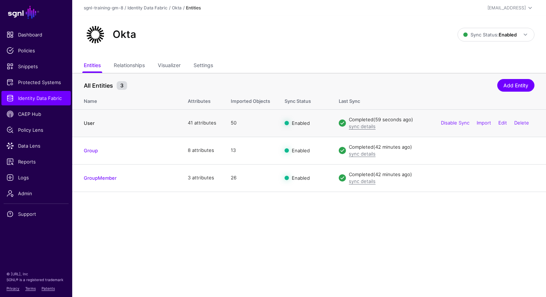
click at [89, 124] on link "User" at bounding box center [89, 123] width 11 height 6
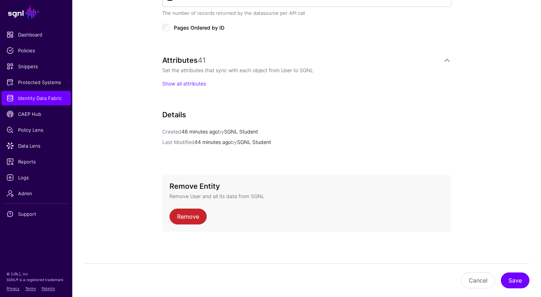
scroll to position [499, 0]
click at [191, 82] on link "Show all attributes" at bounding box center [184, 84] width 44 height 6
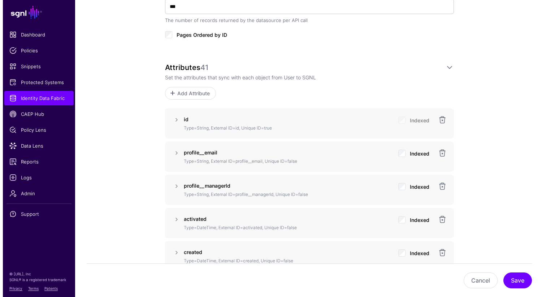
scroll to position [491, 0]
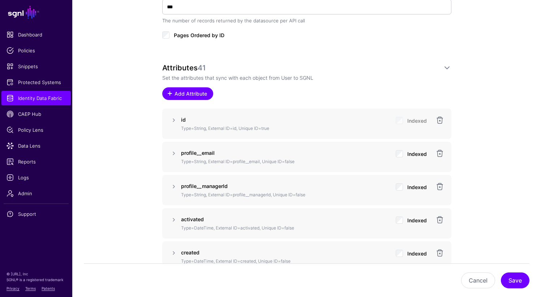
click at [183, 95] on span "Add Attribute" at bounding box center [190, 94] width 34 height 8
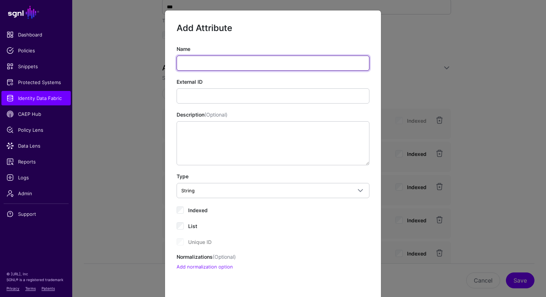
click at [202, 63] on input "Name" at bounding box center [273, 63] width 193 height 15
click at [226, 66] on input "Name" at bounding box center [273, 63] width 193 height 15
type input "**********"
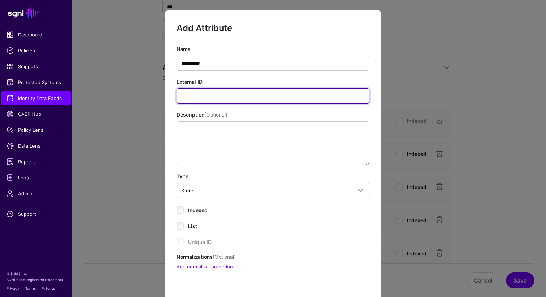
click at [220, 98] on input "External ID" at bounding box center [273, 95] width 193 height 15
type input "**********"
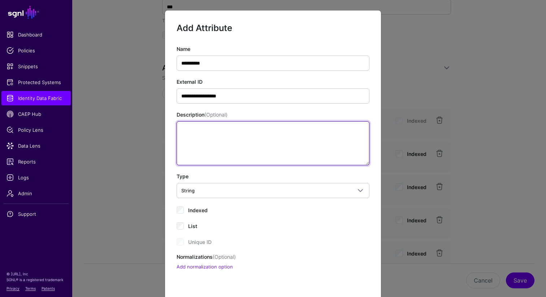
click at [222, 136] on textarea "Description (Optional)" at bounding box center [273, 143] width 193 height 44
click at [225, 138] on textarea "Description (Optional)" at bounding box center [273, 143] width 193 height 44
paste textarea "**********"
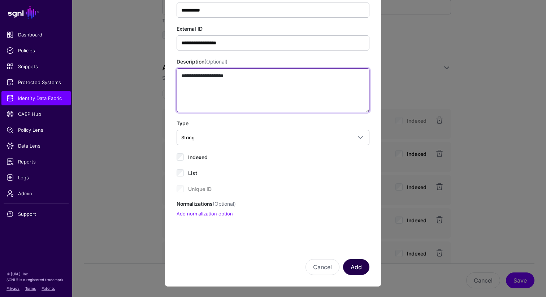
type textarea "**********"
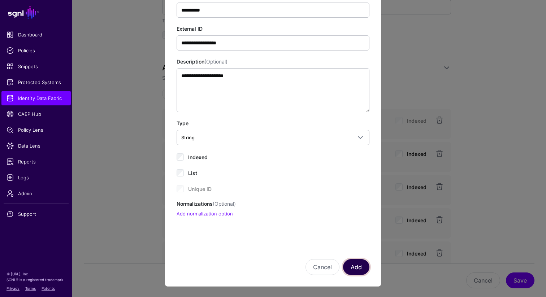
click at [355, 269] on button "Add" at bounding box center [356, 267] width 26 height 16
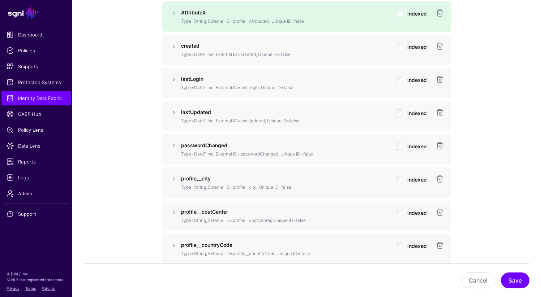
scroll to position [732, 0]
click at [517, 283] on button "Save" at bounding box center [515, 281] width 29 height 16
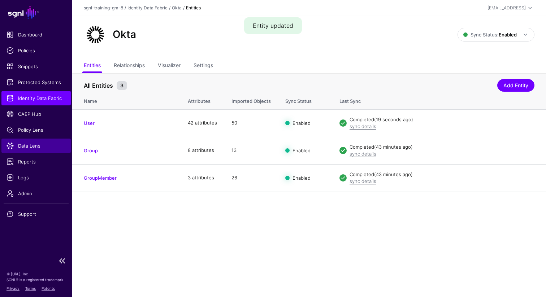
click at [33, 148] on span "Data Lens" at bounding box center [36, 145] width 59 height 7
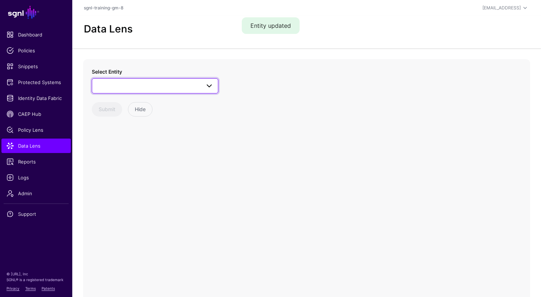
click at [118, 90] on span at bounding box center [154, 86] width 117 height 9
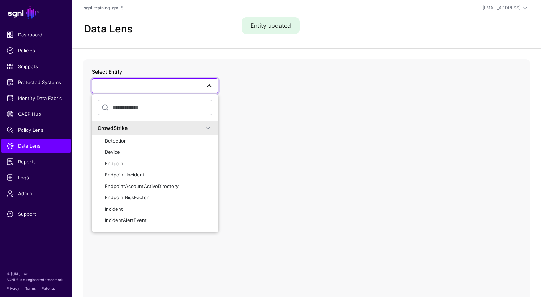
click at [118, 129] on div "CrowdStrike" at bounding box center [151, 128] width 106 height 8
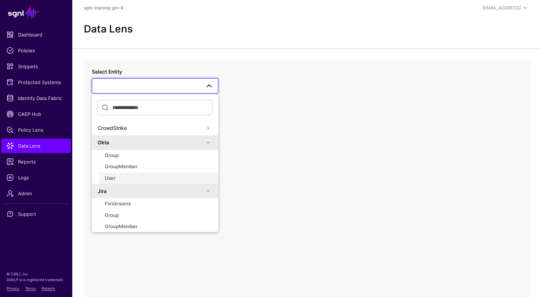
click at [114, 176] on span "User" at bounding box center [110, 178] width 11 height 6
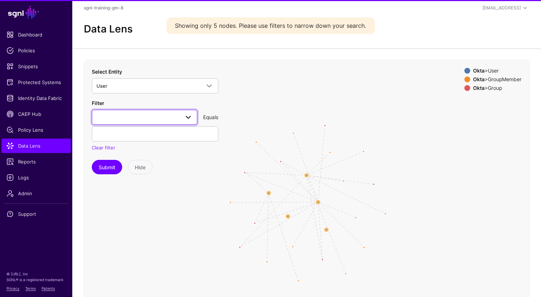
click at [129, 114] on span at bounding box center [144, 117] width 96 height 9
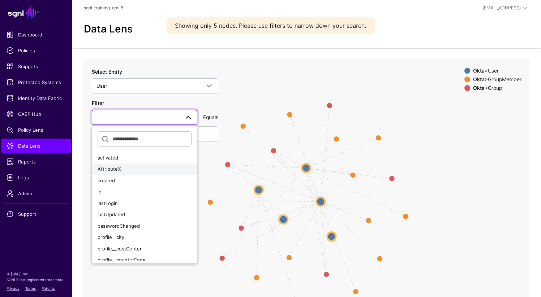
click at [118, 169] on span "AttributeX" at bounding box center [109, 169] width 23 height 6
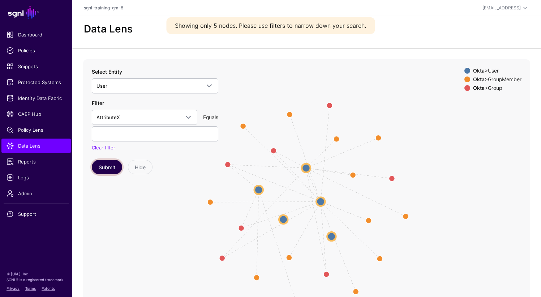
click at [109, 168] on button "Submit" at bounding box center [107, 167] width 30 height 14
click at [474, 69] on strong "Okta" at bounding box center [479, 71] width 12 height 6
click at [474, 70] on strong "Okta" at bounding box center [479, 71] width 12 height 6
click at [319, 200] on circle at bounding box center [320, 201] width 9 height 9
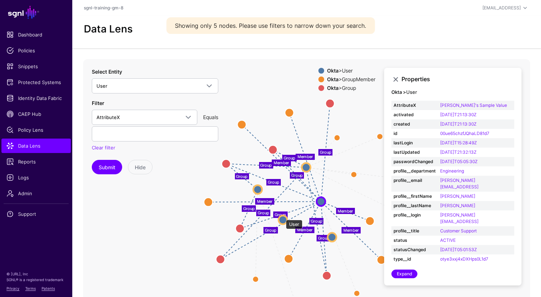
click at [282, 216] on circle at bounding box center [282, 220] width 9 height 9
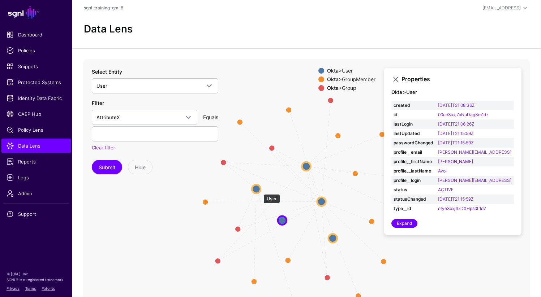
click at [255, 189] on circle at bounding box center [256, 189] width 9 height 9
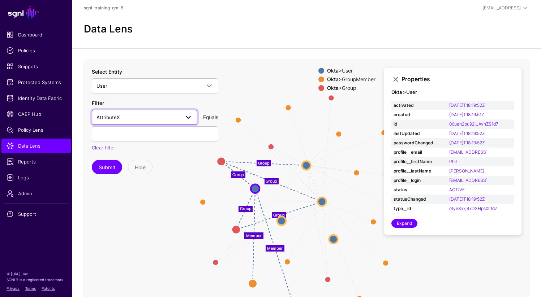
click at [134, 118] on span "AttributeX" at bounding box center [137, 117] width 83 height 8
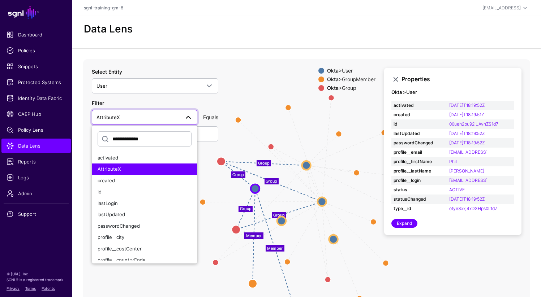
type input "**********"
click at [92, 160] on button "Submit" at bounding box center [107, 167] width 30 height 14
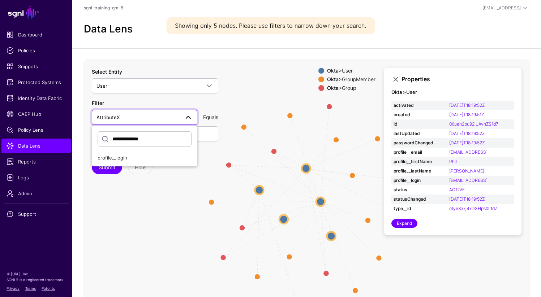
click at [117, 152] on div "**********" at bounding box center [144, 141] width 105 height 24
click at [117, 156] on span "profile__login" at bounding box center [113, 158] width 30 height 6
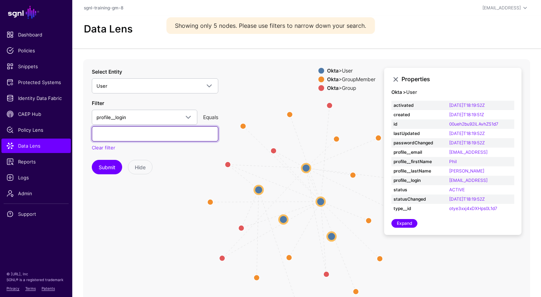
click at [124, 135] on input "text" at bounding box center [155, 133] width 126 height 15
type input "*"
type input "**********"
click at [92, 160] on button "Submit" at bounding box center [107, 167] width 30 height 14
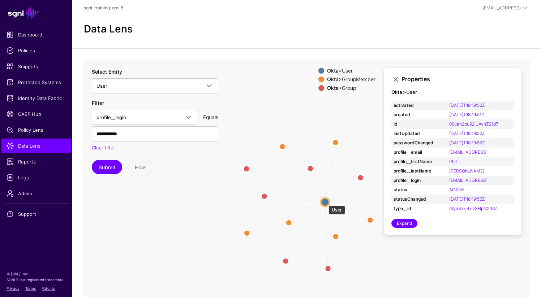
click at [326, 203] on circle at bounding box center [325, 202] width 9 height 9
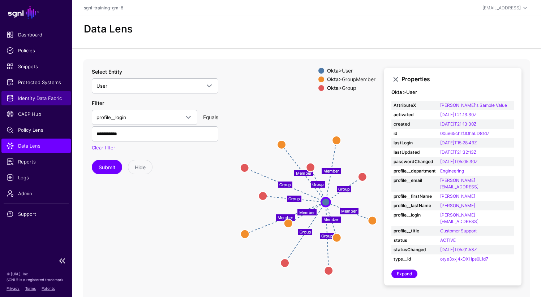
click at [35, 99] on span "Identity Data Fabric" at bounding box center [36, 98] width 59 height 7
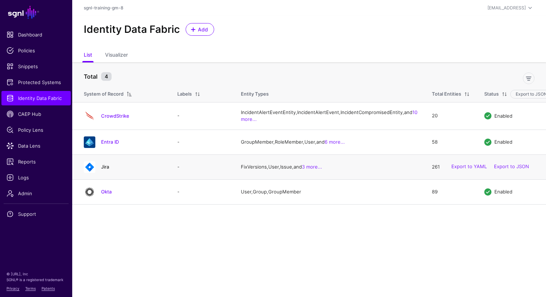
click at [106, 170] on link "Jira" at bounding box center [105, 167] width 8 height 6
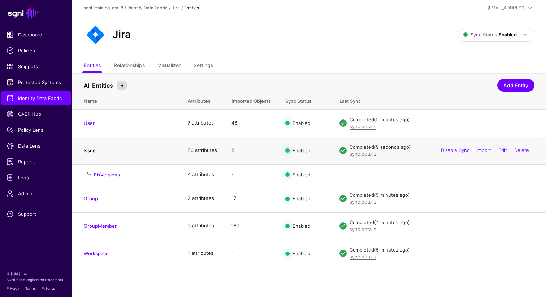
click at [90, 151] on link "Issue" at bounding box center [90, 151] width 12 height 6
click at [90, 150] on link "Issue" at bounding box center [90, 151] width 12 height 6
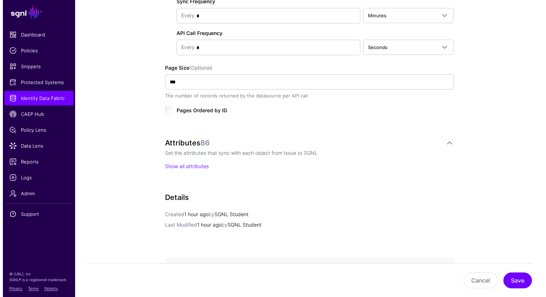
scroll to position [499, 0]
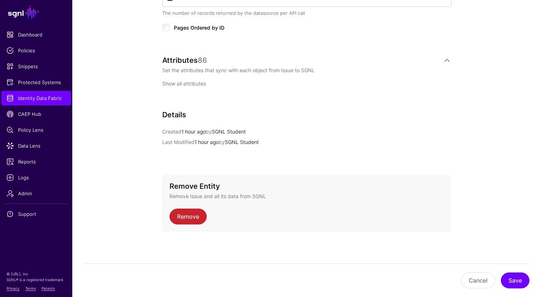
click at [195, 83] on link "Show all attributes" at bounding box center [184, 84] width 44 height 6
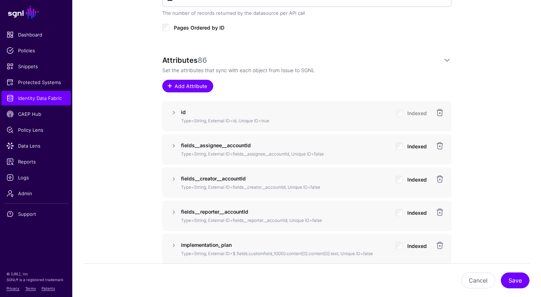
click at [177, 86] on span "Add Attribute" at bounding box center [190, 86] width 34 height 8
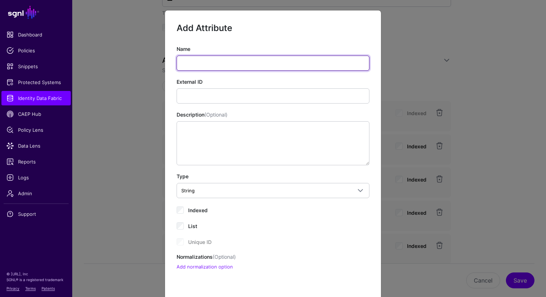
click at [216, 63] on input "Name" at bounding box center [273, 63] width 193 height 15
paste input "**********"
type input "**********"
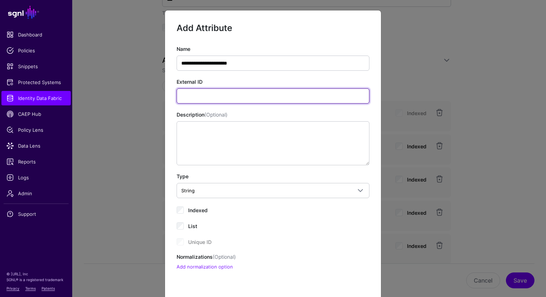
click at [250, 96] on input "External ID" at bounding box center [273, 95] width 193 height 15
paste input "**********"
type input "**********"
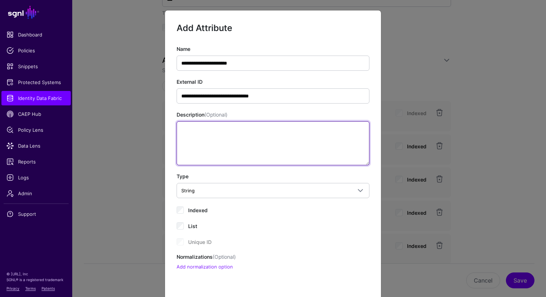
click at [199, 138] on textarea "Description (Optional)" at bounding box center [273, 143] width 193 height 44
paste textarea "**********"
type textarea "**********"
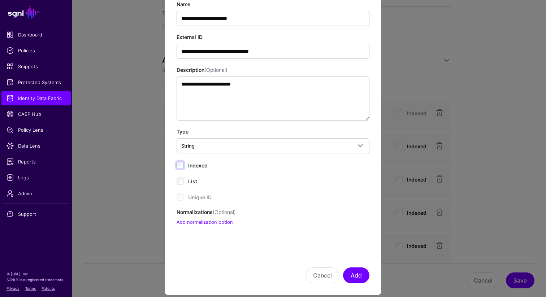
scroll to position [53, 0]
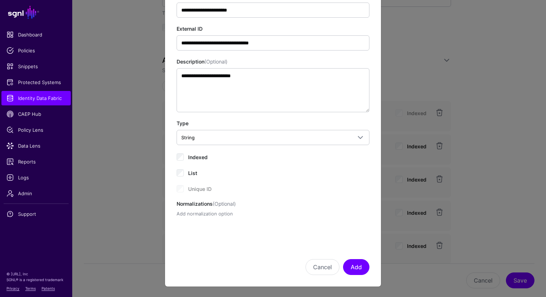
click at [213, 214] on link "Add normalization option" at bounding box center [205, 214] width 56 height 6
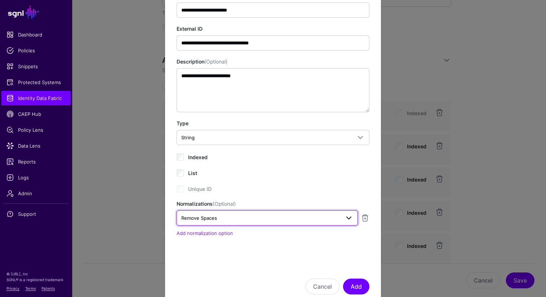
click at [212, 220] on span "Remove Spaces" at bounding box center [199, 218] width 36 height 6
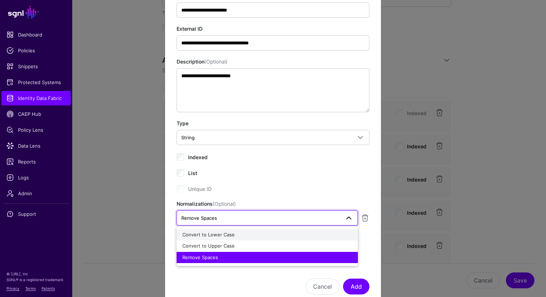
click at [216, 234] on span "Convert to Lower Case" at bounding box center [208, 235] width 52 height 6
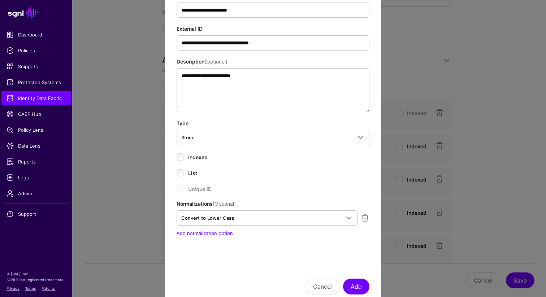
click at [215, 255] on form "**********" at bounding box center [273, 132] width 193 height 326
click at [353, 282] on button "Add" at bounding box center [356, 287] width 26 height 16
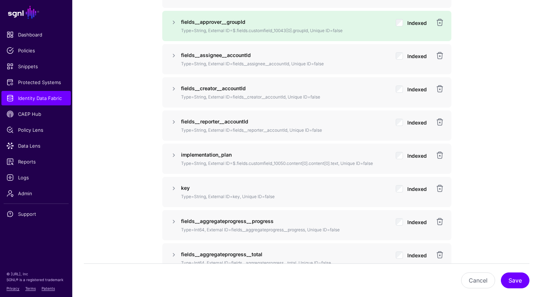
scroll to position [632, 0]
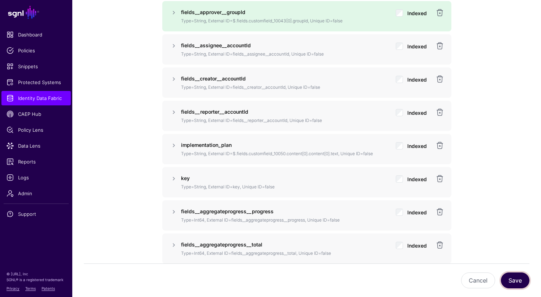
click at [521, 281] on button "Save" at bounding box center [515, 281] width 29 height 16
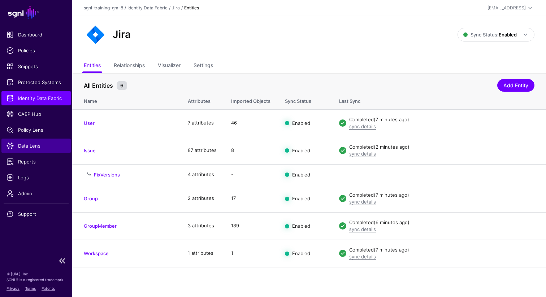
click at [35, 146] on span "Data Lens" at bounding box center [36, 145] width 59 height 7
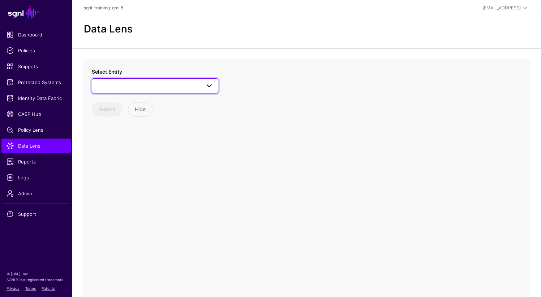
click at [155, 91] on link at bounding box center [155, 85] width 126 height 15
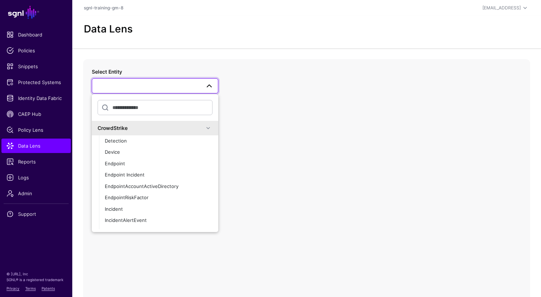
click at [131, 127] on div "CrowdStrike" at bounding box center [151, 128] width 106 height 8
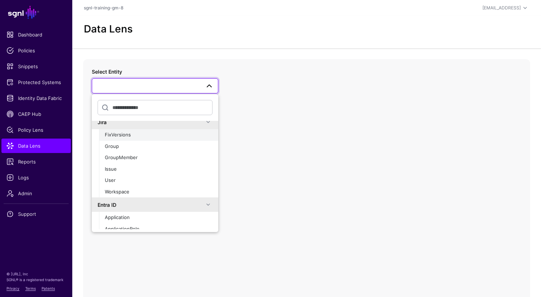
scroll to position [70, 0]
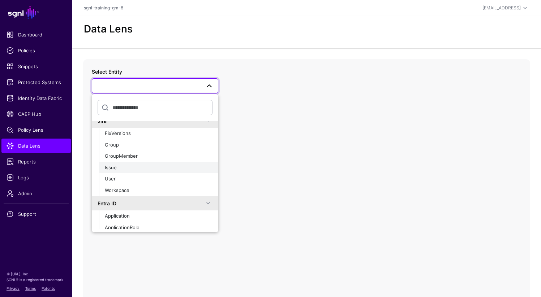
click at [125, 167] on div "Issue" at bounding box center [159, 167] width 108 height 7
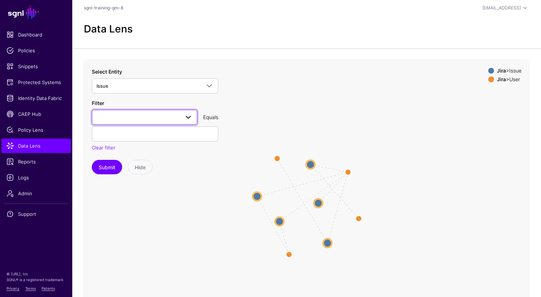
click at [168, 120] on span at bounding box center [144, 117] width 96 height 9
type input "**********"
click at [125, 114] on span at bounding box center [144, 117] width 96 height 9
click at [126, 118] on span at bounding box center [144, 117] width 96 height 9
click at [128, 140] on input "**********" at bounding box center [145, 138] width 94 height 15
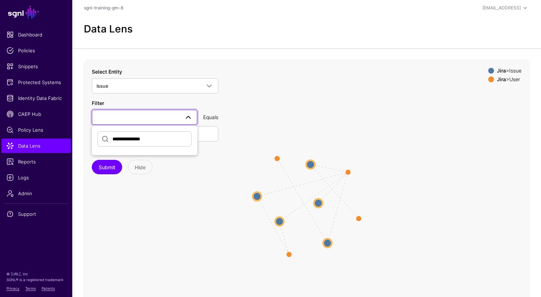
click at [128, 140] on input "**********" at bounding box center [145, 138] width 94 height 15
type input "**********"
click at [92, 160] on button "Submit" at bounding box center [107, 167] width 30 height 14
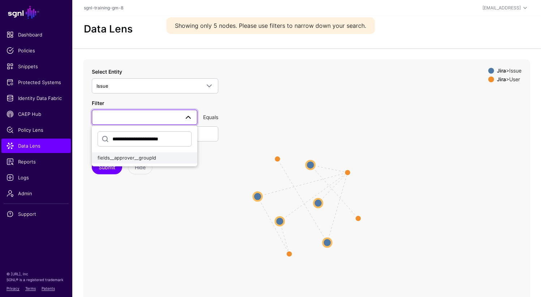
click at [151, 157] on span "fields__approver__groupId" at bounding box center [127, 158] width 59 height 6
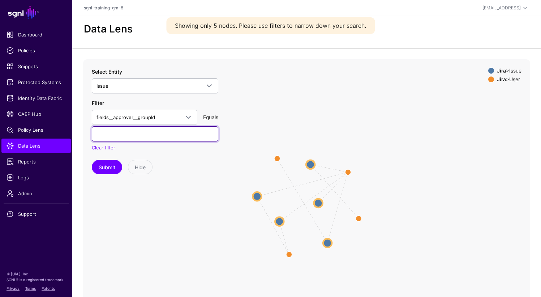
click at [150, 136] on input "text" at bounding box center [155, 133] width 126 height 15
click at [155, 133] on input "text" at bounding box center [155, 133] width 126 height 15
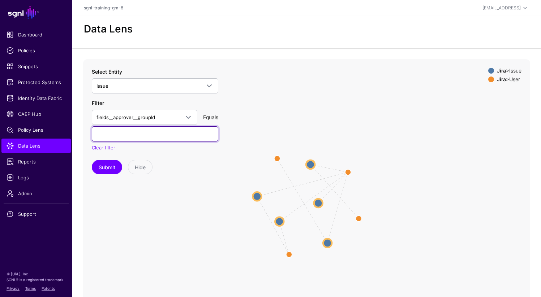
paste input "**********"
type input "**********"
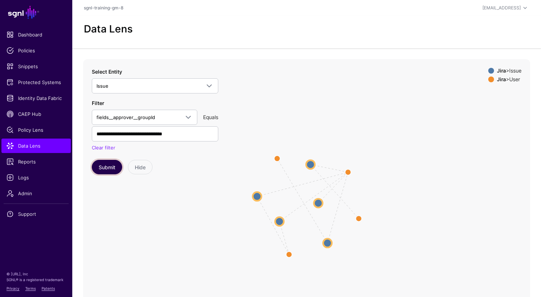
click at [109, 168] on button "Submit" at bounding box center [107, 167] width 30 height 14
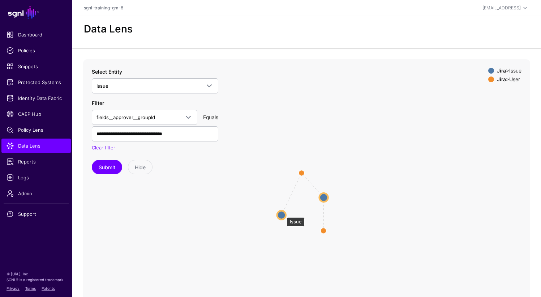
click at [283, 214] on circle at bounding box center [281, 215] width 9 height 9
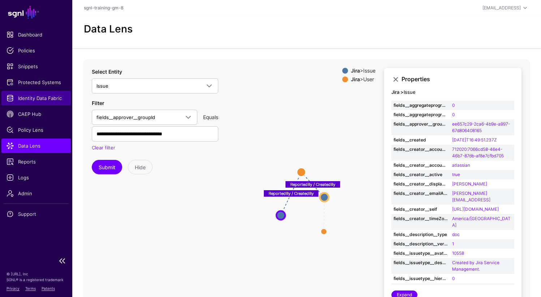
click at [37, 98] on span "Identity Data Fabric" at bounding box center [36, 98] width 59 height 7
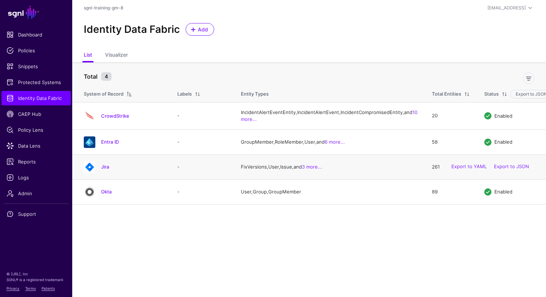
click at [101, 170] on div "Jira" at bounding box center [132, 167] width 68 height 7
click at [103, 170] on link "Jira" at bounding box center [105, 167] width 8 height 6
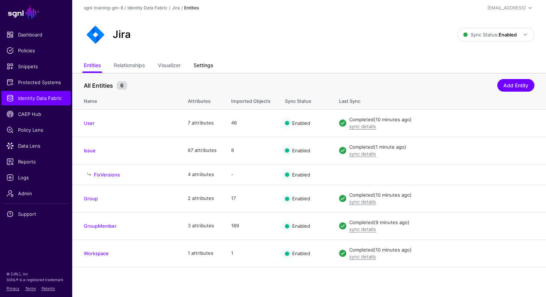
click at [201, 66] on link "Settings" at bounding box center [204, 66] width 20 height 14
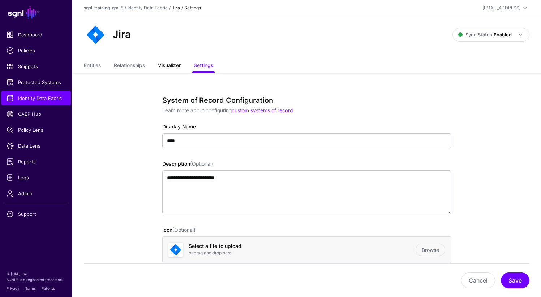
click at [171, 65] on link "Visualizer" at bounding box center [169, 66] width 23 height 14
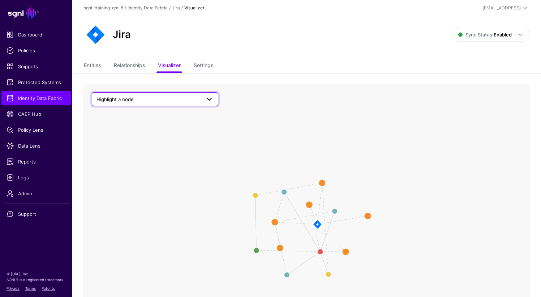
click at [158, 105] on link "Highlight a node" at bounding box center [155, 99] width 126 height 14
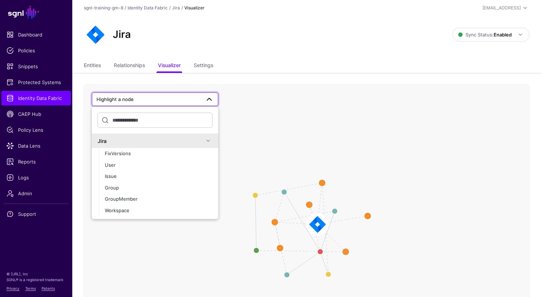
click at [319, 225] on image at bounding box center [317, 224] width 21 height 21
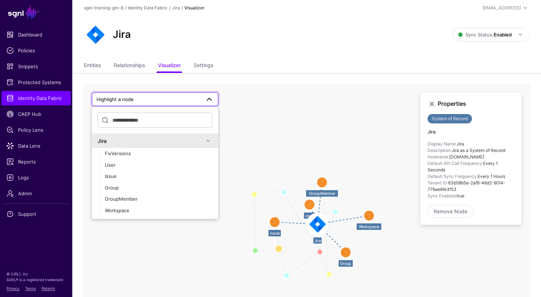
click at [275, 223] on circle at bounding box center [274, 222] width 11 height 11
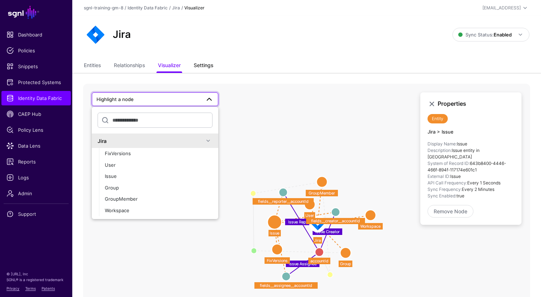
click at [200, 66] on link "Settings" at bounding box center [204, 66] width 20 height 14
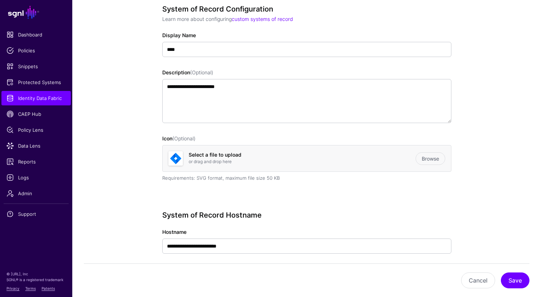
scroll to position [87, 0]
